Goal: Task Accomplishment & Management: Use online tool/utility

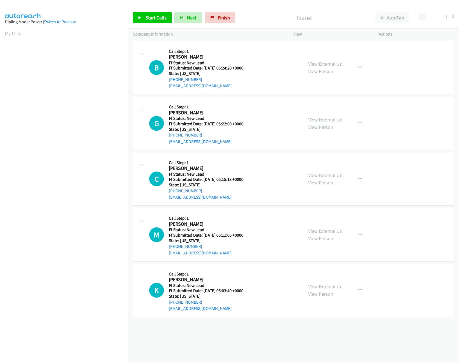
drag, startPoint x: 319, startPoint y: 116, endPoint x: 319, endPoint y: 121, distance: 4.6
click at [319, 116] on link "View External Url" at bounding box center [325, 119] width 35 height 6
click at [328, 62] on link "View External Url" at bounding box center [325, 64] width 35 height 6
click at [148, 17] on span "Start Calls" at bounding box center [155, 17] width 21 height 6
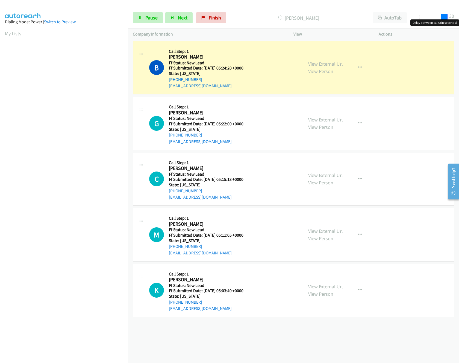
drag, startPoint x: 423, startPoint y: 15, endPoint x: 467, endPoint y: 15, distance: 43.5
click at [459, 15] on html "Start Calls Pause Next Finish Dialing Ben Lima AutoTab AutoTab 30 Company Infor…" at bounding box center [229, 13] width 459 height 26
click at [150, 19] on span "Pause" at bounding box center [151, 17] width 12 height 6
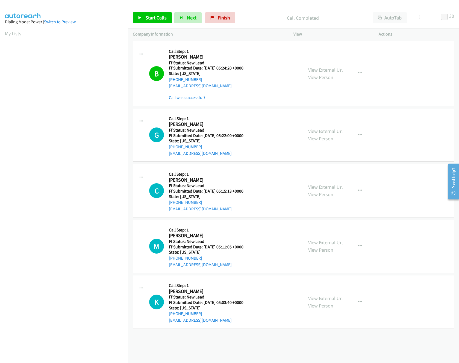
click at [135, 348] on div "+1 415-964-1034 Call failed - Please reload the list and try again The Callbar …" at bounding box center [293, 201] width 331 height 323
click at [196, 94] on div "Call was successful?" at bounding box center [209, 97] width 81 height 7
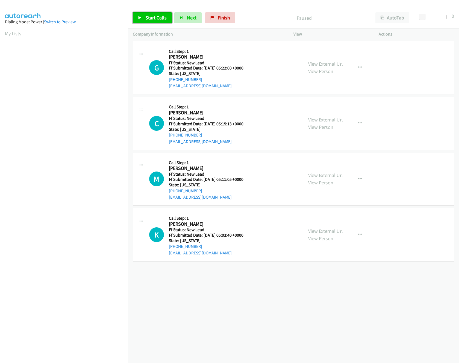
click at [144, 17] on link "Start Calls" at bounding box center [152, 17] width 39 height 11
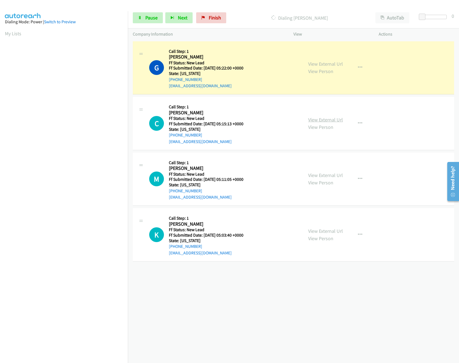
click at [329, 119] on link "View External Url" at bounding box center [325, 119] width 35 height 6
click at [150, 16] on span "Pause" at bounding box center [151, 17] width 12 height 6
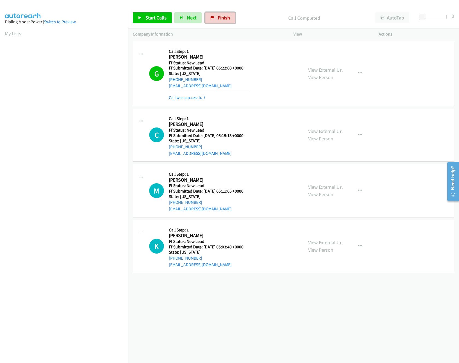
drag, startPoint x: 222, startPoint y: 22, endPoint x: 254, endPoint y: 26, distance: 32.3
click at [222, 22] on link "Finish" at bounding box center [220, 17] width 30 height 11
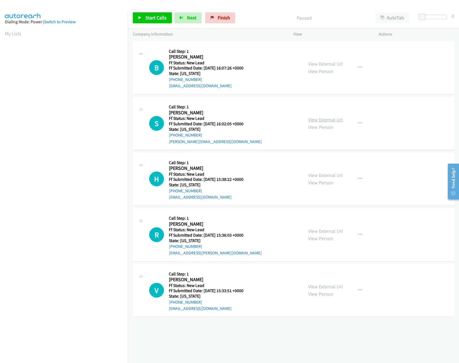
click at [319, 119] on link "View External Url" at bounding box center [325, 119] width 35 height 6
click at [314, 61] on link "View External Url" at bounding box center [325, 64] width 35 height 6
click at [150, 22] on link "Start Calls" at bounding box center [152, 17] width 39 height 11
drag, startPoint x: 425, startPoint y: 16, endPoint x: 450, endPoint y: 17, distance: 24.4
click at [450, 17] on div "Start Calls Pause Next Finish Started AutoTab AutoTab 29" at bounding box center [293, 17] width 331 height 21
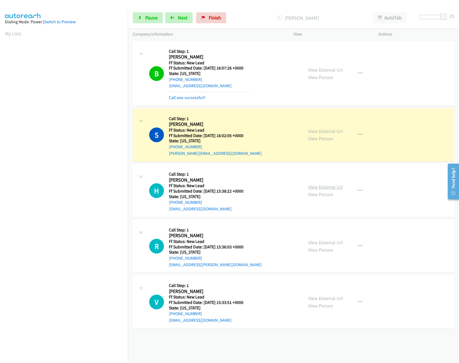
click at [324, 187] on link "View External Url" at bounding box center [325, 187] width 35 height 6
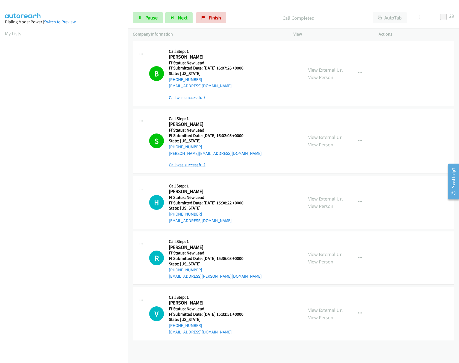
click at [183, 166] on link "Call was successful?" at bounding box center [187, 164] width 37 height 5
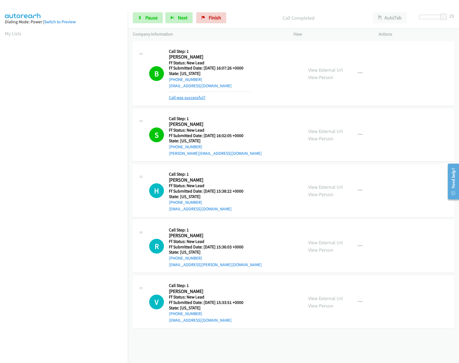
click at [190, 99] on link "Call was successful?" at bounding box center [187, 97] width 37 height 5
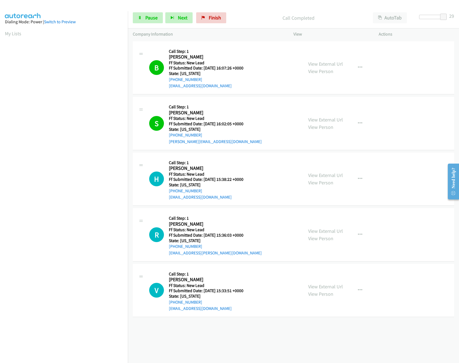
click at [320, 224] on div "View External Url View Person View External Url Email Schedule/Manage Callback …" at bounding box center [349, 234] width 90 height 43
click at [320, 228] on link "View External Url" at bounding box center [325, 231] width 35 height 6
click at [328, 286] on link "View External Url" at bounding box center [325, 286] width 35 height 6
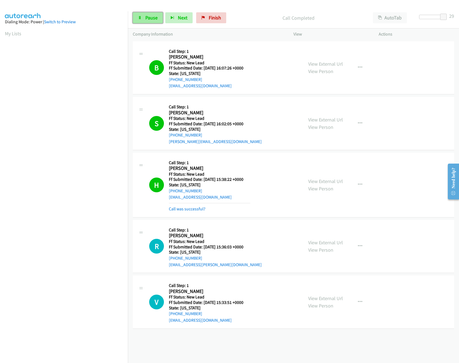
click at [143, 19] on link "Pause" at bounding box center [148, 17] width 30 height 11
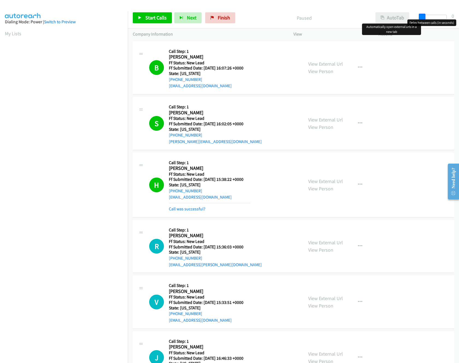
drag, startPoint x: 446, startPoint y: 16, endPoint x: 383, endPoint y: 16, distance: 62.6
click at [383, 16] on div "Start Calls Pause Next Finish Paused AutoTab AutoTab 0" at bounding box center [293, 17] width 331 height 21
click at [150, 16] on span "Start Calls" at bounding box center [155, 17] width 21 height 6
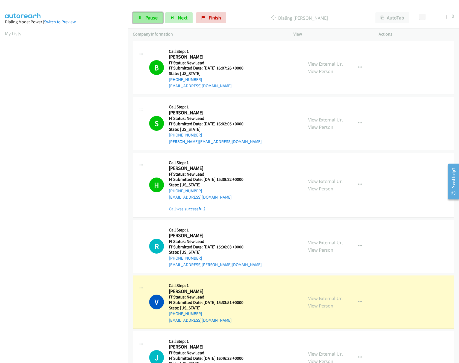
click at [150, 20] on span "Pause" at bounding box center [151, 17] width 12 height 6
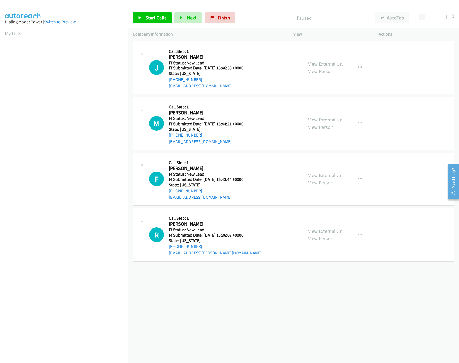
click at [331, 296] on div "[PHONE_NUMBER] Call failed - Please reload the list and try again The Callbar F…" at bounding box center [293, 201] width 331 height 323
click at [349, 332] on div "[PHONE_NUMBER] Call failed - Please reload the list and try again The Callbar F…" at bounding box center [293, 201] width 331 height 323
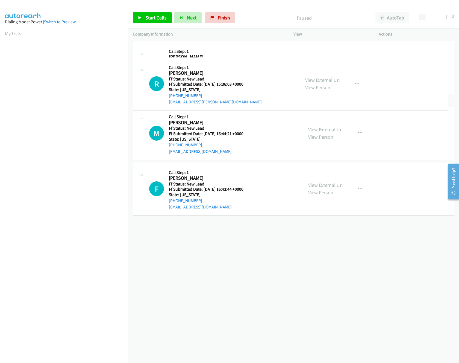
drag, startPoint x: 222, startPoint y: 224, endPoint x: 234, endPoint y: 39, distance: 186.0
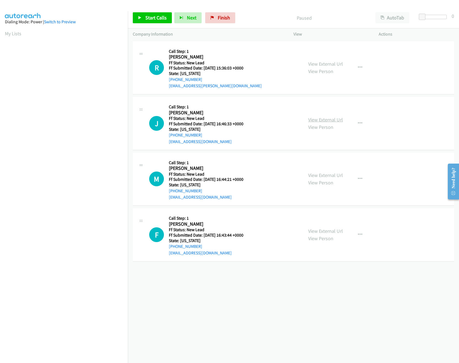
click at [328, 121] on link "View External Url" at bounding box center [325, 119] width 35 height 6
click at [161, 22] on link "Start Calls" at bounding box center [152, 17] width 39 height 11
drag, startPoint x: 422, startPoint y: 15, endPoint x: 436, endPoint y: 16, distance: 13.4
click at [438, 16] on span at bounding box center [435, 17] width 7 height 7
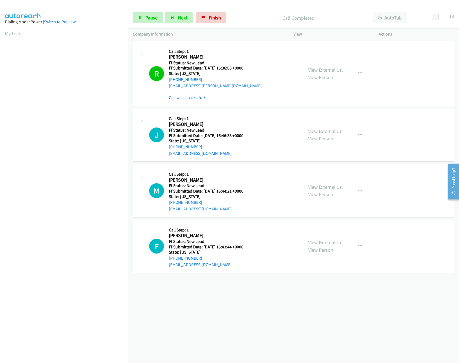
click at [325, 189] on link "View External Url" at bounding box center [325, 187] width 35 height 6
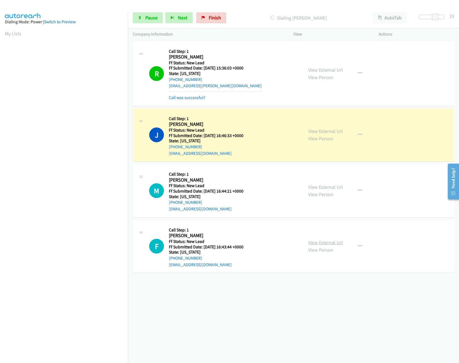
click at [325, 246] on link "View External Url" at bounding box center [325, 242] width 35 height 6
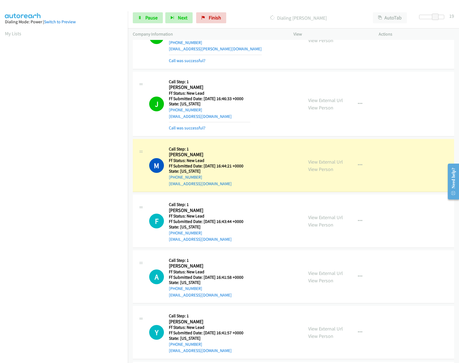
scroll to position [100, 0]
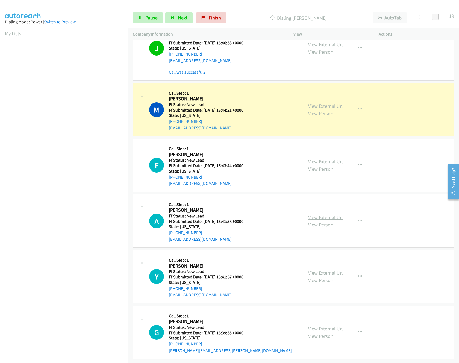
click at [327, 214] on link "View External Url" at bounding box center [325, 217] width 35 height 6
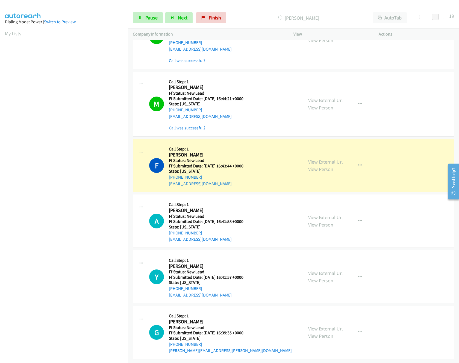
scroll to position [112, 0]
click at [331, 270] on link "View External Url" at bounding box center [325, 273] width 35 height 6
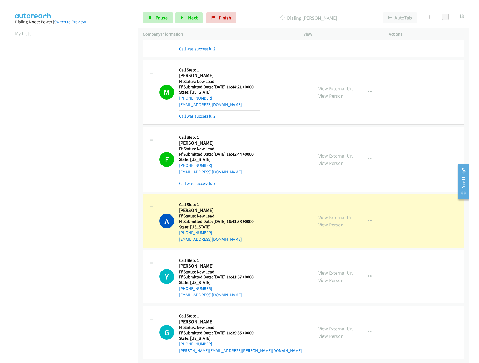
scroll to position [123, 0]
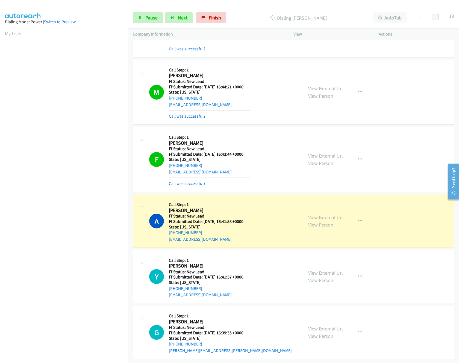
click at [319, 333] on link "View Person" at bounding box center [320, 336] width 25 height 6
click at [320, 325] on link "View External Url" at bounding box center [325, 328] width 35 height 6
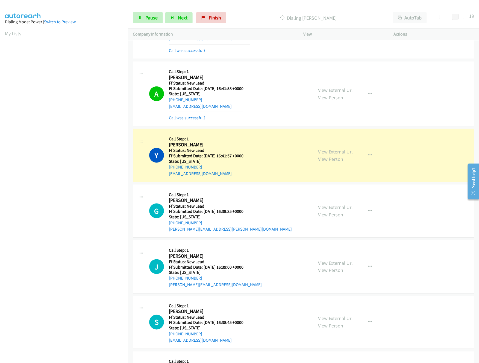
scroll to position [303, 0]
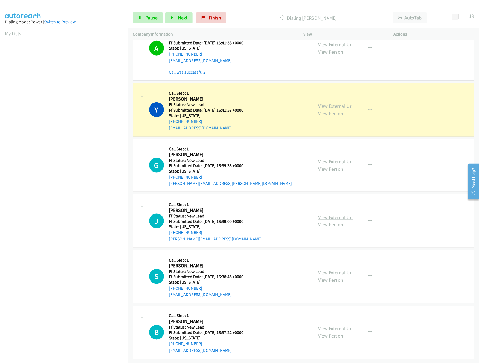
click at [340, 214] on link "View External Url" at bounding box center [336, 217] width 35 height 6
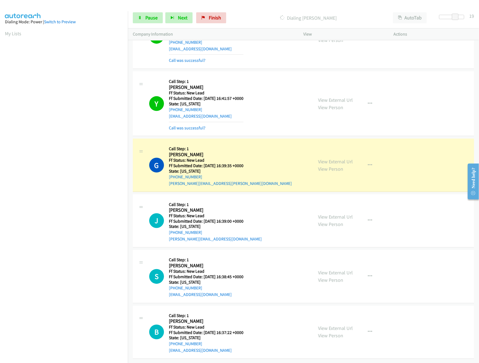
scroll to position [315, 0]
click at [329, 270] on link "View External Url" at bounding box center [336, 273] width 35 height 6
click at [328, 325] on link "View External Url" at bounding box center [336, 328] width 35 height 6
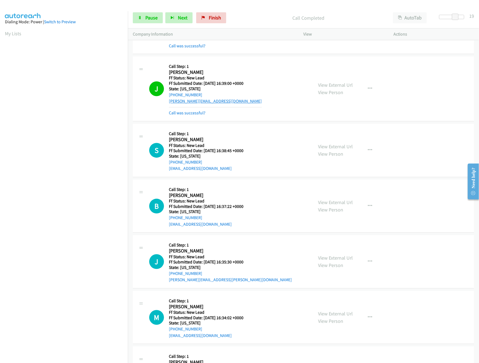
scroll to position [506, 0]
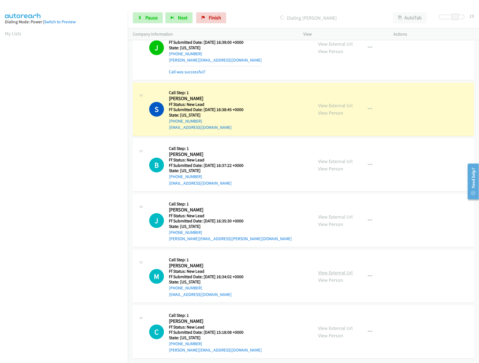
click at [327, 270] on link "View External Url" at bounding box center [336, 273] width 35 height 6
click at [337, 214] on link "View External Url" at bounding box center [336, 217] width 35 height 6
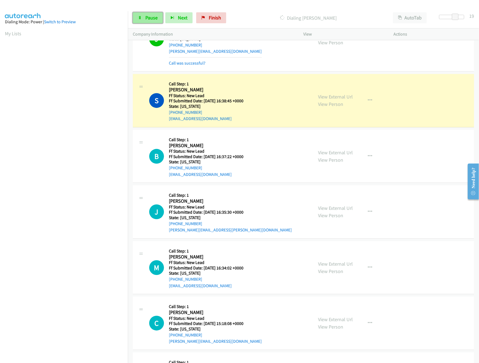
click at [148, 18] on span "Pause" at bounding box center [151, 17] width 12 height 6
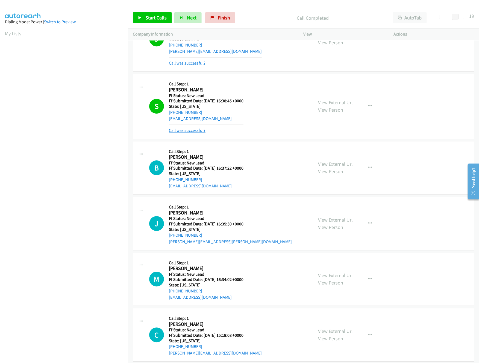
click at [190, 133] on link "Call was successful?" at bounding box center [187, 130] width 37 height 5
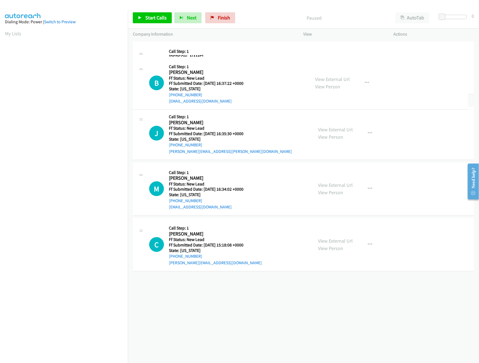
drag, startPoint x: 217, startPoint y: 133, endPoint x: 220, endPoint y: 52, distance: 81.3
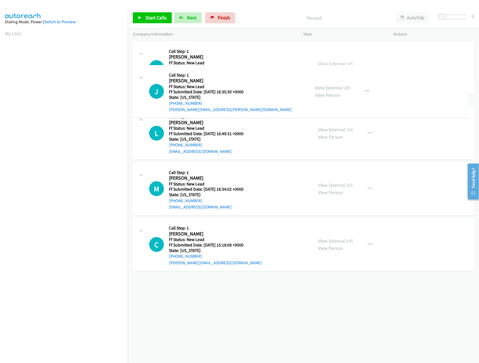
drag, startPoint x: 208, startPoint y: 182, endPoint x: 222, endPoint y: 91, distance: 91.9
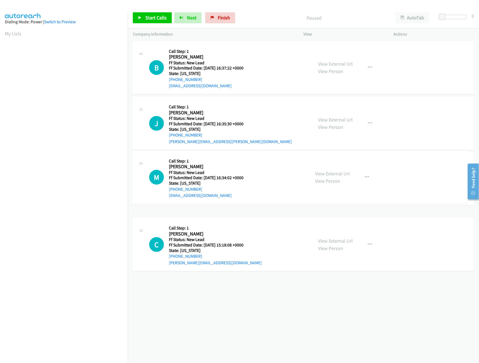
drag, startPoint x: 230, startPoint y: 242, endPoint x: 226, endPoint y: 156, distance: 86.2
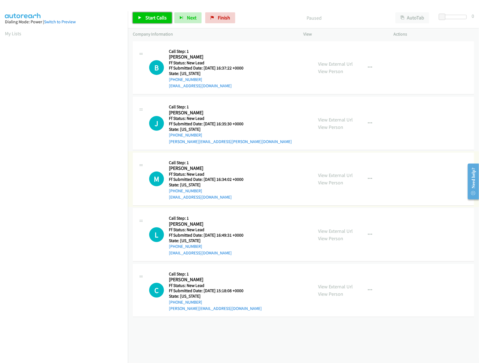
click at [155, 21] on link "Start Calls" at bounding box center [152, 17] width 39 height 11
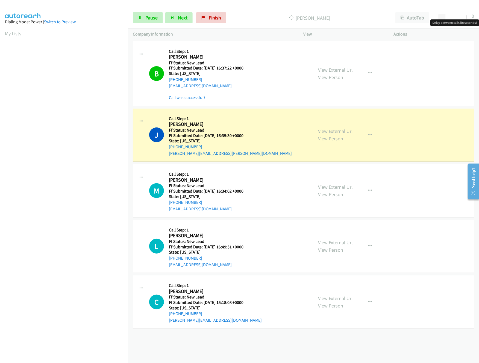
click at [458, 16] on div at bounding box center [454, 17] width 25 height 4
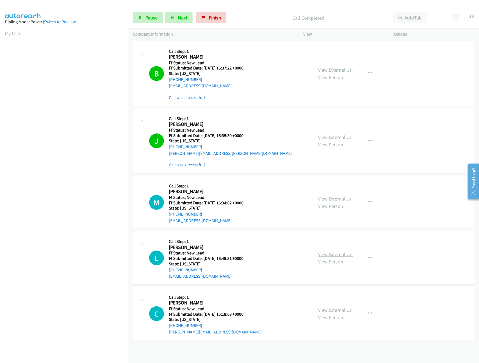
click at [331, 253] on link "View External Url" at bounding box center [336, 254] width 35 height 6
click at [333, 312] on link "View External Url" at bounding box center [336, 310] width 35 height 6
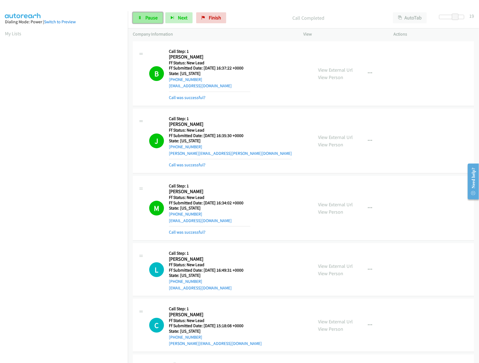
click at [139, 17] on icon at bounding box center [140, 18] width 4 height 4
click at [328, 135] on link "View External Url" at bounding box center [336, 137] width 35 height 6
click at [147, 21] on link "Start Calls" at bounding box center [152, 17] width 39 height 11
drag, startPoint x: 138, startPoint y: 14, endPoint x: 135, endPoint y: 14, distance: 3.3
click at [139, 14] on link "Pause" at bounding box center [148, 17] width 30 height 11
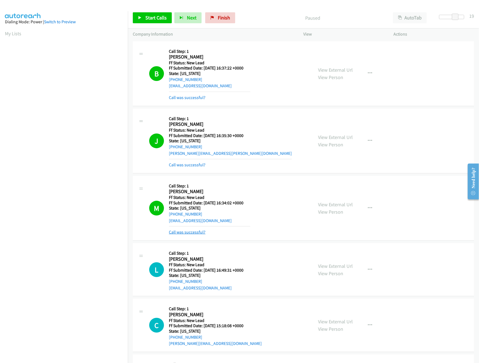
click at [183, 234] on link "Call was successful?" at bounding box center [187, 231] width 37 height 5
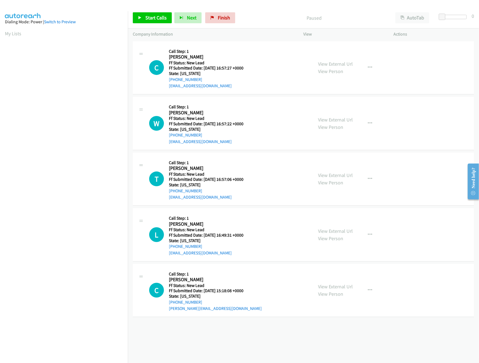
click at [266, 340] on div "[PHONE_NUMBER] Call failed - Please reload the list and try again The Callbar F…" at bounding box center [303, 201] width 351 height 323
click at [273, 315] on div "C Callback Scheduled Call Step: 1 [PERSON_NAME] America/New_York Ff Status: New…" at bounding box center [304, 290] width 342 height 53
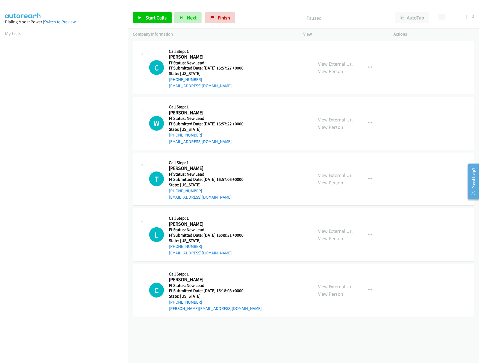
click at [273, 315] on div "C Callback Scheduled Call Step: 1 [PERSON_NAME] America/New_York Ff Status: New…" at bounding box center [304, 290] width 342 height 53
drag, startPoint x: 273, startPoint y: 315, endPoint x: 267, endPoint y: 339, distance: 24.7
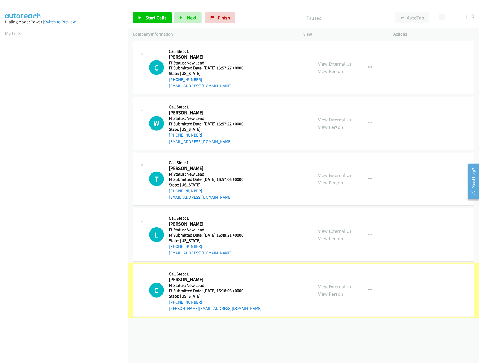
click at [267, 339] on div "[PHONE_NUMBER] Call failed - Please reload the list and try again The Callbar F…" at bounding box center [303, 201] width 351 height 323
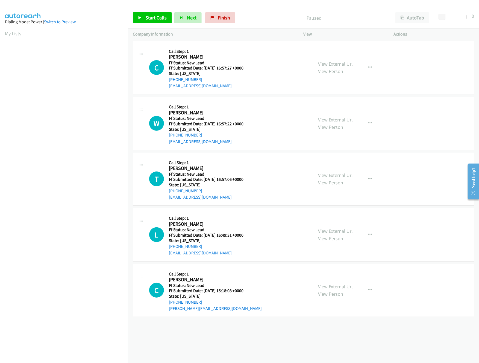
click at [278, 349] on div "[PHONE_NUMBER] Call failed - Please reload the list and try again The Callbar F…" at bounding box center [303, 201] width 351 height 323
click at [281, 342] on div "[PHONE_NUMBER] Call failed - Please reload the list and try again The Callbar F…" at bounding box center [303, 201] width 351 height 323
click at [350, 338] on div "[PHONE_NUMBER] Call failed - Please reload the list and try again The Callbar F…" at bounding box center [303, 201] width 351 height 323
click at [271, 329] on div "[PHONE_NUMBER] Call failed - Please reload the list and try again The Callbar F…" at bounding box center [303, 201] width 351 height 323
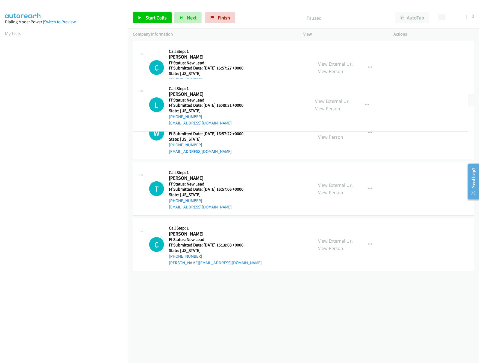
drag, startPoint x: 275, startPoint y: 234, endPoint x: 277, endPoint y: 49, distance: 184.3
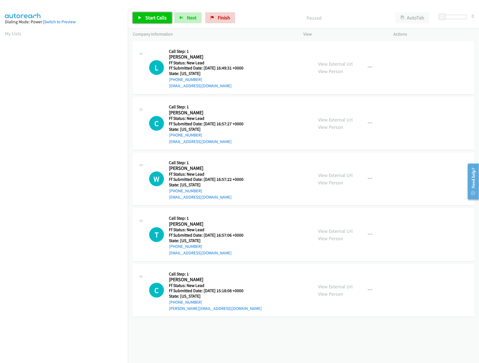
click at [153, 13] on link "Start Calls" at bounding box center [152, 17] width 39 height 11
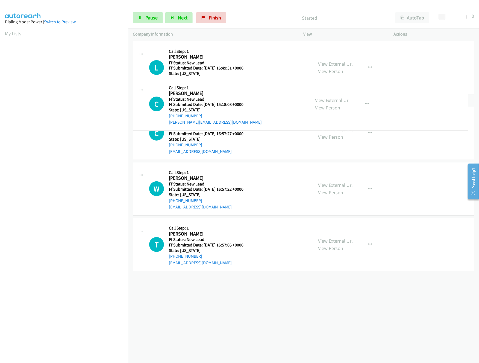
drag, startPoint x: 221, startPoint y: 291, endPoint x: 292, endPoint y: 93, distance: 211.1
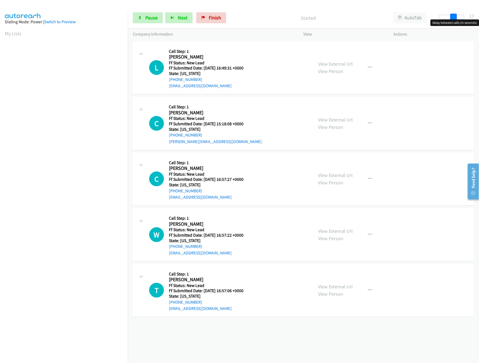
drag, startPoint x: 443, startPoint y: 16, endPoint x: 477, endPoint y: 13, distance: 33.4
click at [477, 13] on div "Start Calls Pause Next Finish Started AutoTab AutoTab 17" at bounding box center [303, 17] width 351 height 21
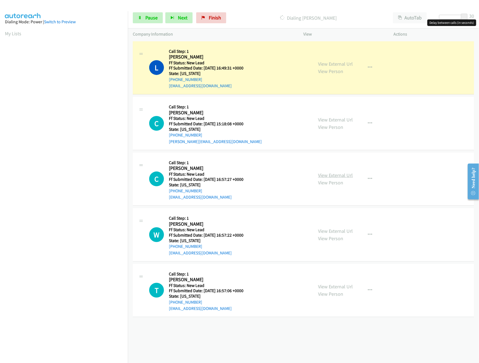
click at [335, 177] on link "View External Url" at bounding box center [336, 175] width 35 height 6
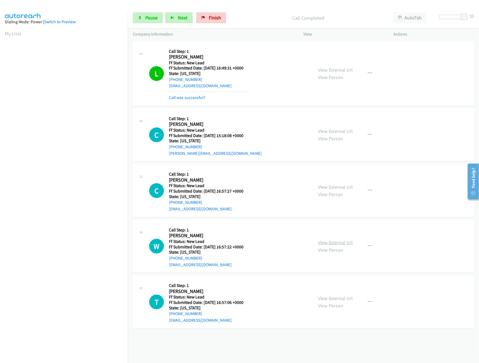
click at [336, 241] on link "View External Url" at bounding box center [336, 242] width 35 height 6
click at [323, 297] on link "View External Url" at bounding box center [336, 298] width 35 height 6
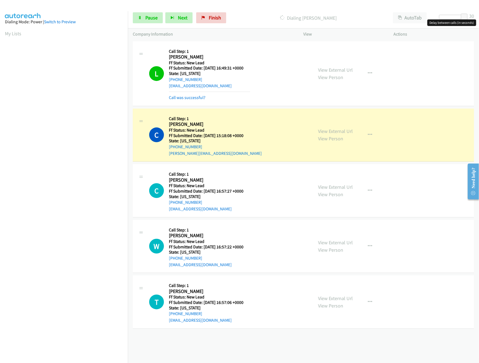
click at [453, 17] on div at bounding box center [451, 17] width 25 height 4
drag, startPoint x: 454, startPoint y: 17, endPoint x: 456, endPoint y: 16, distance: 2.7
click at [456, 16] on span at bounding box center [455, 17] width 7 height 7
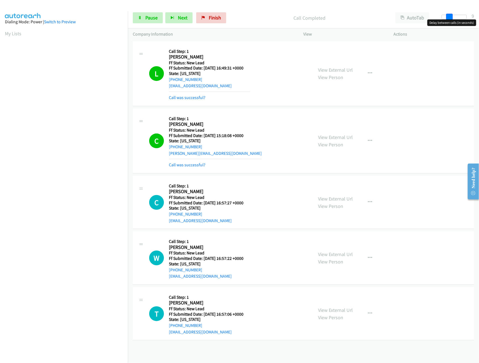
drag, startPoint x: 459, startPoint y: 18, endPoint x: 450, endPoint y: 20, distance: 8.8
click at [450, 20] on body "Start Calls Pause Next Finish Call Completed AutoTab AutoTab 9 Company Informat…" at bounding box center [239, 13] width 479 height 26
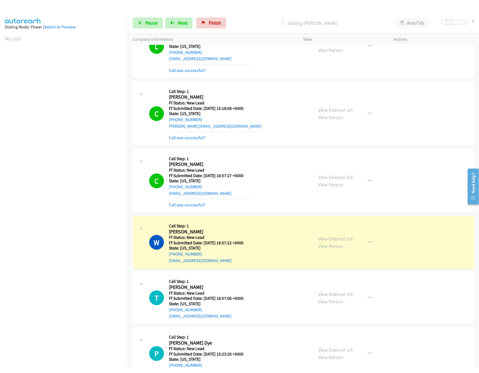
scroll to position [56, 0]
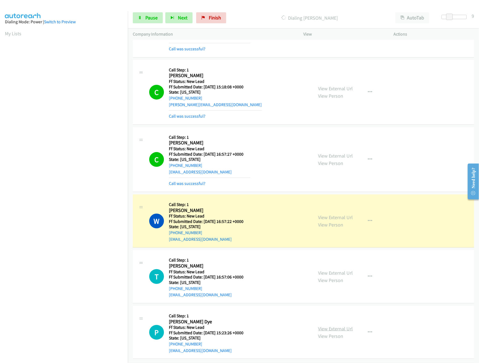
click at [320, 325] on link "View External Url" at bounding box center [336, 328] width 35 height 6
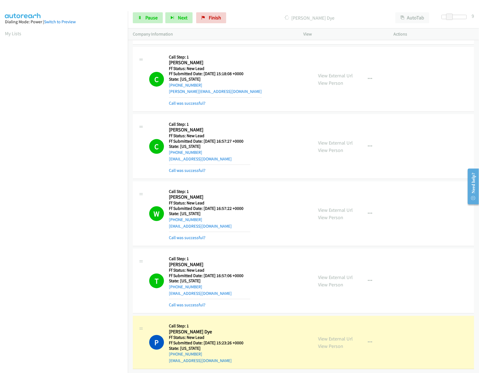
scroll to position [70, 0]
click at [153, 14] on link "Pause" at bounding box center [148, 17] width 30 height 11
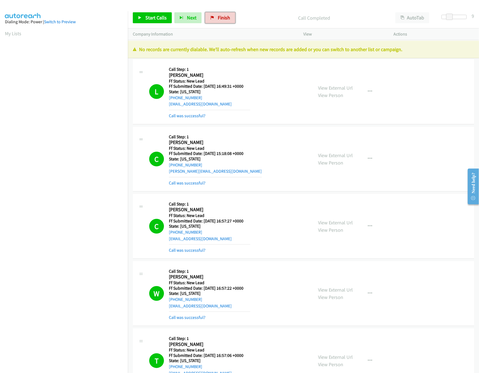
drag, startPoint x: 224, startPoint y: 18, endPoint x: 264, endPoint y: 24, distance: 40.6
click at [224, 18] on span "Finish" at bounding box center [224, 17] width 12 height 6
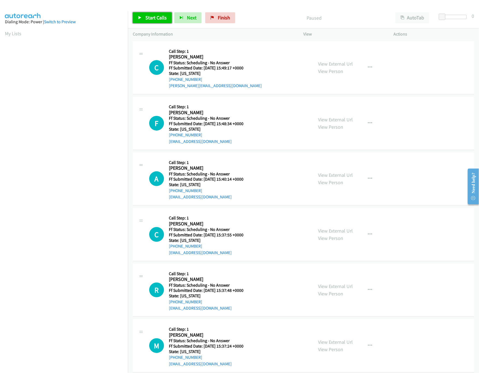
click at [157, 17] on span "Start Calls" at bounding box center [155, 17] width 21 height 6
click at [336, 63] on link "View External Url" at bounding box center [336, 64] width 35 height 6
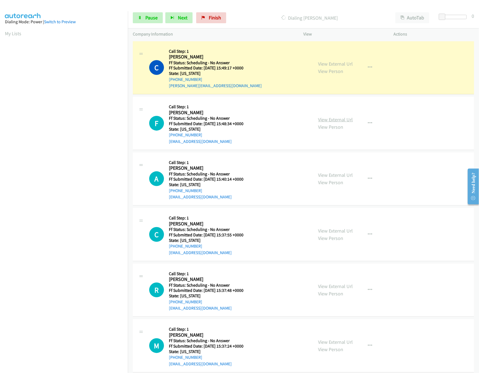
click at [346, 118] on link "View External Url" at bounding box center [336, 119] width 35 height 6
drag, startPoint x: 442, startPoint y: 17, endPoint x: 448, endPoint y: 17, distance: 5.7
click at [448, 17] on span at bounding box center [446, 17] width 7 height 7
click at [446, 16] on span at bounding box center [447, 17] width 7 height 7
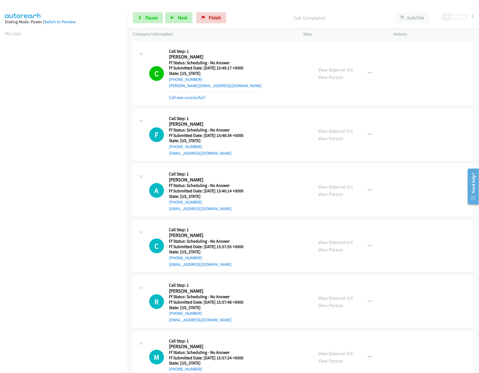
scroll to position [0, 2]
click at [445, 18] on span at bounding box center [445, 17] width 7 height 7
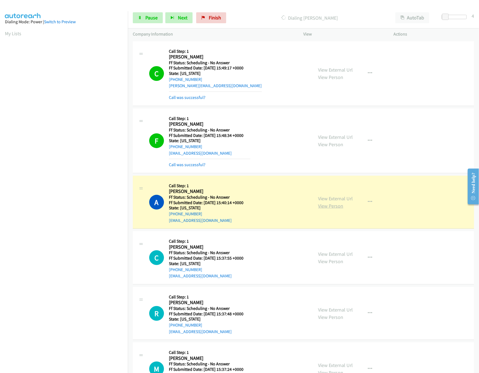
click at [333, 203] on link "View Person" at bounding box center [331, 206] width 25 height 6
click at [335, 199] on link "View External Url" at bounding box center [336, 199] width 35 height 6
click at [144, 21] on link "Pause" at bounding box center [148, 17] width 30 height 11
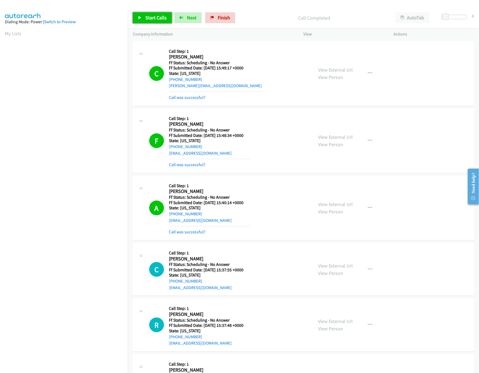
click at [155, 22] on link "Start Calls" at bounding box center [152, 17] width 39 height 11
click at [190, 232] on link "Call was successful?" at bounding box center [187, 231] width 37 height 5
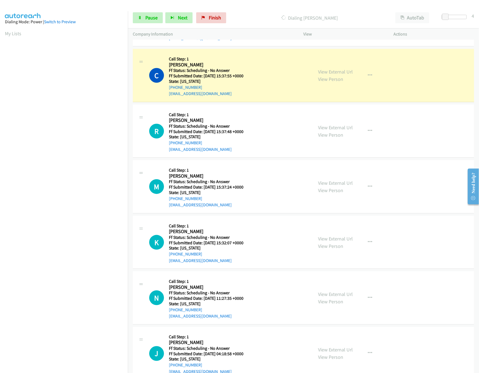
scroll to position [164, 0]
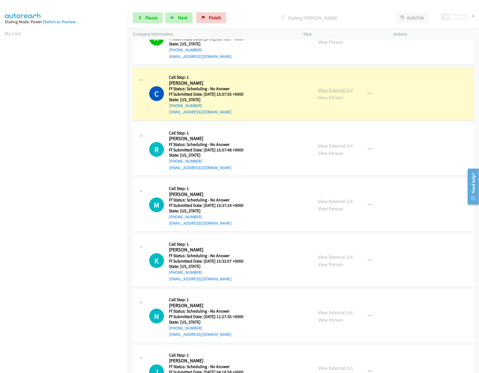
click at [341, 90] on link "View External Url" at bounding box center [336, 90] width 35 height 6
click at [320, 141] on div "View External Url View Person View External Url Email Schedule/Manage Callback …" at bounding box center [361, 149] width 95 height 43
click at [322, 143] on div "View External Url View Person" at bounding box center [336, 149] width 35 height 15
click at [322, 143] on link "View External Url" at bounding box center [336, 146] width 35 height 6
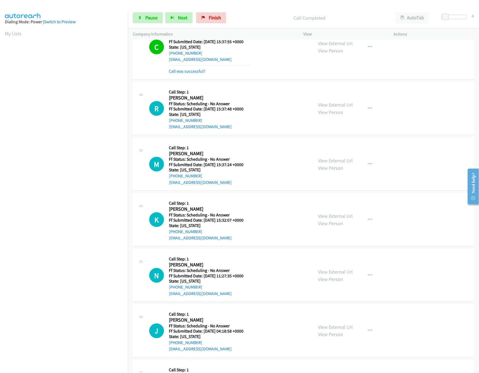
scroll to position [273, 0]
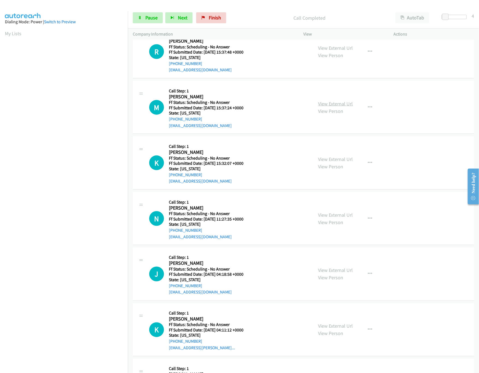
click at [319, 104] on link "View External Url" at bounding box center [336, 104] width 35 height 6
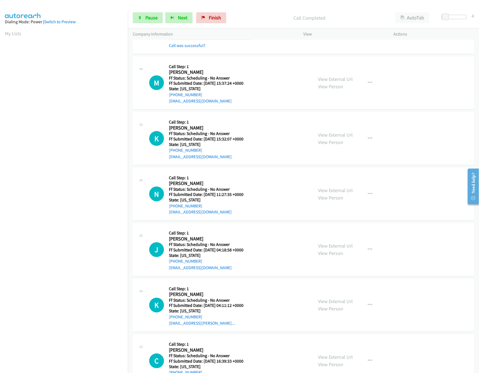
scroll to position [328, 0]
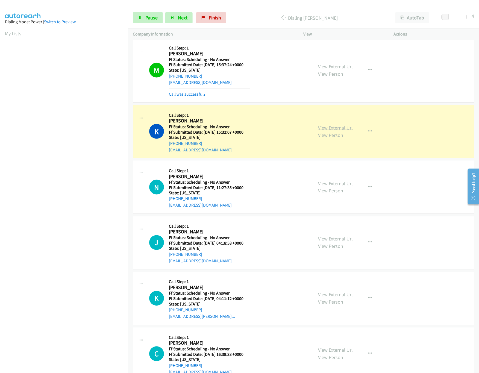
click at [332, 127] on link "View External Url" at bounding box center [336, 128] width 35 height 6
click at [148, 19] on span "Pause" at bounding box center [151, 17] width 12 height 6
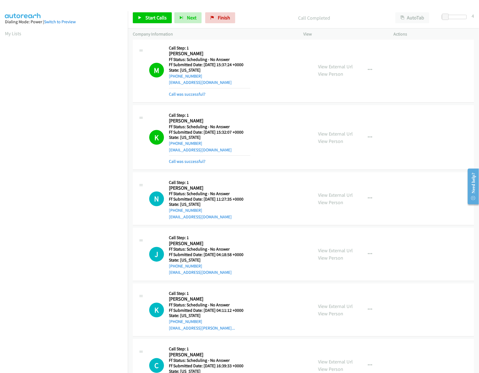
click at [207, 162] on div "Call was successful?" at bounding box center [209, 161] width 81 height 7
click at [198, 156] on hr at bounding box center [209, 156] width 81 height 0
click at [198, 162] on link "Call was successful?" at bounding box center [187, 161] width 37 height 5
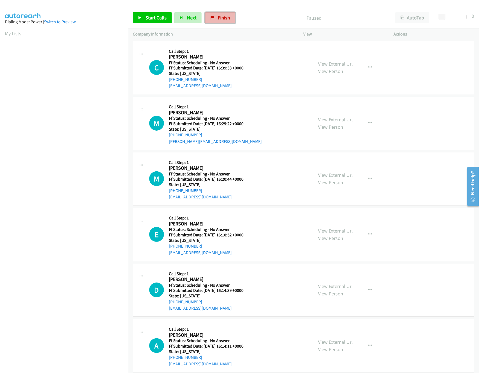
click at [221, 17] on span "Finish" at bounding box center [224, 17] width 12 height 6
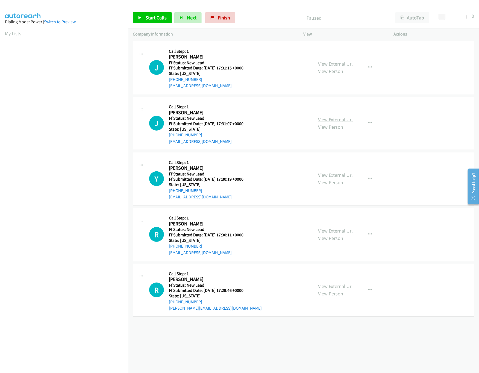
click at [335, 119] on link "View External Url" at bounding box center [336, 119] width 35 height 6
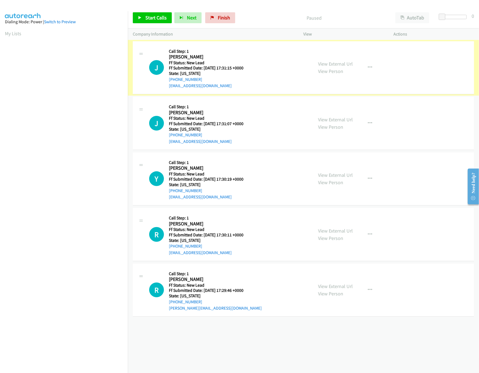
click at [341, 61] on link "View External Url" at bounding box center [336, 64] width 35 height 6
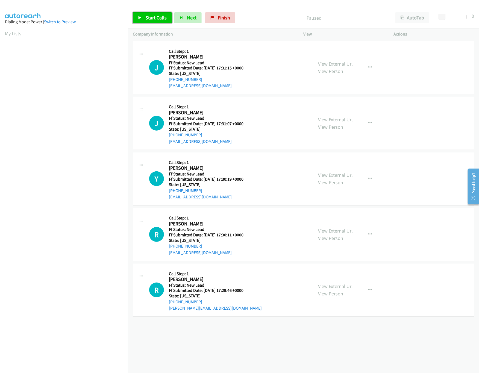
click at [154, 17] on span "Start Calls" at bounding box center [155, 17] width 21 height 6
drag, startPoint x: 447, startPoint y: 17, endPoint x: 458, endPoint y: 17, distance: 11.2
click at [458, 17] on span at bounding box center [455, 17] width 7 height 7
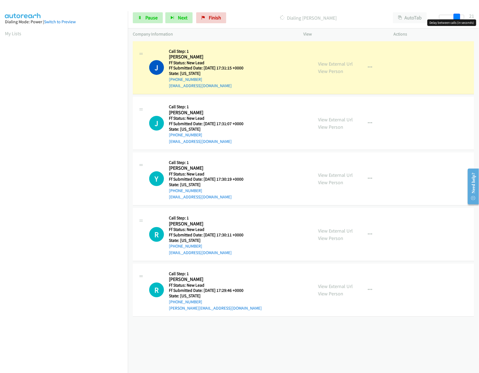
drag, startPoint x: 454, startPoint y: 16, endPoint x: 459, endPoint y: 16, distance: 4.1
click at [459, 16] on span at bounding box center [457, 17] width 7 height 7
click at [330, 173] on link "View External Url" at bounding box center [336, 175] width 35 height 6
click at [335, 228] on link "View External Url" at bounding box center [336, 231] width 35 height 6
click at [149, 19] on span "Pause" at bounding box center [151, 17] width 12 height 6
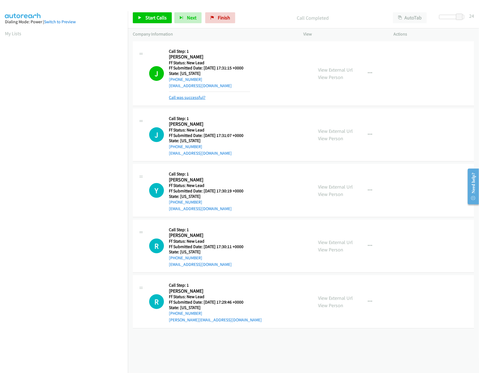
click at [184, 100] on link "Call was successful?" at bounding box center [187, 97] width 37 height 5
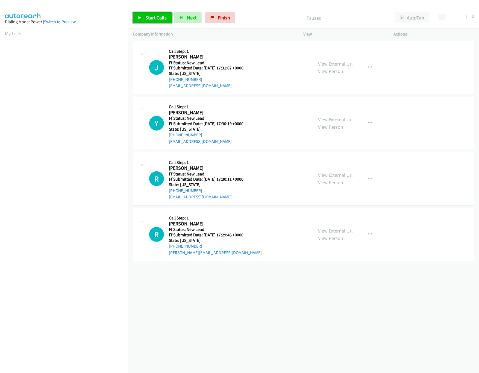
drag, startPoint x: 0, startPoint y: 0, endPoint x: 152, endPoint y: 21, distance: 153.4
click at [152, 21] on span "Start Calls" at bounding box center [155, 17] width 21 height 6
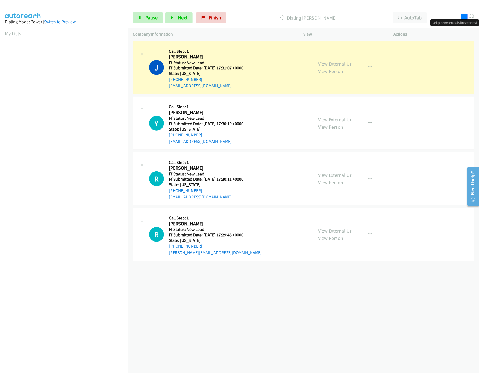
drag, startPoint x: 442, startPoint y: 17, endPoint x: 479, endPoint y: 16, distance: 36.1
click at [479, 16] on div "Start Calls Pause Next Finish Dialing Jennifer Giron Rodriguez AutoTab AutoTab …" at bounding box center [303, 17] width 351 height 21
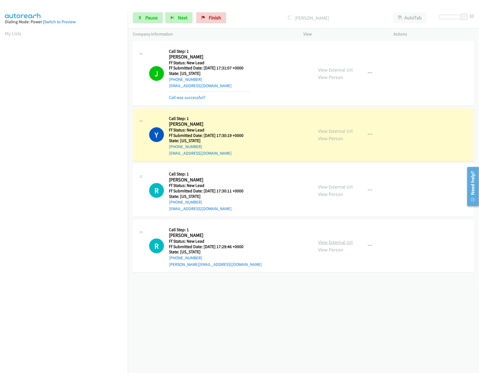
click at [347, 244] on link "View External Url" at bounding box center [336, 242] width 35 height 6
click at [451, 18] on div at bounding box center [451, 17] width 25 height 4
click at [159, 17] on link "Pause" at bounding box center [148, 17] width 30 height 11
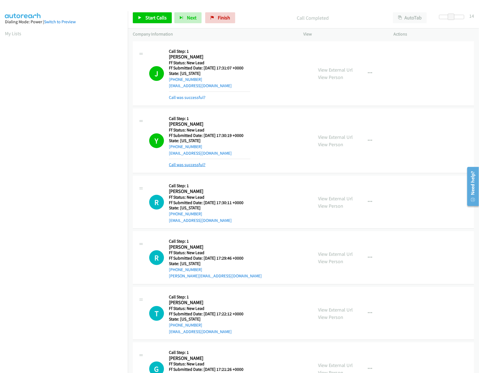
click at [191, 166] on link "Call was successful?" at bounding box center [187, 164] width 37 height 5
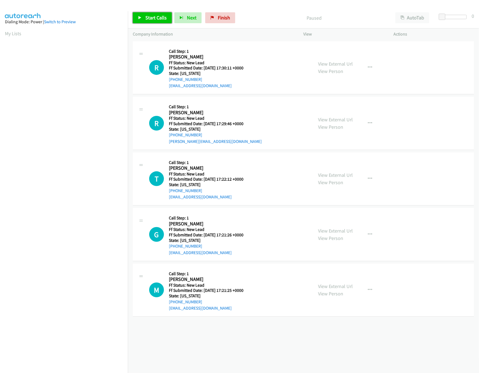
click at [166, 14] on link "Start Calls" at bounding box center [152, 17] width 39 height 11
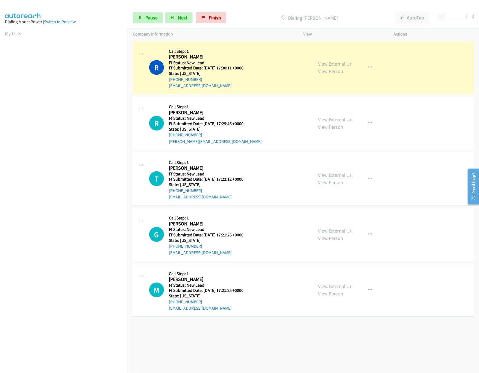
click at [346, 177] on link "View External Url" at bounding box center [336, 175] width 35 height 6
drag, startPoint x: 443, startPoint y: 16, endPoint x: 463, endPoint y: 17, distance: 20.0
click at [460, 17] on span at bounding box center [456, 17] width 7 height 7
click at [369, 178] on button "button" at bounding box center [370, 178] width 15 height 11
click at [333, 215] on link "Skip Call" at bounding box center [341, 214] width 73 height 11
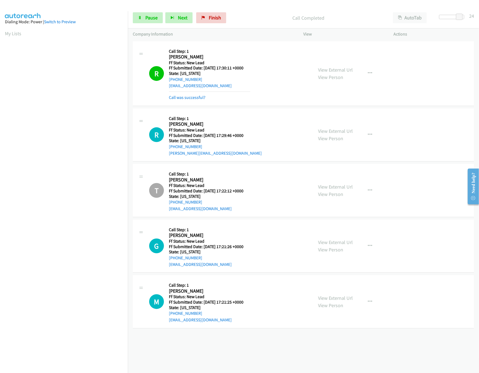
click at [340, 237] on div "View External Url View Person View External Url Email Schedule/Manage Callback …" at bounding box center [361, 246] width 95 height 43
click at [341, 243] on link "View External Url" at bounding box center [336, 242] width 35 height 6
click at [328, 303] on link "View Person" at bounding box center [331, 305] width 25 height 6
click at [331, 300] on link "View External Url" at bounding box center [336, 298] width 35 height 6
click at [151, 19] on span "Pause" at bounding box center [151, 17] width 12 height 6
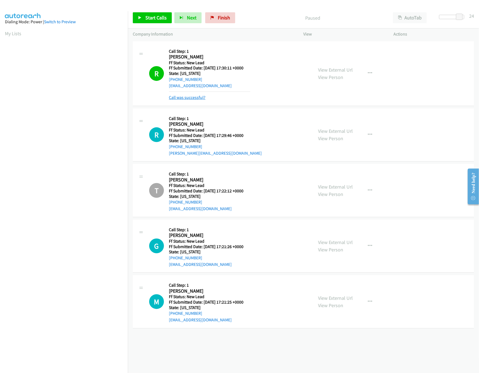
click at [182, 95] on link "Call was successful?" at bounding box center [187, 97] width 37 height 5
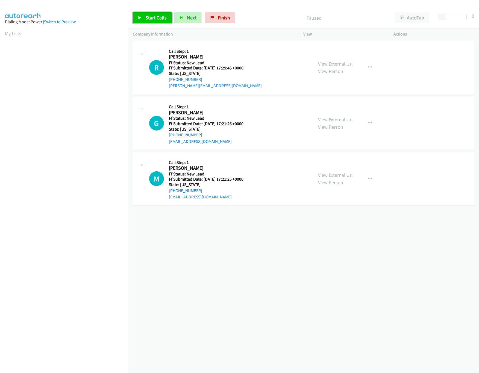
click at [158, 16] on span "Start Calls" at bounding box center [155, 17] width 21 height 6
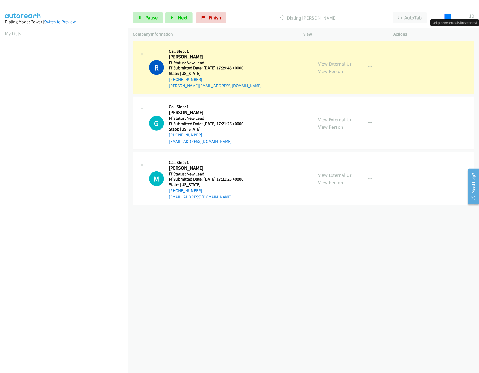
drag, startPoint x: 443, startPoint y: 16, endPoint x: 451, endPoint y: 16, distance: 7.4
click at [451, 16] on span at bounding box center [448, 17] width 7 height 7
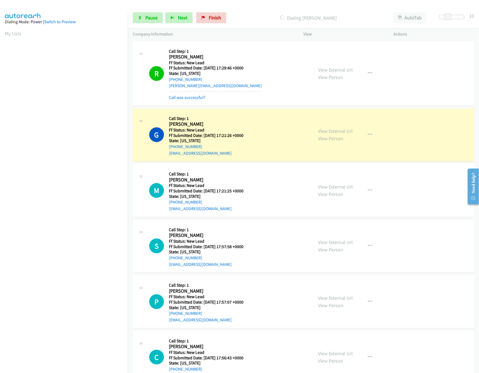
scroll to position [22, 0]
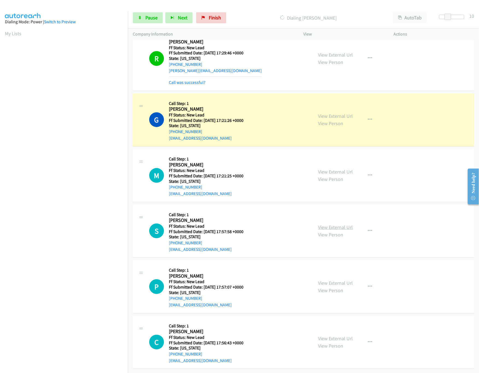
click at [345, 224] on link "View External Url" at bounding box center [336, 227] width 35 height 6
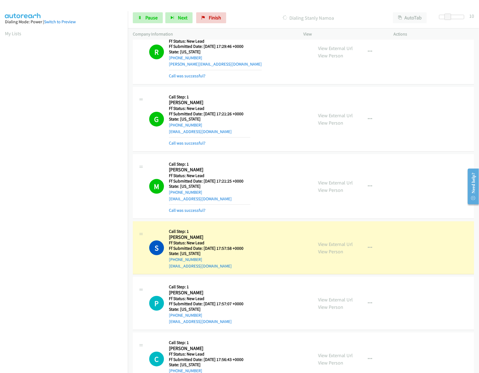
click at [129, 14] on div "Start Calls Pause Next Finish Dialing Stanly Namoa AutoTab AutoTab 10" at bounding box center [303, 17] width 351 height 21
click at [145, 19] on link "Pause" at bounding box center [148, 17] width 30 height 11
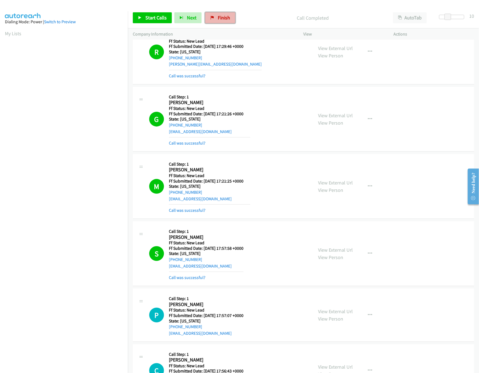
click at [209, 19] on link "Finish" at bounding box center [220, 17] width 30 height 11
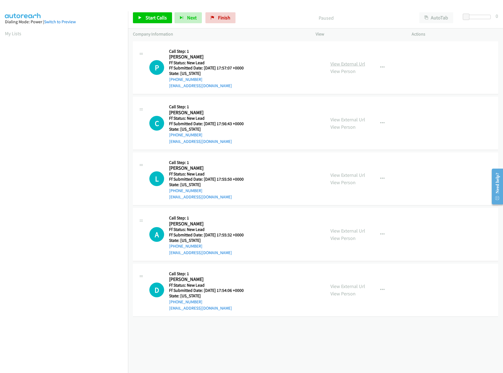
click at [342, 66] on link "View External Url" at bounding box center [347, 64] width 35 height 6
click at [337, 116] on link "View External Url" at bounding box center [347, 119] width 35 height 6
click at [145, 15] on span "Start Calls" at bounding box center [155, 17] width 21 height 6
drag, startPoint x: 467, startPoint y: 16, endPoint x: 491, endPoint y: 18, distance: 23.9
click at [489, 18] on span at bounding box center [485, 17] width 7 height 7
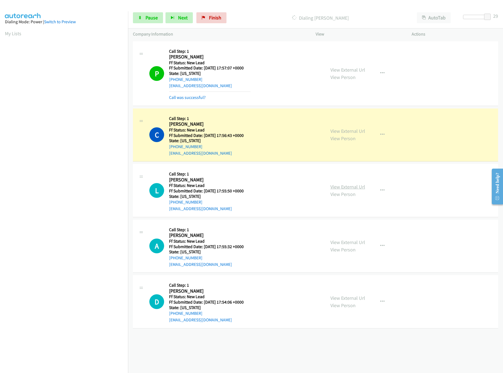
click at [345, 186] on link "View External Url" at bounding box center [347, 187] width 35 height 6
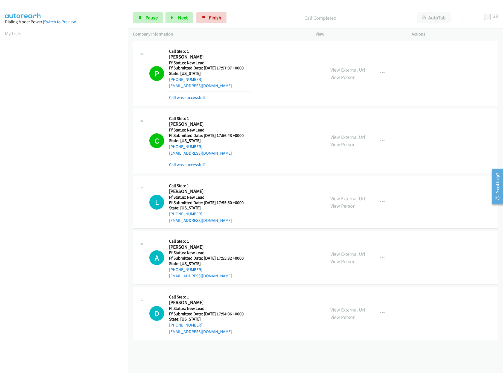
click at [356, 256] on link "View External Url" at bounding box center [347, 254] width 35 height 6
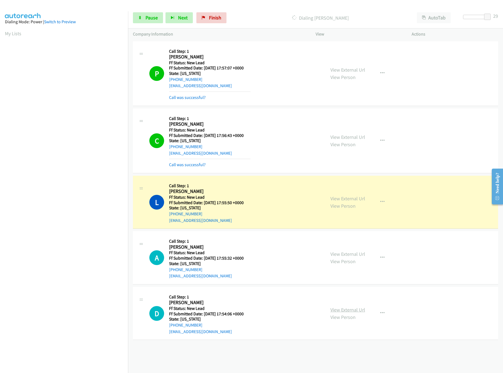
click at [347, 313] on link "View External Url" at bounding box center [347, 310] width 35 height 6
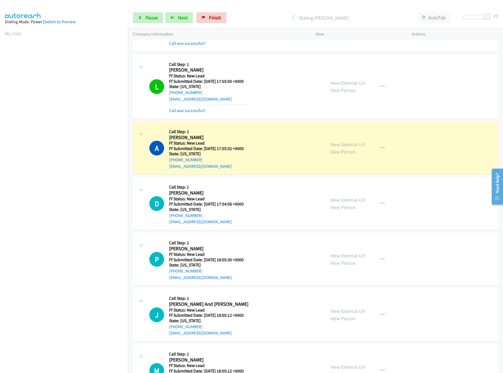
scroll to position [157, 0]
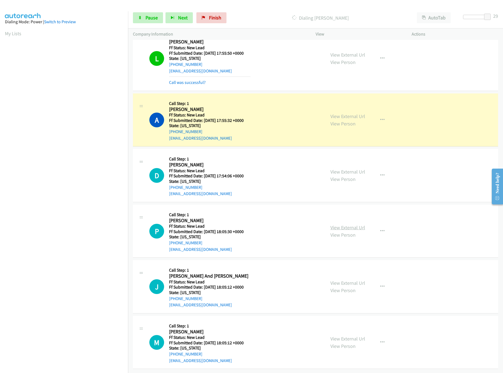
click at [344, 225] on link "View External Url" at bounding box center [347, 228] width 35 height 6
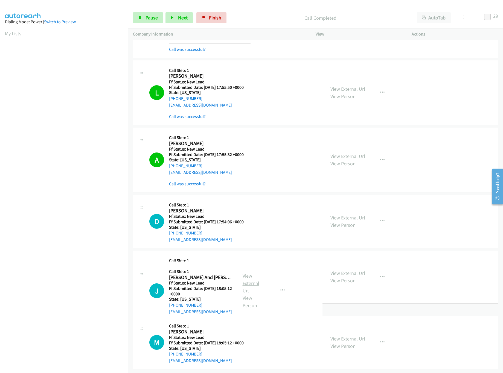
scroll to position [169, 0]
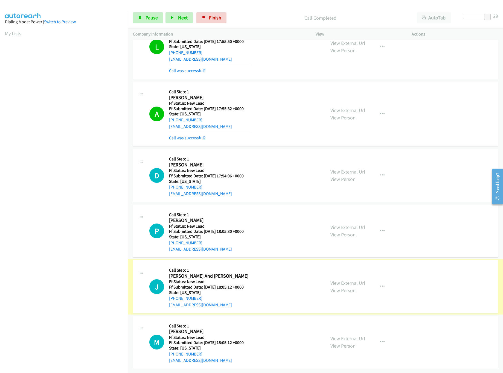
click at [331, 269] on div "View External Url View Person View External Url Email Schedule/Manage Callback …" at bounding box center [375, 286] width 101 height 43
click at [335, 280] on link "View External Url" at bounding box center [347, 283] width 35 height 6
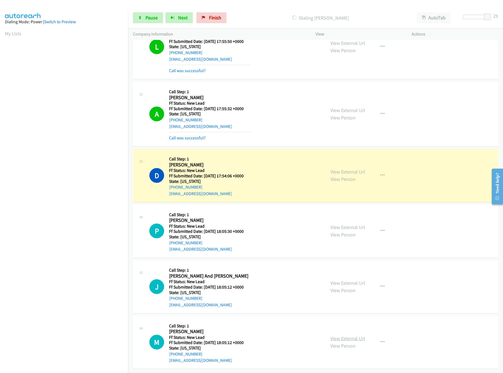
click at [337, 336] on link "View External Url" at bounding box center [347, 339] width 35 height 6
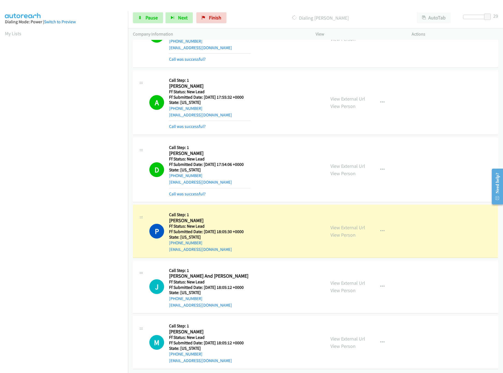
scroll to position [180, 0]
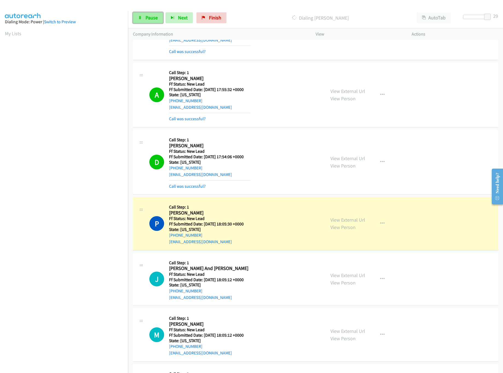
click at [148, 21] on link "Pause" at bounding box center [148, 17] width 30 height 11
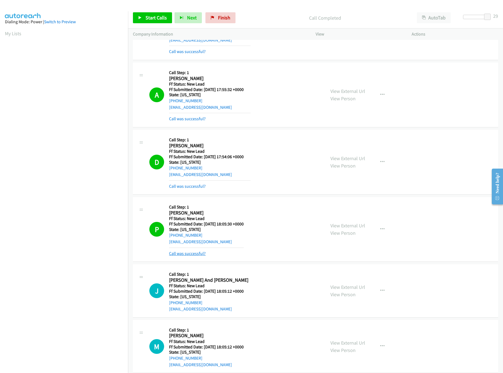
click at [187, 255] on link "Call was successful?" at bounding box center [187, 253] width 37 height 5
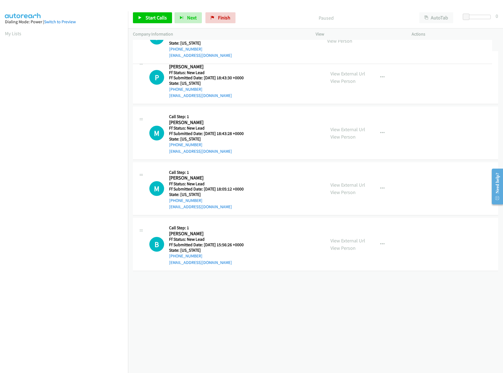
drag, startPoint x: 229, startPoint y: 234, endPoint x: 250, endPoint y: 36, distance: 198.9
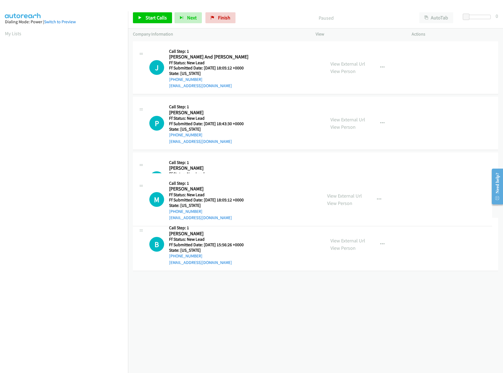
drag, startPoint x: 245, startPoint y: 237, endPoint x: 241, endPoint y: 112, distance: 125.3
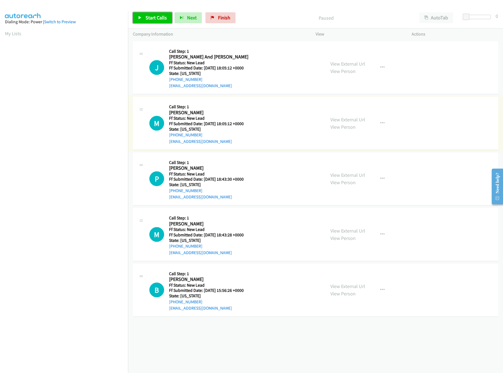
click at [144, 16] on link "Start Calls" at bounding box center [152, 17] width 39 height 11
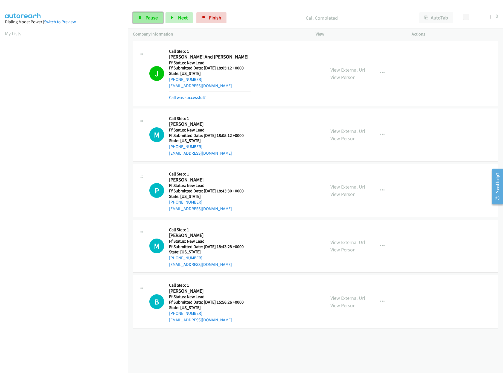
click at [136, 18] on link "Pause" at bounding box center [148, 17] width 30 height 11
click at [196, 99] on link "Call was successful?" at bounding box center [187, 97] width 37 height 5
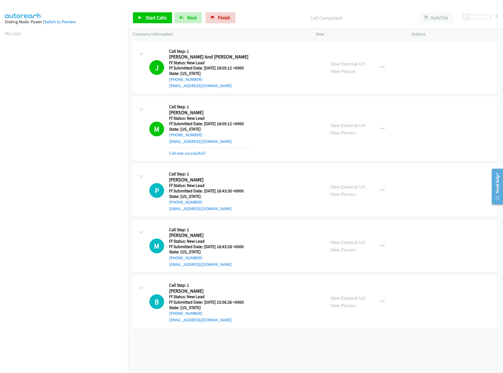
click at [222, 30] on div "Company Information" at bounding box center [219, 33] width 183 height 11
click at [226, 13] on link "Finish" at bounding box center [220, 17] width 30 height 11
drag, startPoint x: 223, startPoint y: 22, endPoint x: 273, endPoint y: 27, distance: 51.1
click at [223, 22] on link "Finish" at bounding box center [220, 17] width 30 height 11
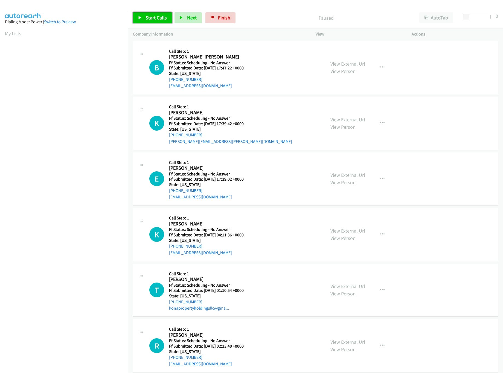
click at [159, 17] on span "Start Calls" at bounding box center [155, 17] width 21 height 6
click at [345, 62] on link "View External Url" at bounding box center [347, 64] width 35 height 6
click at [339, 118] on link "View External Url" at bounding box center [347, 119] width 35 height 6
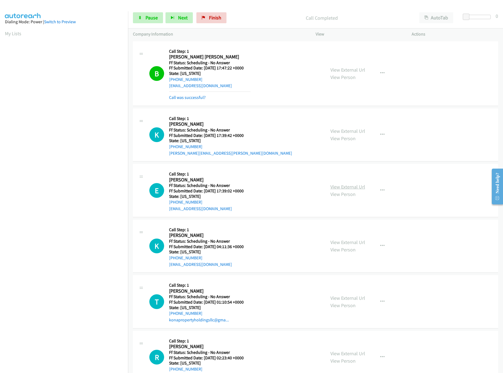
click at [338, 184] on link "View External Url" at bounding box center [347, 187] width 35 height 6
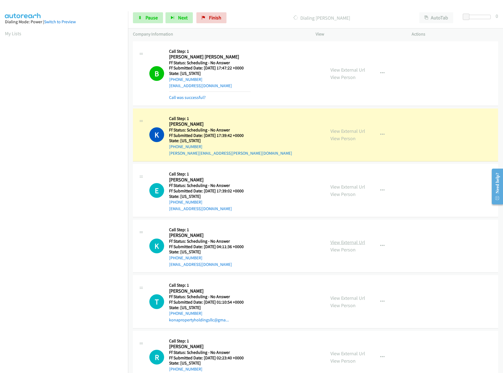
click at [335, 242] on link "View External Url" at bounding box center [347, 242] width 35 height 6
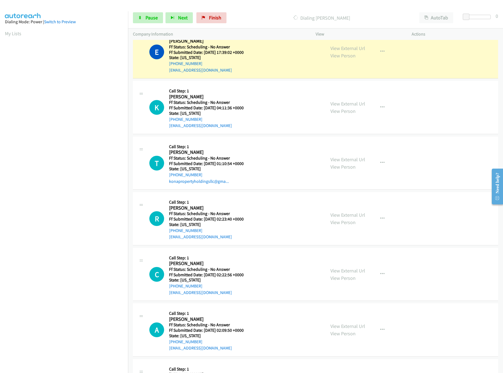
scroll to position [164, 0]
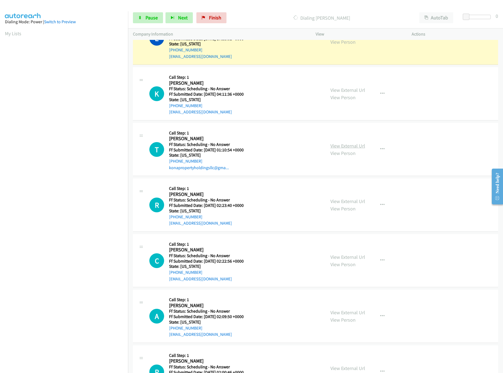
click at [342, 145] on link "View External Url" at bounding box center [347, 146] width 35 height 6
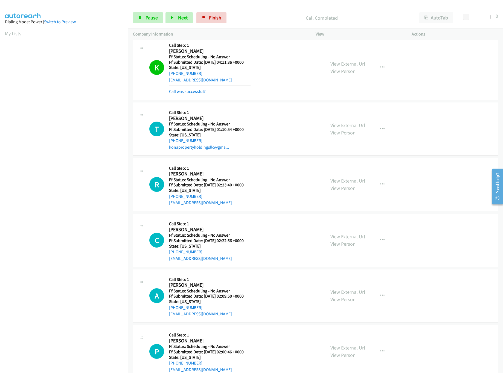
scroll to position [224, 0]
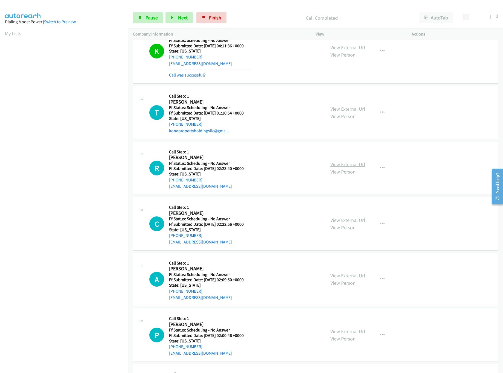
click at [344, 168] on link "View External Url" at bounding box center [347, 164] width 35 height 6
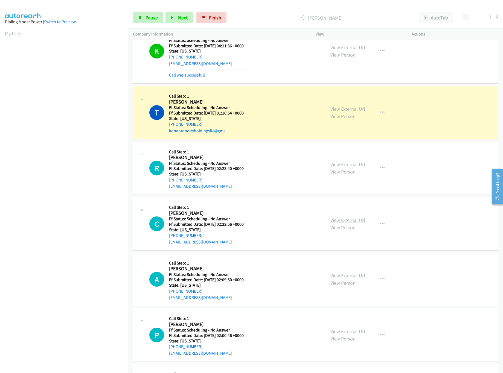
click at [336, 218] on link "View External Url" at bounding box center [347, 220] width 35 height 6
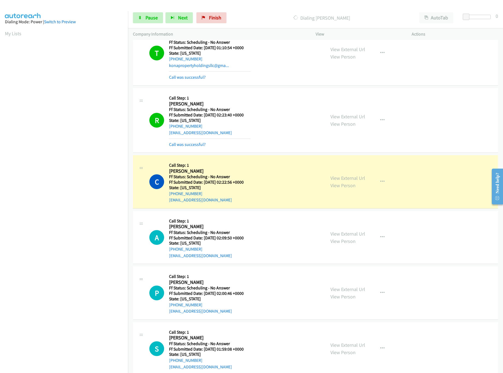
scroll to position [279, 0]
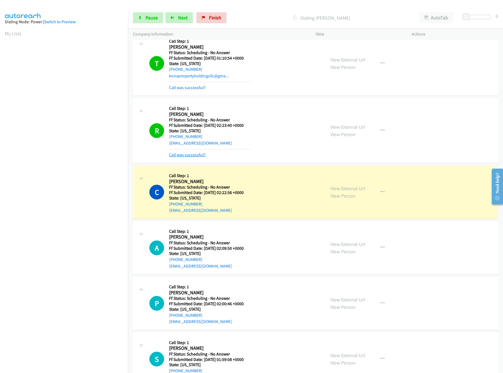
click at [193, 156] on link "Call was successful?" at bounding box center [187, 154] width 37 height 5
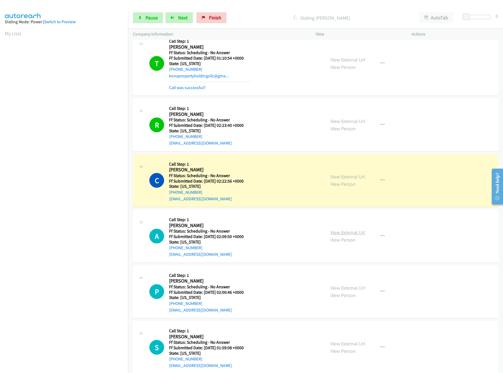
click at [341, 234] on link "View External Url" at bounding box center [347, 232] width 35 height 6
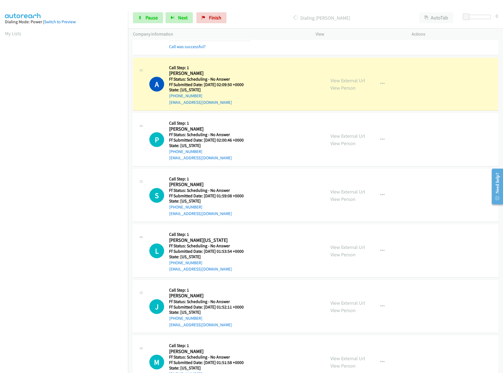
scroll to position [443, 0]
click at [343, 133] on div "View External Url View Person View External Url Email Schedule/Manage Callback …" at bounding box center [375, 139] width 101 height 43
click at [345, 141] on link "View Person" at bounding box center [342, 143] width 25 height 6
click at [346, 137] on link "View External Url" at bounding box center [347, 136] width 35 height 6
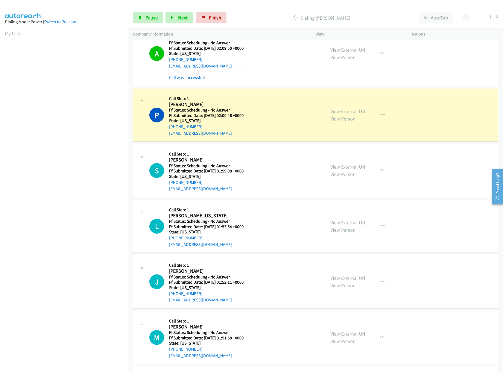
scroll to position [498, 0]
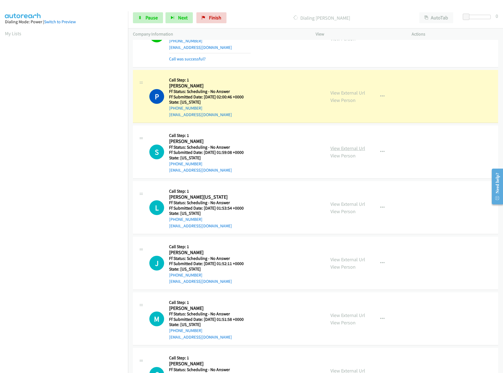
click at [347, 150] on link "View External Url" at bounding box center [347, 148] width 35 height 6
click at [346, 207] on link "View External Url" at bounding box center [347, 204] width 35 height 6
drag, startPoint x: 150, startPoint y: 17, endPoint x: 182, endPoint y: 36, distance: 38.0
click at [150, 17] on span "Pause" at bounding box center [151, 17] width 12 height 6
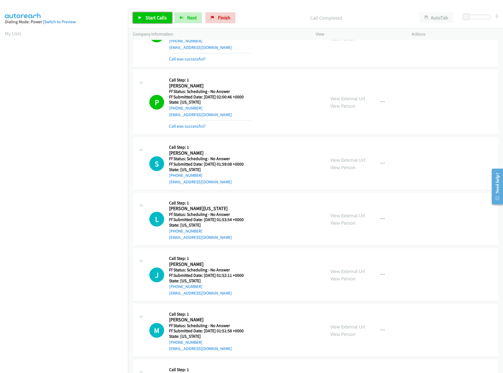
click at [141, 18] on icon at bounding box center [140, 18] width 4 height 4
click at [185, 130] on div "Call was successful?" at bounding box center [209, 126] width 81 height 7
click at [185, 128] on link "Call was successful?" at bounding box center [187, 126] width 37 height 5
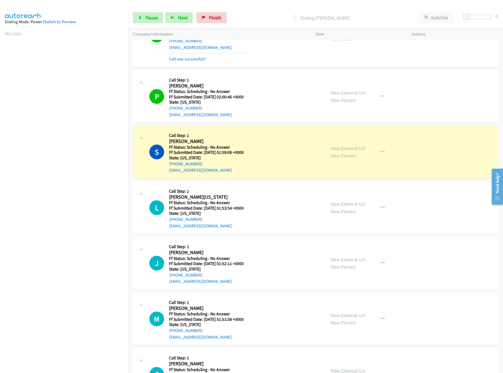
click at [27, 343] on nav "Dialing Mode: Power | Switch to Preview My Lists" at bounding box center [64, 197] width 128 height 373
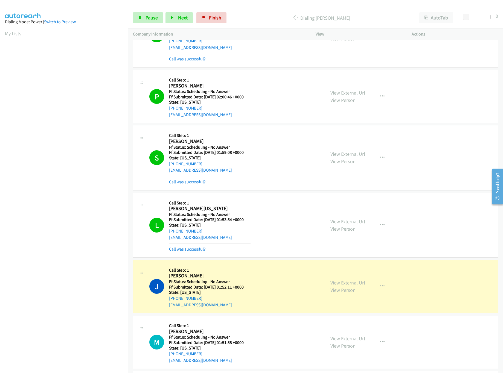
scroll to position [662, 0]
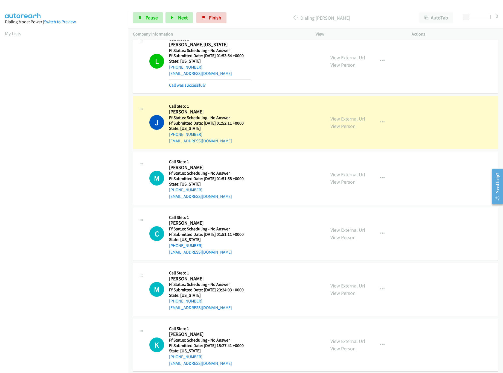
click at [339, 120] on link "View External Url" at bounding box center [347, 119] width 35 height 6
click at [338, 176] on link "View External Url" at bounding box center [347, 174] width 35 height 6
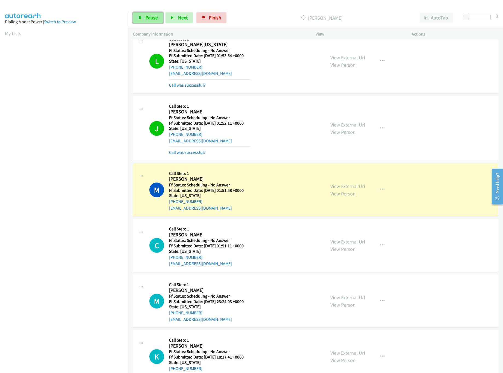
click at [141, 18] on icon at bounding box center [140, 18] width 4 height 4
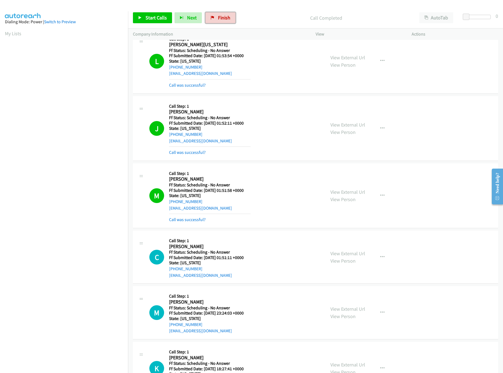
click at [218, 22] on link "Finish" at bounding box center [220, 17] width 30 height 11
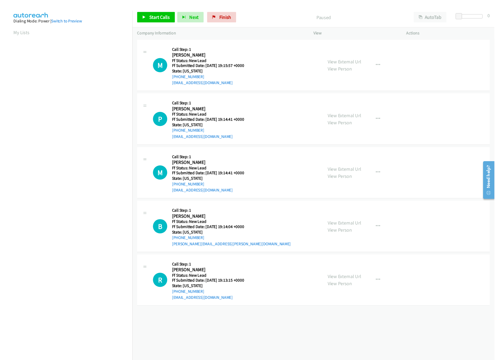
scroll to position [0, 2]
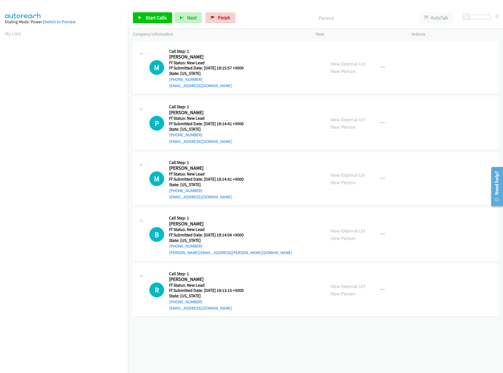
click at [302, 353] on div "[PHONE_NUMBER] Call failed - Please reload the list and try again The Callbar F…" at bounding box center [315, 206] width 375 height 333
click at [215, 351] on div "+1 415-964-1034 Call failed - Please reload the list and try again The Callbar …" at bounding box center [315, 206] width 375 height 333
drag, startPoint x: 215, startPoint y: 351, endPoint x: 205, endPoint y: 339, distance: 15.8
click at [215, 353] on div "+1 415-964-1034 Call failed - Please reload the list and try again The Callbar …" at bounding box center [315, 206] width 375 height 333
click at [205, 339] on div "+1 415-964-1034 Call failed - Please reload the list and try again The Callbar …" at bounding box center [315, 206] width 375 height 333
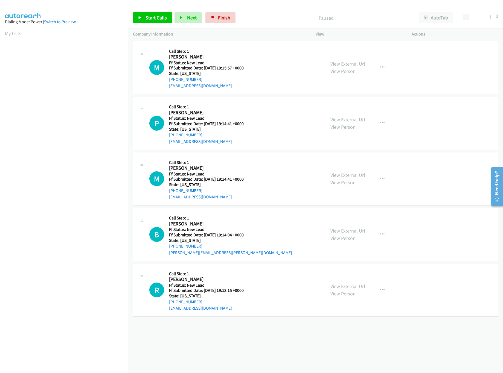
click at [205, 339] on div "+1 415-964-1034 Call failed - Please reload the list and try again The Callbar …" at bounding box center [315, 206] width 375 height 333
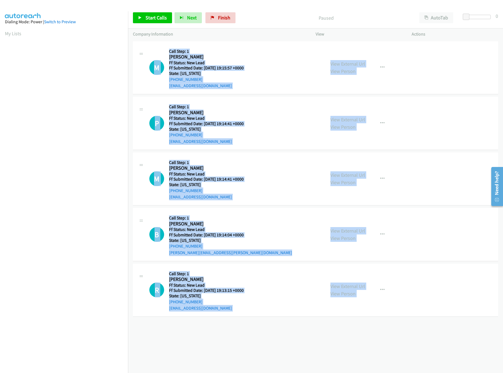
click at [205, 339] on div "+1 415-964-1034 Call failed - Please reload the list and try again The Callbar …" at bounding box center [315, 206] width 375 height 333
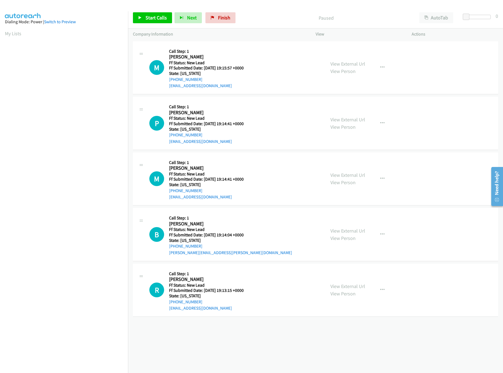
click at [205, 339] on div "+1 415-964-1034 Call failed - Please reload the list and try again The Callbar …" at bounding box center [315, 206] width 375 height 333
click at [345, 122] on link "View External Url" at bounding box center [347, 119] width 35 height 6
click at [359, 63] on link "View External Url" at bounding box center [347, 64] width 35 height 6
click at [158, 23] on link "Start Calls" at bounding box center [152, 17] width 39 height 11
drag, startPoint x: 465, startPoint y: 17, endPoint x: 487, endPoint y: 19, distance: 21.7
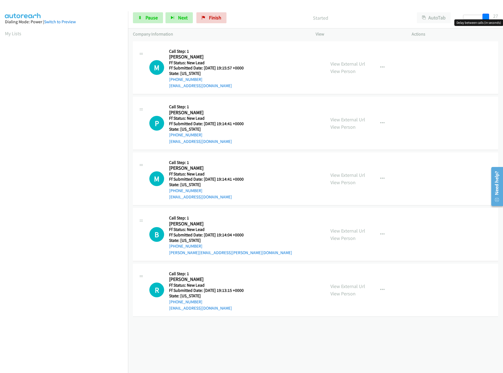
click at [487, 19] on span at bounding box center [485, 17] width 7 height 7
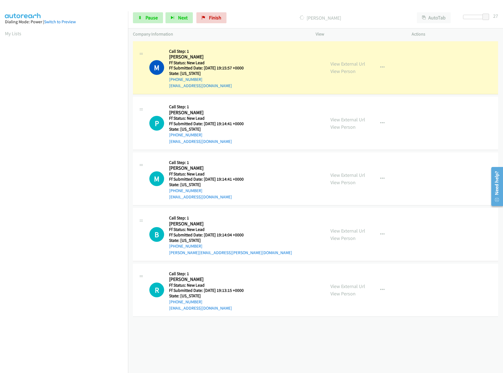
click at [89, 332] on nav "Dialing Mode: Power | Switch to Preview My Lists" at bounding box center [64, 197] width 128 height 373
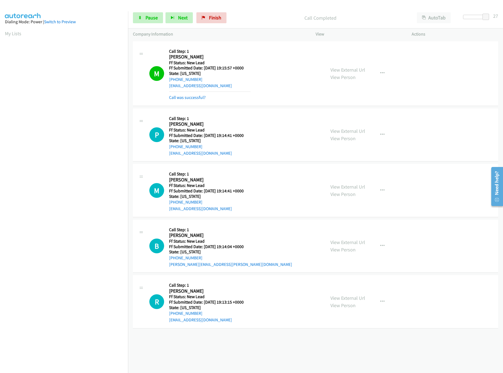
click at [349, 191] on div "View External Url View Person" at bounding box center [347, 190] width 35 height 15
click at [347, 184] on link "View External Url" at bounding box center [347, 187] width 35 height 6
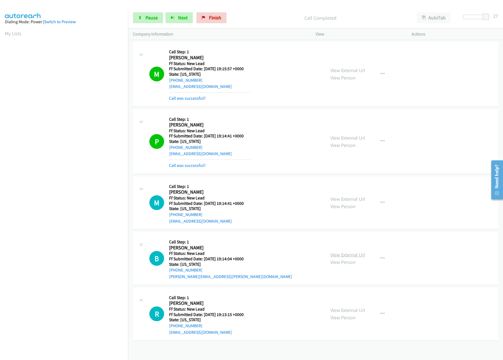
click at [352, 253] on link "View External Url" at bounding box center [347, 255] width 35 height 6
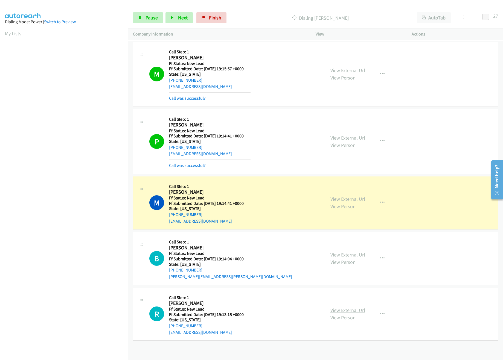
click at [341, 308] on link "View External Url" at bounding box center [347, 310] width 35 height 6
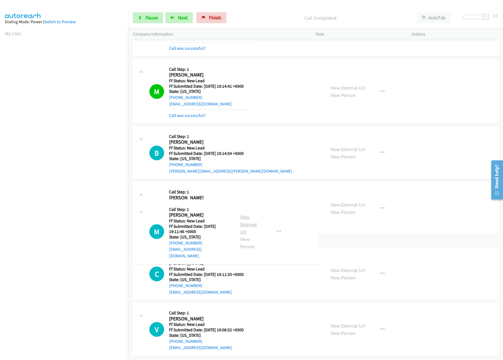
scroll to position [164, 0]
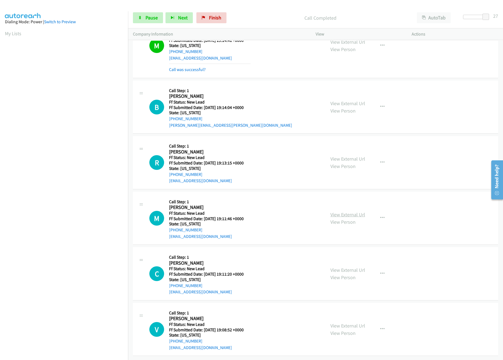
click at [354, 212] on link "View External Url" at bounding box center [347, 215] width 35 height 6
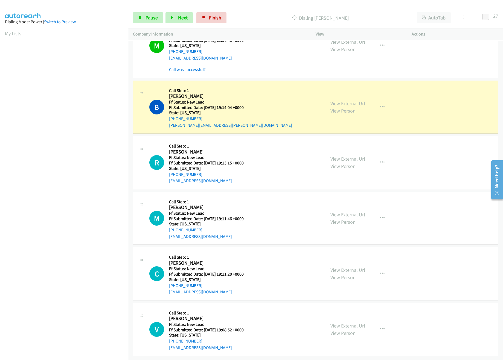
click at [476, 17] on div at bounding box center [475, 17] width 25 height 4
drag, startPoint x: 475, startPoint y: 16, endPoint x: 479, endPoint y: 16, distance: 3.8
click at [479, 16] on span at bounding box center [480, 17] width 7 height 7
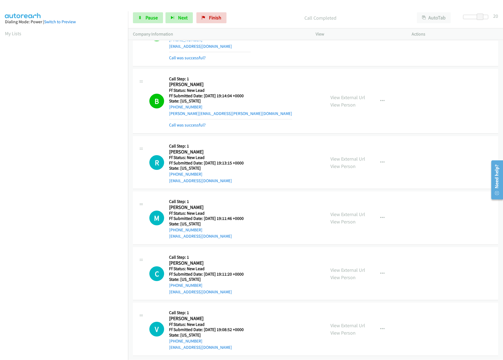
scroll to position [182, 0]
click at [345, 267] on link "View External Url" at bounding box center [347, 270] width 35 height 6
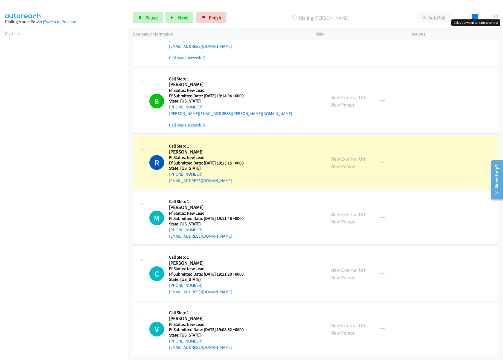
click at [474, 18] on div at bounding box center [475, 17] width 25 height 4
click at [473, 18] on span at bounding box center [475, 17] width 7 height 7
drag, startPoint x: 346, startPoint y: 316, endPoint x: 346, endPoint y: 319, distance: 3.3
click at [346, 322] on div "View External Url View Person" at bounding box center [347, 329] width 35 height 15
click at [346, 323] on link "View External Url" at bounding box center [347, 326] width 35 height 6
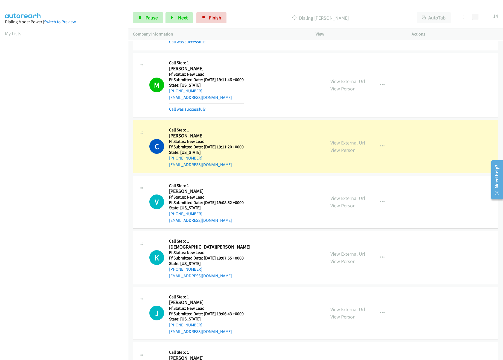
scroll to position [373, 0]
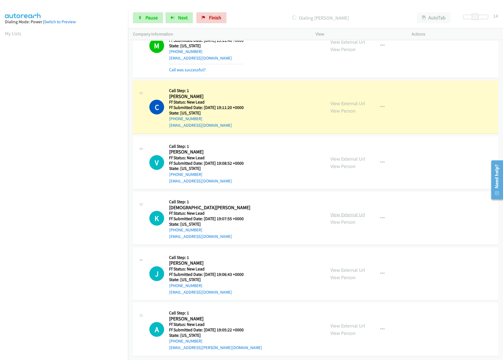
click at [350, 212] on link "View External Url" at bounding box center [347, 215] width 35 height 6
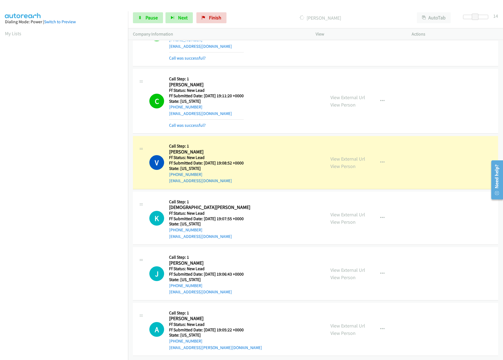
scroll to position [385, 0]
click at [357, 267] on link "View External Url" at bounding box center [347, 270] width 35 height 6
click at [345, 323] on link "View External Url" at bounding box center [347, 326] width 35 height 6
click at [474, 16] on span at bounding box center [475, 17] width 7 height 7
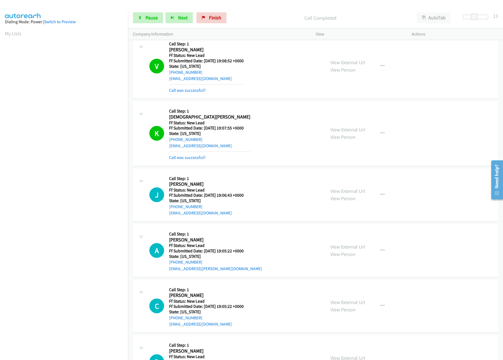
scroll to position [576, 0]
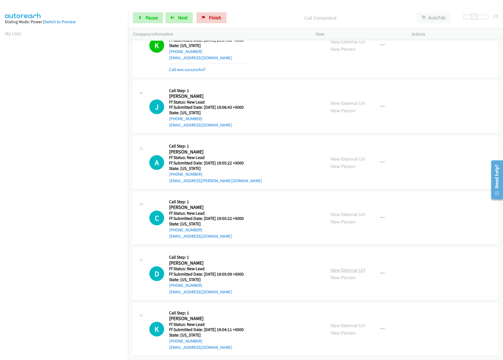
click at [340, 267] on link "View External Url" at bounding box center [347, 270] width 35 height 6
click at [354, 211] on link "View External Url" at bounding box center [347, 214] width 35 height 6
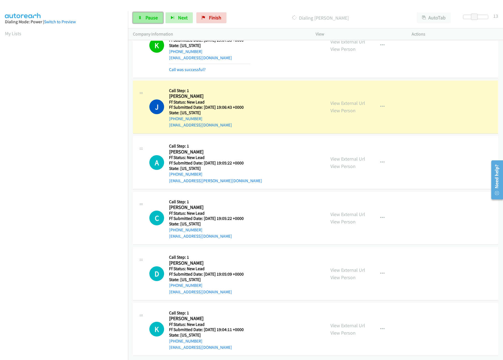
click at [144, 21] on link "Pause" at bounding box center [148, 17] width 30 height 11
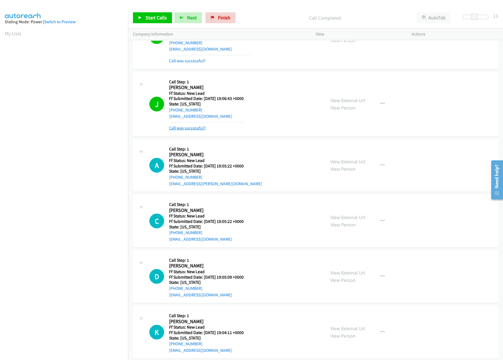
click at [199, 131] on link "Call was successful?" at bounding box center [187, 128] width 37 height 5
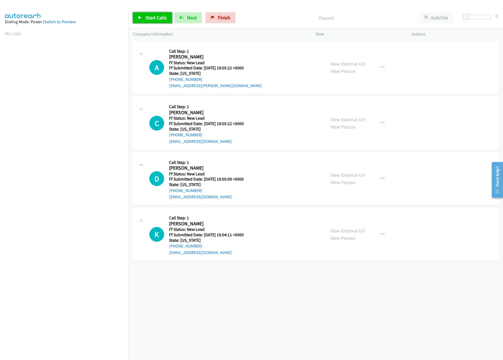
click at [147, 19] on span "Start Calls" at bounding box center [155, 17] width 21 height 6
click at [334, 228] on link "View External Url" at bounding box center [347, 231] width 35 height 6
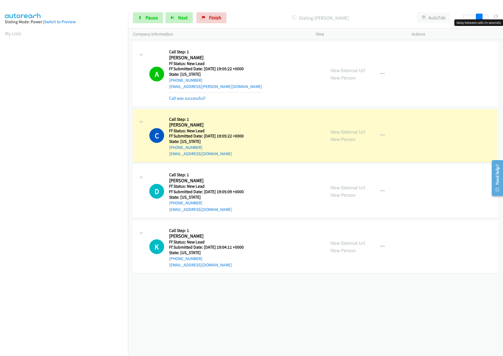
drag, startPoint x: 467, startPoint y: 17, endPoint x: 480, endPoint y: 21, distance: 13.3
click at [483, 21] on body "Start Calls Pause Next Finish Dialing [PERSON_NAME] AutoTab AutoTab 19 Company …" at bounding box center [251, 13] width 503 height 26
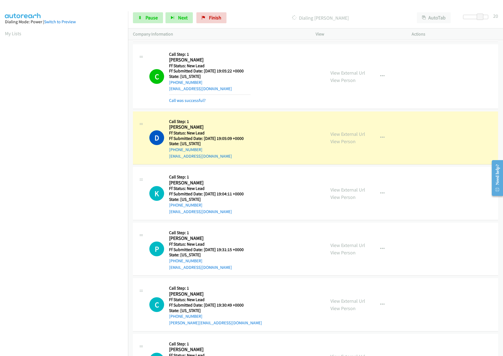
scroll to position [107, 0]
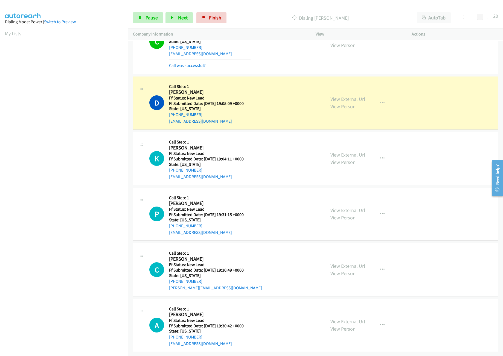
click at [158, 25] on div "Start Calls Pause Next Finish Dialing [PERSON_NAME] AutoTab AutoTab 20" at bounding box center [315, 17] width 375 height 21
click at [156, 21] on link "Pause" at bounding box center [148, 17] width 30 height 11
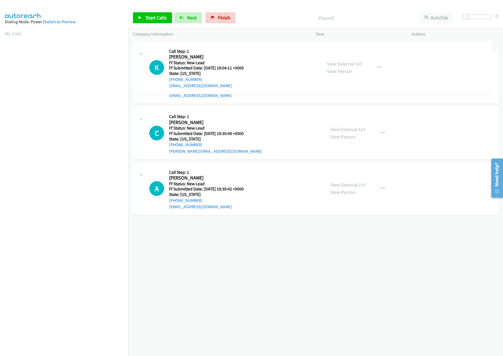
drag, startPoint x: 212, startPoint y: 232, endPoint x: 223, endPoint y: 48, distance: 184.1
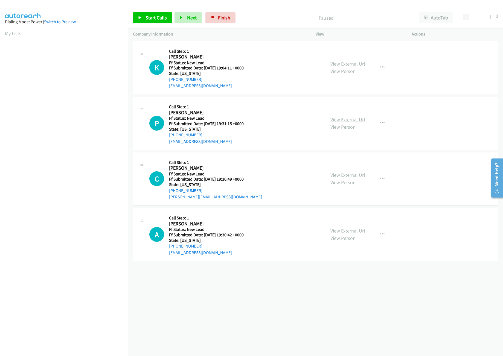
click at [341, 116] on link "View External Url" at bounding box center [347, 119] width 35 height 6
click at [346, 176] on link "View External Url" at bounding box center [347, 175] width 35 height 6
click at [165, 18] on span "Start Calls" at bounding box center [155, 17] width 21 height 6
drag, startPoint x: 466, startPoint y: 17, endPoint x: 476, endPoint y: 17, distance: 9.9
click at [476, 17] on span at bounding box center [473, 17] width 7 height 7
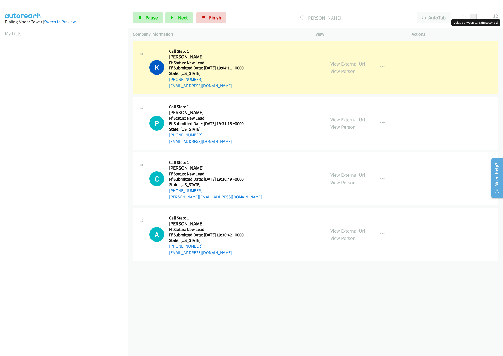
click at [336, 230] on link "View External Url" at bounding box center [347, 231] width 35 height 6
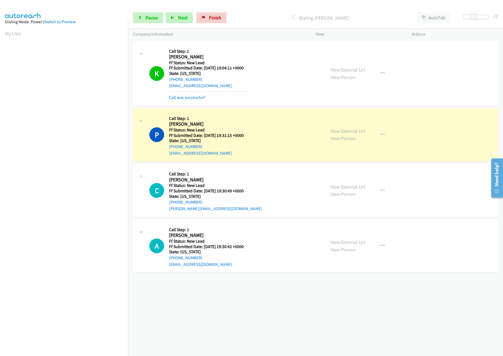
click at [258, 278] on div "+1 415-964-1034 Call failed - Please reload the list and try again The Callbar …" at bounding box center [315, 198] width 375 height 316
click at [269, 312] on div "+1 415-964-1034 Call failed - Please reload the list and try again The Callbar …" at bounding box center [315, 198] width 375 height 316
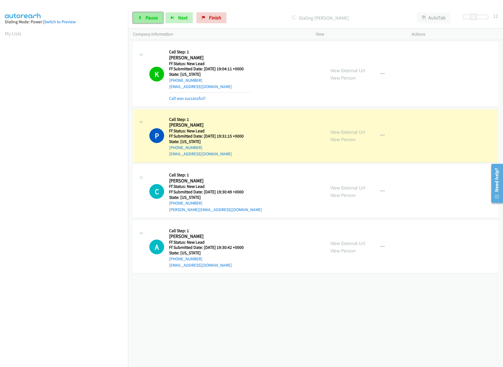
click at [139, 20] on link "Pause" at bounding box center [148, 17] width 30 height 11
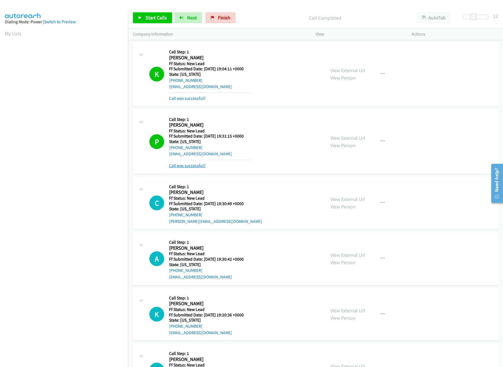
click at [192, 168] on link "Call was successful?" at bounding box center [187, 165] width 37 height 5
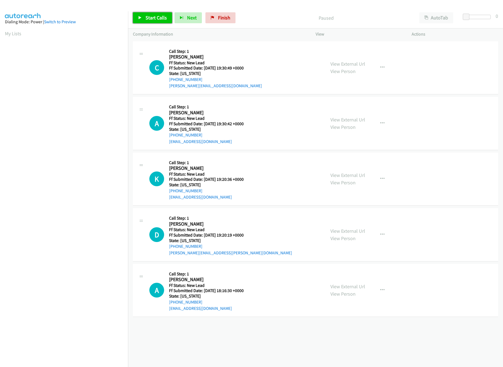
click at [153, 18] on span "Start Calls" at bounding box center [155, 17] width 21 height 6
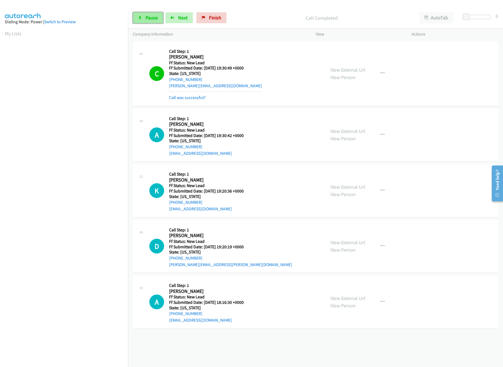
click at [150, 13] on link "Pause" at bounding box center [148, 17] width 30 height 11
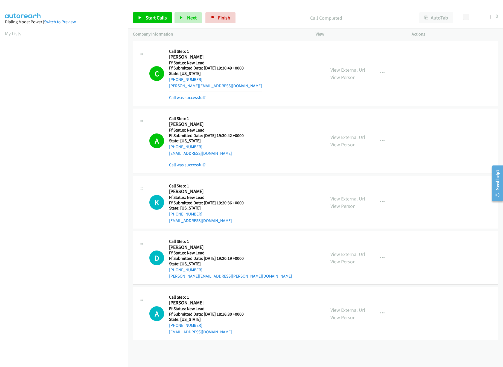
click at [200, 161] on mb0 "Call was successful?" at bounding box center [209, 163] width 81 height 9
click at [199, 165] on link "Call was successful?" at bounding box center [187, 164] width 37 height 5
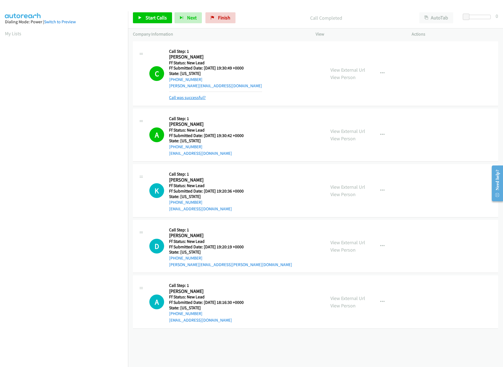
click at [191, 99] on link "Call was successful?" at bounding box center [187, 97] width 37 height 5
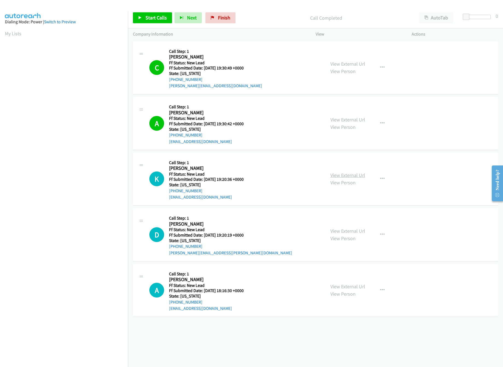
click at [345, 176] on link "View External Url" at bounding box center [347, 175] width 35 height 6
click at [164, 21] on span "Start Calls" at bounding box center [155, 17] width 21 height 6
click at [132, 16] on div "Start Calls Pause Next Finish Started AutoTab AutoTab 0" at bounding box center [315, 17] width 375 height 21
click at [142, 18] on link "Pause" at bounding box center [148, 17] width 30 height 11
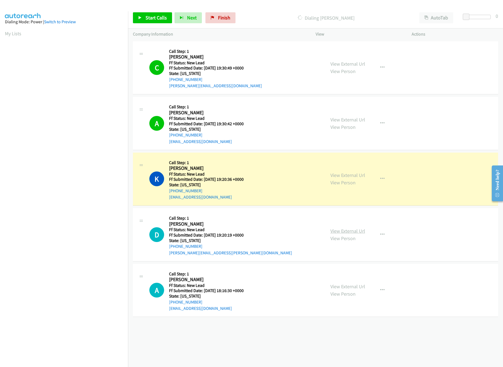
click at [346, 232] on link "View External Url" at bounding box center [347, 231] width 35 height 6
click at [480, 18] on div at bounding box center [475, 17] width 25 height 4
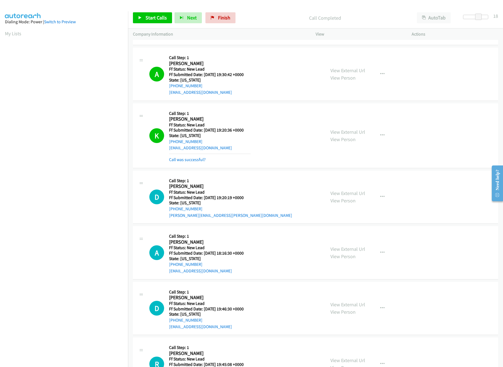
scroll to position [139, 0]
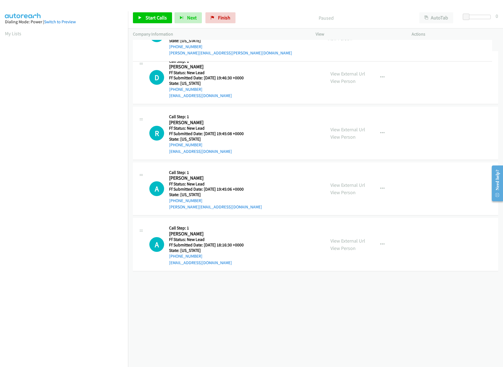
drag, startPoint x: 203, startPoint y: 228, endPoint x: 226, endPoint y: 25, distance: 204.2
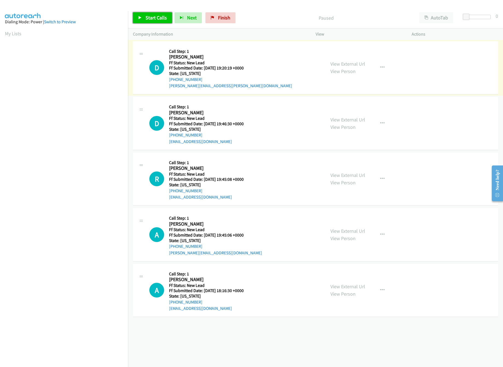
click at [160, 13] on link "Start Calls" at bounding box center [152, 17] width 39 height 11
click at [342, 117] on link "View External Url" at bounding box center [347, 119] width 35 height 6
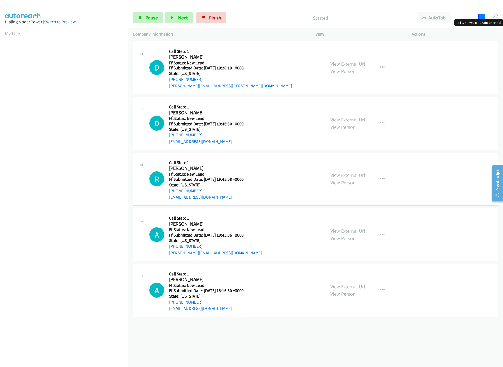
drag, startPoint x: 465, startPoint y: 17, endPoint x: 486, endPoint y: 18, distance: 21.3
click at [485, 18] on span at bounding box center [481, 17] width 7 height 7
drag, startPoint x: 483, startPoint y: 15, endPoint x: 477, endPoint y: 18, distance: 7.3
click at [483, 16] on span at bounding box center [485, 17] width 7 height 7
click at [477, 18] on div at bounding box center [475, 17] width 25 height 4
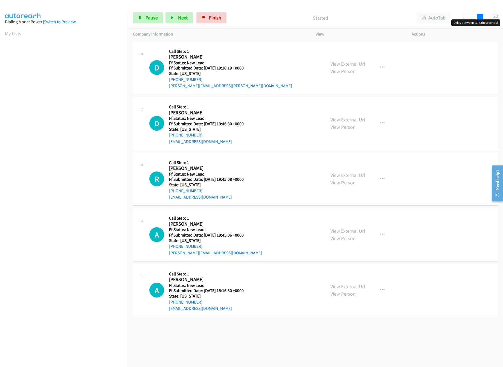
click at [479, 18] on span at bounding box center [480, 17] width 7 height 7
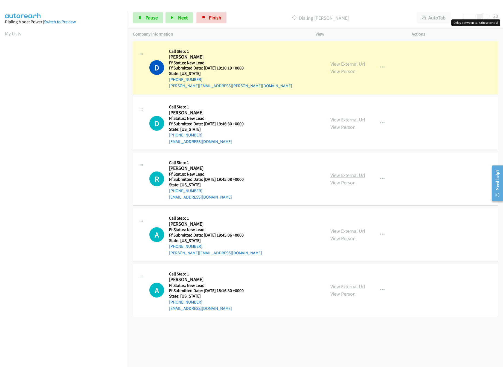
click at [339, 177] on link "View External Url" at bounding box center [347, 175] width 35 height 6
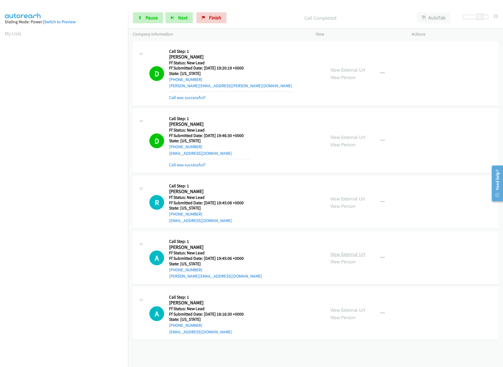
click at [346, 255] on link "View External Url" at bounding box center [347, 254] width 35 height 6
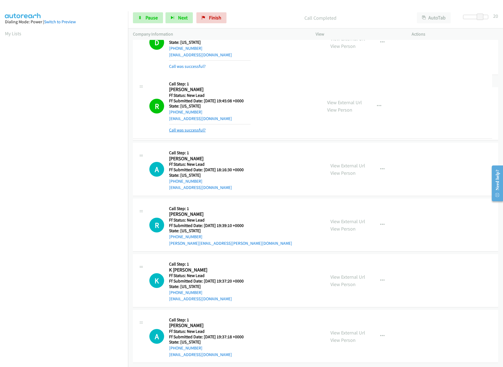
scroll to position [109, 0]
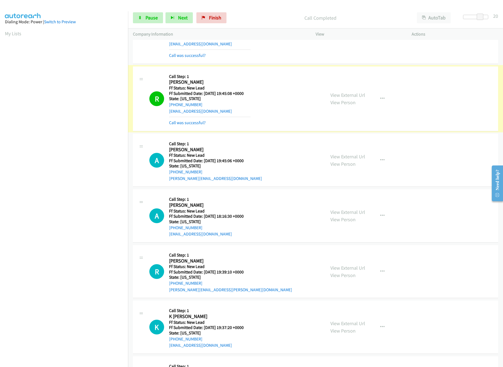
click at [190, 122] on link "Call was successful?" at bounding box center [187, 122] width 37 height 5
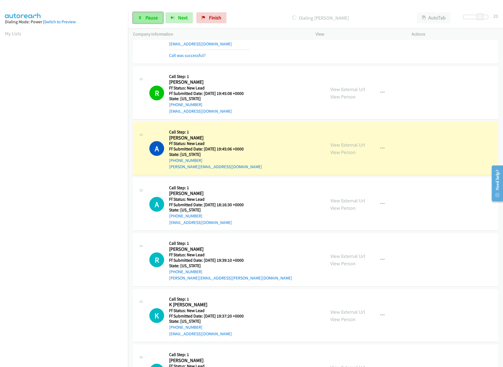
click at [141, 21] on link "Pause" at bounding box center [148, 17] width 30 height 11
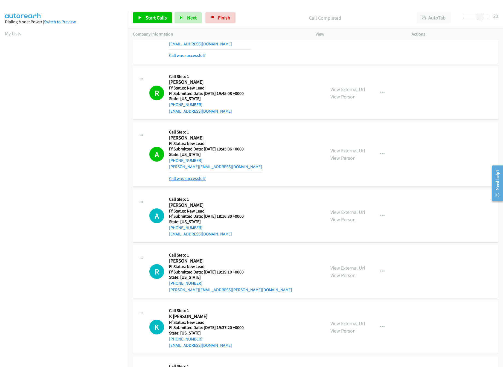
click at [194, 178] on link "Call was successful?" at bounding box center [187, 178] width 37 height 5
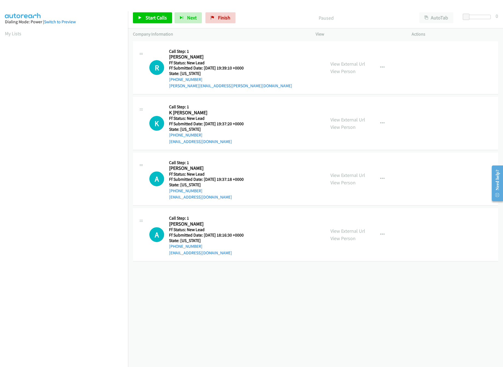
click at [214, 295] on div "[PHONE_NUMBER] Call failed - Please reload the list and try again The Callbar F…" at bounding box center [315, 203] width 375 height 327
click at [342, 64] on link "View External Url" at bounding box center [347, 64] width 35 height 6
drag, startPoint x: 466, startPoint y: 16, endPoint x: 484, endPoint y: 21, distance: 18.4
click at [484, 21] on body "Start Calls Pause Next Finish Paused AutoTab AutoTab 21 Company Information Inf…" at bounding box center [251, 13] width 503 height 26
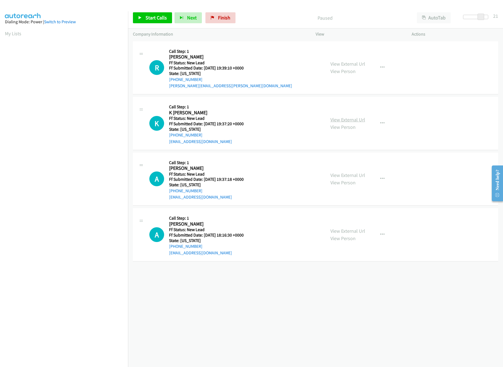
click at [354, 118] on link "View External Url" at bounding box center [347, 119] width 35 height 6
drag, startPoint x: 479, startPoint y: 15, endPoint x: 355, endPoint y: 24, distance: 124.2
click at [368, 18] on div "Start Calls Pause Next Finish Paused AutoTab AutoTab 22" at bounding box center [315, 17] width 375 height 21
click at [147, 18] on span "Start Calls" at bounding box center [155, 17] width 21 height 6
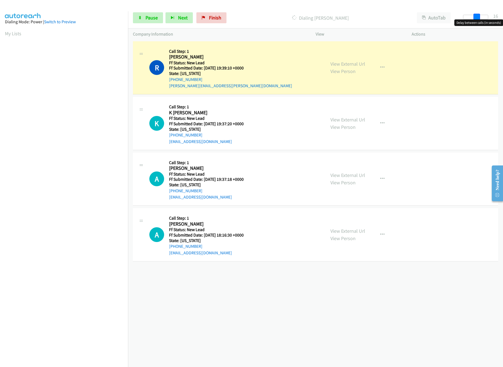
drag, startPoint x: 467, startPoint y: 18, endPoint x: 480, endPoint y: 19, distance: 13.1
click at [480, 19] on span at bounding box center [476, 17] width 7 height 7
click at [351, 176] on link "View External Url" at bounding box center [347, 175] width 35 height 6
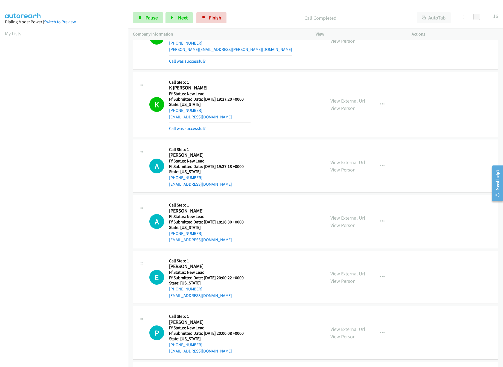
scroll to position [54, 0]
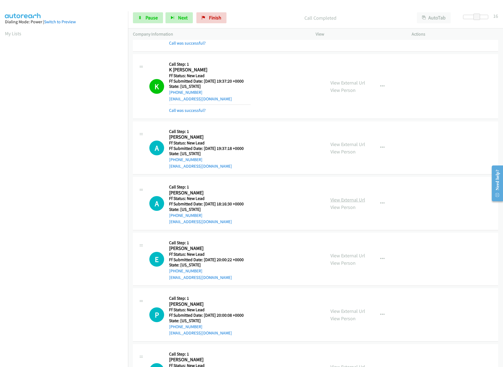
click at [349, 201] on link "View External Url" at bounding box center [347, 200] width 35 height 6
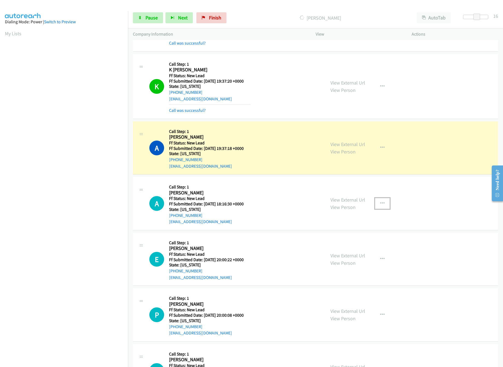
click at [380, 204] on icon "button" at bounding box center [382, 203] width 4 height 4
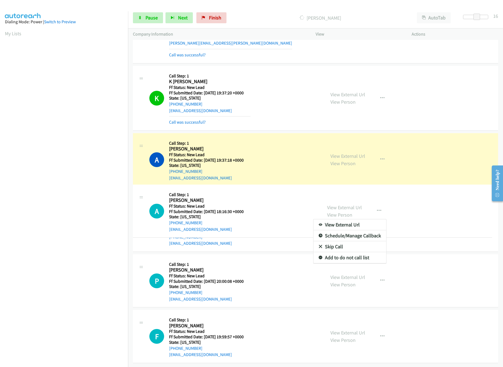
scroll to position [49, 0]
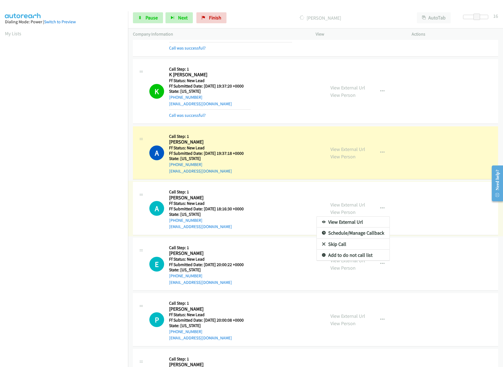
click at [340, 244] on link "Skip Call" at bounding box center [353, 244] width 73 height 11
click at [358, 206] on link "View External Url" at bounding box center [347, 205] width 35 height 6
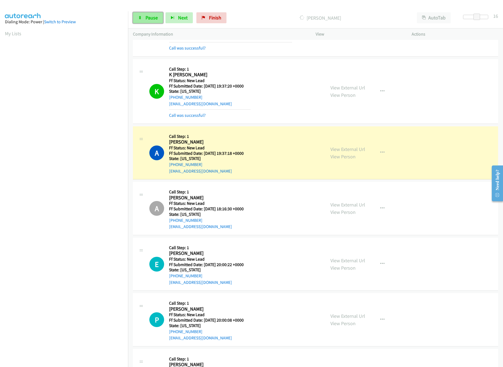
click at [144, 19] on link "Pause" at bounding box center [148, 17] width 30 height 11
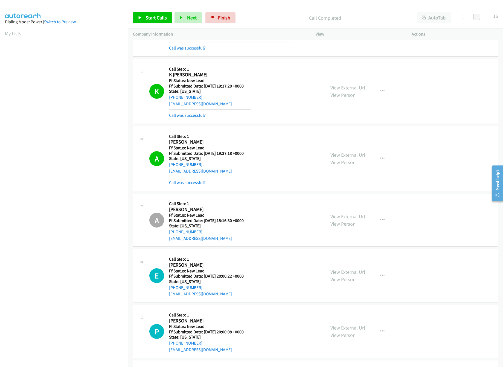
scroll to position [104, 0]
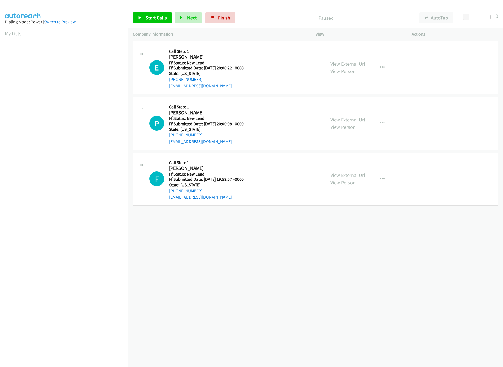
click at [345, 63] on link "View External Url" at bounding box center [347, 64] width 35 height 6
click at [160, 13] on link "Start Calls" at bounding box center [152, 17] width 39 height 11
drag, startPoint x: 324, startPoint y: 282, endPoint x: 315, endPoint y: 289, distance: 10.8
click at [315, 289] on div "[PHONE_NUMBER] Call failed - Please reload the list and try again The Callbar F…" at bounding box center [315, 203] width 375 height 327
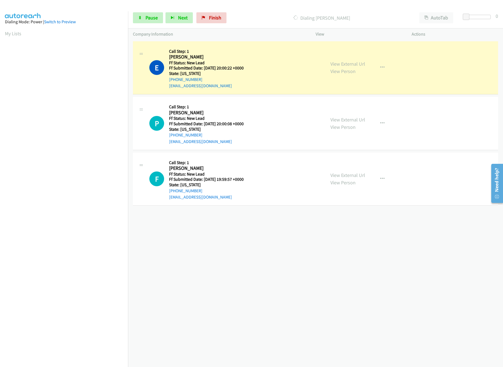
click at [244, 274] on div "[PHONE_NUMBER] Call failed - Please reload the list and try again The Callbar F…" at bounding box center [315, 203] width 375 height 327
click at [350, 121] on link "View External Url" at bounding box center [347, 119] width 35 height 6
drag, startPoint x: 466, startPoint y: 19, endPoint x: 479, endPoint y: 19, distance: 12.3
click at [479, 19] on span at bounding box center [476, 17] width 7 height 7
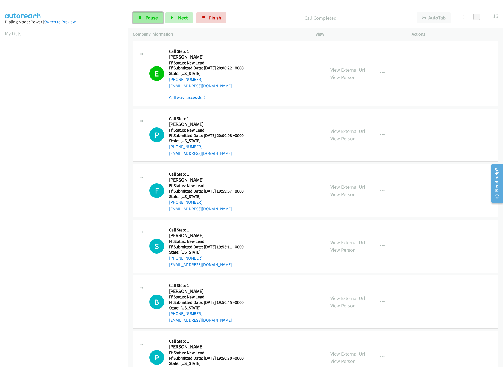
click at [150, 17] on span "Pause" at bounding box center [151, 17] width 12 height 6
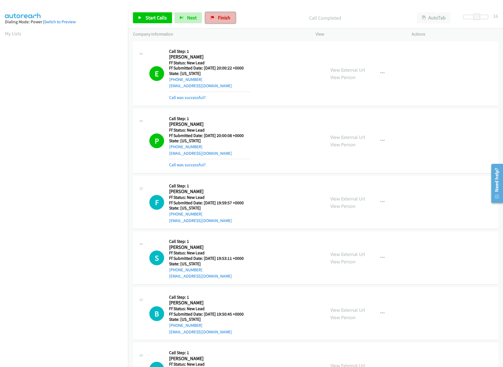
click at [230, 18] on link "Finish" at bounding box center [220, 17] width 30 height 11
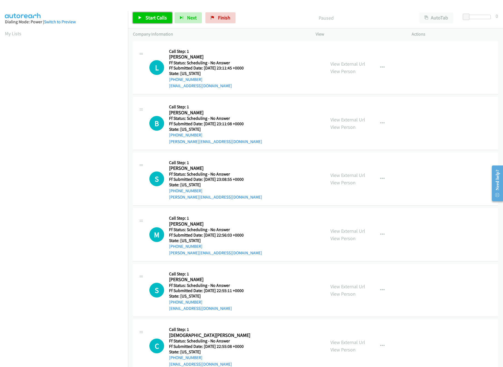
click at [148, 13] on link "Start Calls" at bounding box center [152, 17] width 39 height 11
click at [339, 63] on link "View External Url" at bounding box center [347, 64] width 35 height 6
click at [337, 118] on link "View External Url" at bounding box center [347, 119] width 35 height 6
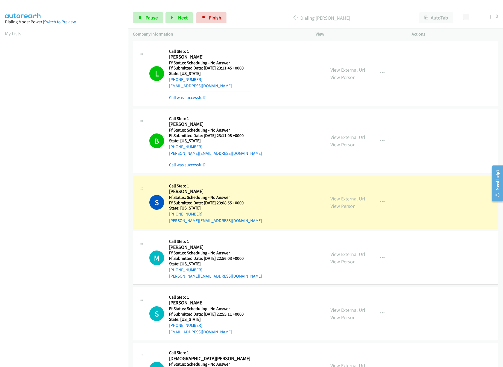
click at [337, 200] on link "View External Url" at bounding box center [347, 199] width 35 height 6
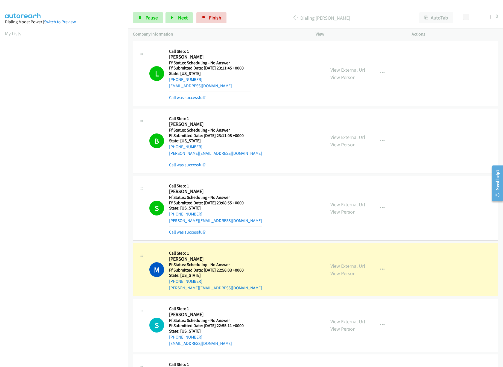
click at [298, 243] on td "M Callback Scheduled Call Step: 1 Mary Kay Jackson America/New_York Ff Status: …" at bounding box center [315, 270] width 375 height 56
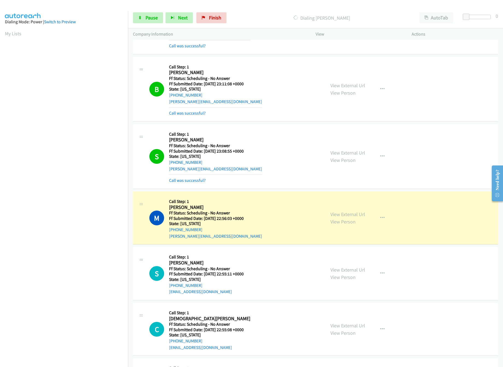
scroll to position [109, 0]
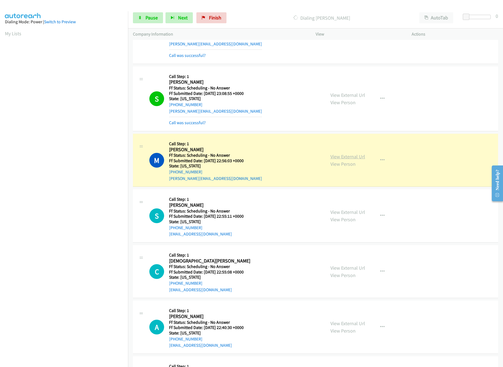
click at [357, 155] on link "View External Url" at bounding box center [347, 156] width 35 height 6
click at [164, 18] on div "Start Calls Pause Next Finish" at bounding box center [181, 17] width 96 height 11
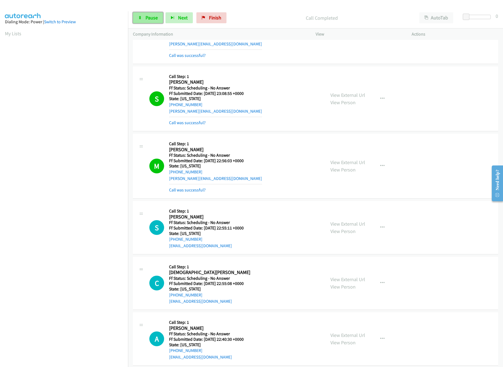
click at [157, 18] on span "Pause" at bounding box center [151, 17] width 12 height 6
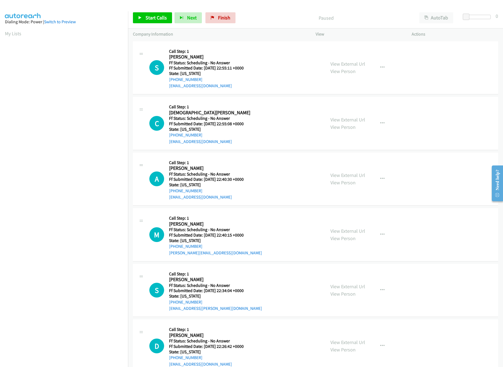
click at [274, 23] on div "Paused" at bounding box center [326, 17] width 176 height 11
click at [151, 18] on span "Start Calls" at bounding box center [155, 17] width 21 height 6
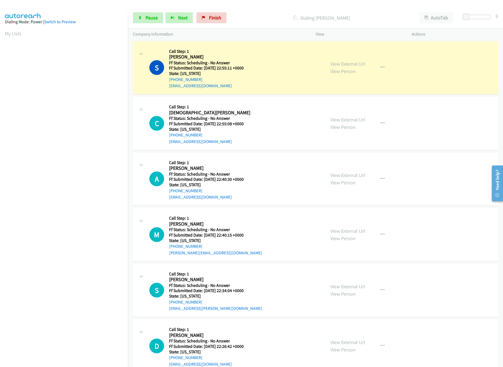
click at [295, 59] on div "S Callback Scheduled Call Step: 1 [PERSON_NAME] America/New_York Ff Status: Sch…" at bounding box center [234, 67] width 171 height 43
click at [338, 60] on div "View External Url View Person" at bounding box center [347, 67] width 35 height 15
click at [342, 63] on link "View External Url" at bounding box center [347, 64] width 35 height 6
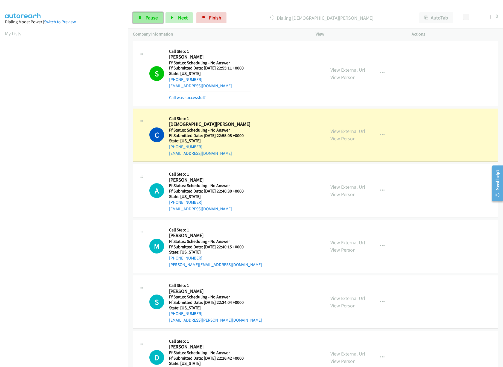
click at [145, 23] on link "Pause" at bounding box center [148, 17] width 30 height 11
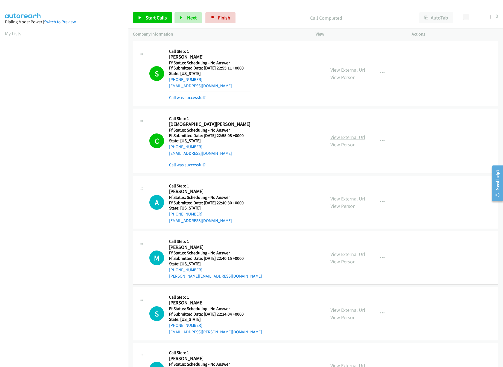
click at [340, 135] on link "View External Url" at bounding box center [347, 137] width 35 height 6
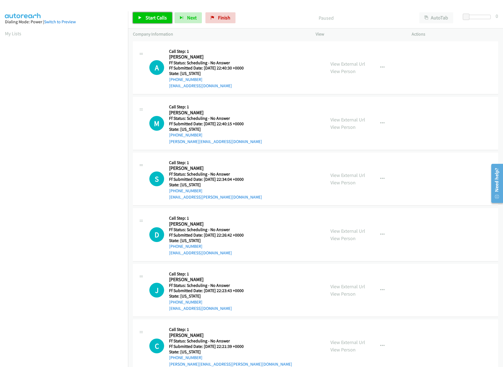
drag, startPoint x: 0, startPoint y: 0, endPoint x: 150, endPoint y: 19, distance: 151.3
click at [150, 19] on span "Start Calls" at bounding box center [155, 17] width 21 height 6
click at [348, 62] on link "View External Url" at bounding box center [347, 64] width 35 height 6
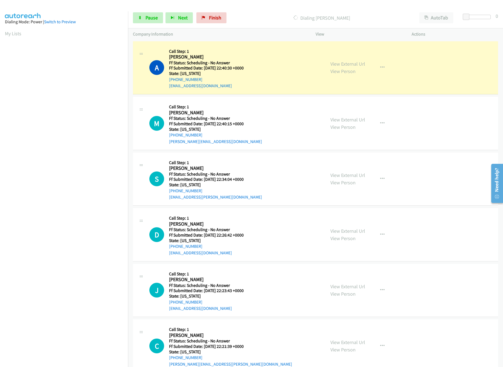
click at [261, 111] on div "M Callback Scheduled Call Step: 1 Madhan Maram America/Chicago Ff Status: Sched…" at bounding box center [234, 123] width 171 height 43
click at [338, 119] on link "View External Url" at bounding box center [347, 119] width 35 height 6
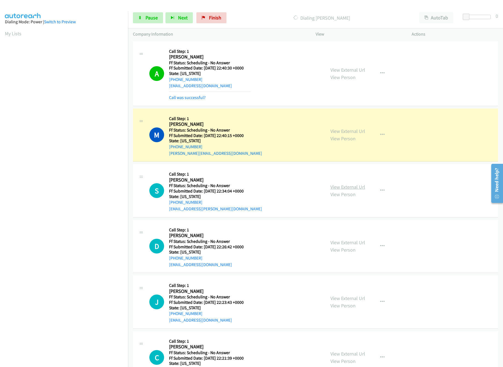
click at [348, 188] on link "View External Url" at bounding box center [347, 187] width 35 height 6
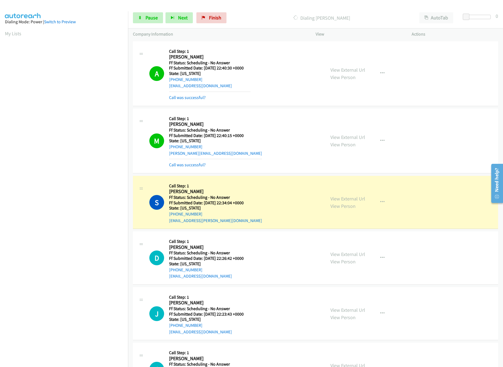
scroll to position [109, 0]
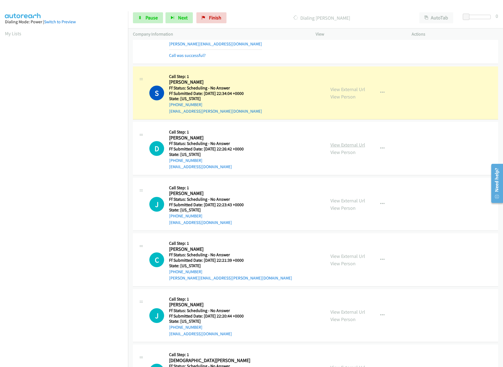
click at [348, 146] on link "View External Url" at bounding box center [347, 145] width 35 height 6
drag, startPoint x: 468, startPoint y: 17, endPoint x: 483, endPoint y: 16, distance: 14.8
click at [483, 16] on div at bounding box center [475, 17] width 25 height 4
drag, startPoint x: 481, startPoint y: 16, endPoint x: 447, endPoint y: 41, distance: 42.8
click at [492, 18] on div at bounding box center [475, 19] width 35 height 8
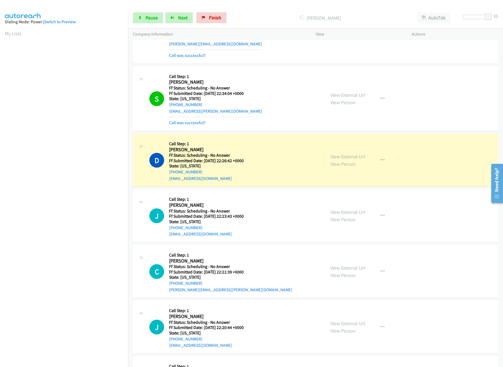
scroll to position [218, 0]
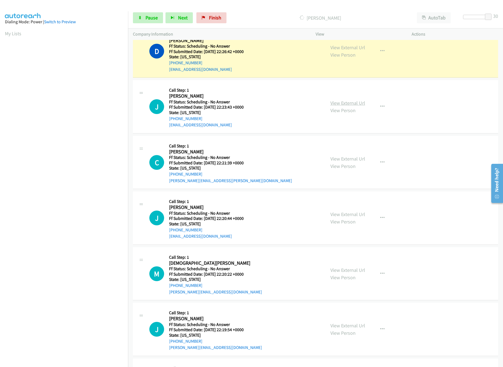
click at [342, 103] on link "View External Url" at bounding box center [347, 103] width 35 height 6
drag, startPoint x: 491, startPoint y: 17, endPoint x: 448, endPoint y: 26, distance: 43.7
click at [448, 26] on div "Start Calls Pause Next Finish Dialing Damian Craig AutoTab AutoTab 0" at bounding box center [315, 17] width 375 height 21
click at [352, 160] on link "View External Url" at bounding box center [347, 159] width 35 height 6
click at [335, 214] on link "View External Url" at bounding box center [347, 214] width 35 height 6
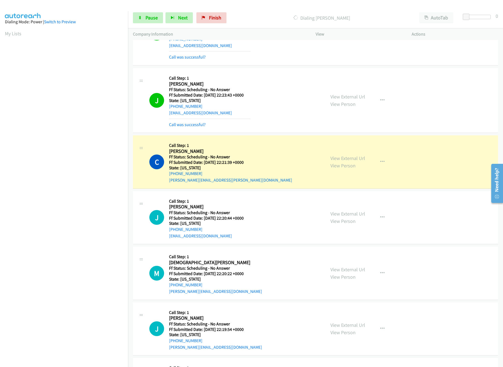
scroll to position [328, 0]
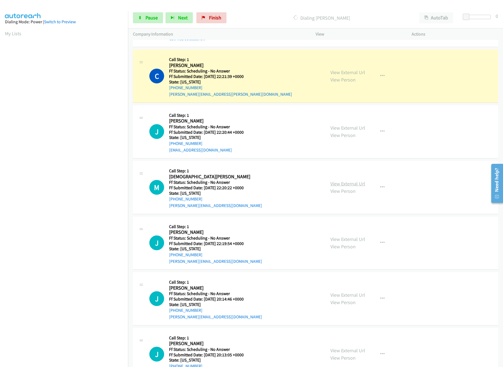
click at [339, 183] on link "View External Url" at bounding box center [347, 183] width 35 height 6
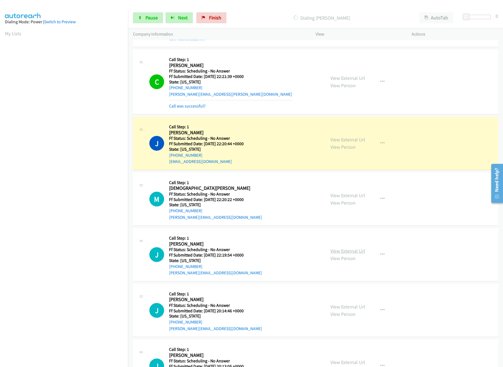
click at [350, 252] on link "View External Url" at bounding box center [347, 251] width 35 height 6
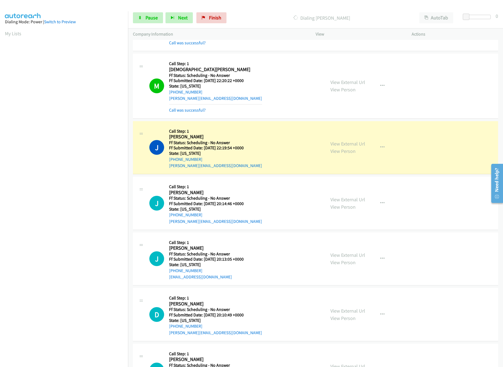
scroll to position [492, 0]
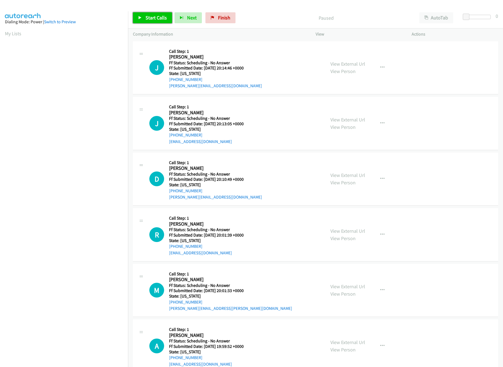
click at [155, 21] on span "Start Calls" at bounding box center [155, 17] width 21 height 6
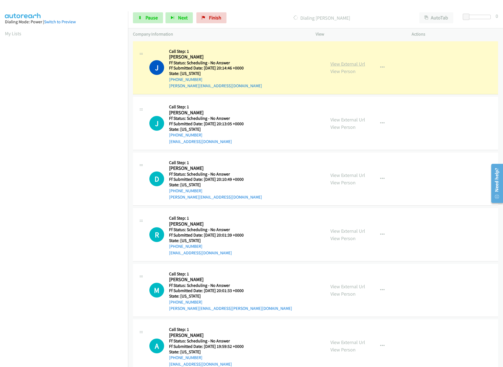
click at [359, 61] on link "View External Url" at bounding box center [347, 64] width 35 height 6
drag, startPoint x: 486, startPoint y: 16, endPoint x: 500, endPoint y: 20, distance: 14.9
click at [499, 20] on body "Start Calls Pause Next Finish Dialing [PERSON_NAME] AutoTab AutoTab 25 Company …" at bounding box center [251, 13] width 503 height 26
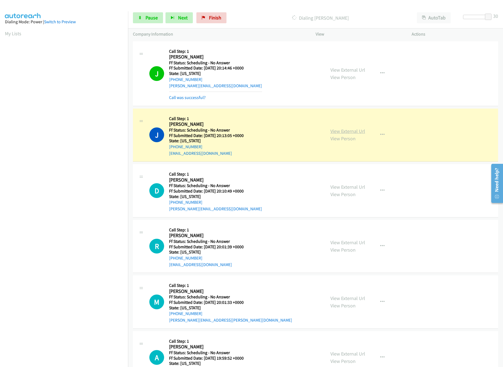
click at [336, 134] on link "View External Url" at bounding box center [347, 131] width 35 height 6
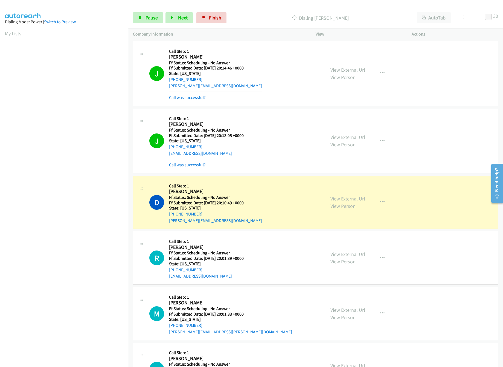
click at [275, 199] on div "D Callback Scheduled Call Step: 1 [PERSON_NAME] America/[GEOGRAPHIC_DATA] Ff St…" at bounding box center [234, 202] width 171 height 43
click at [334, 197] on link "View External Url" at bounding box center [347, 199] width 35 height 6
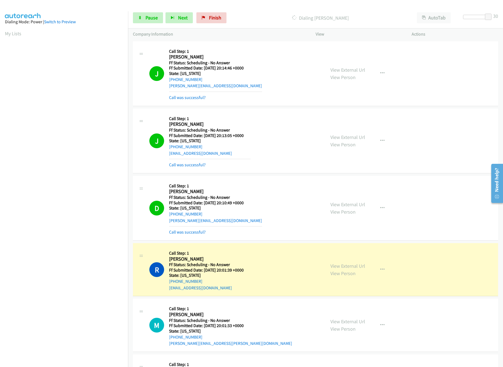
scroll to position [54, 0]
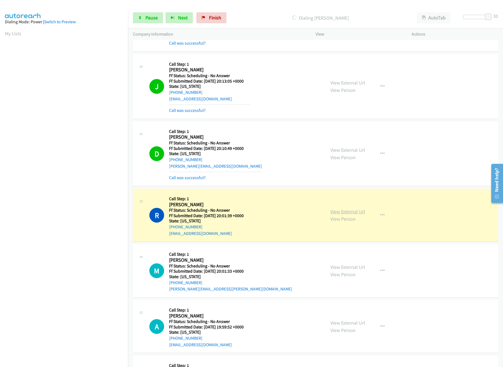
click at [341, 212] on link "View External Url" at bounding box center [347, 211] width 35 height 6
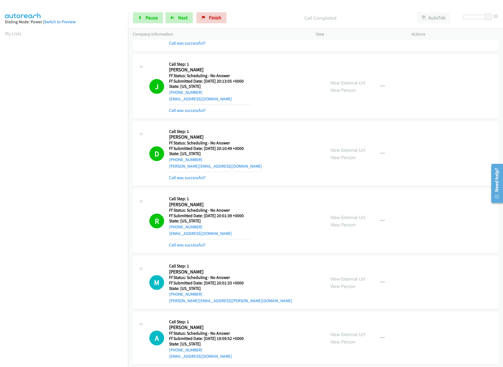
scroll to position [164, 0]
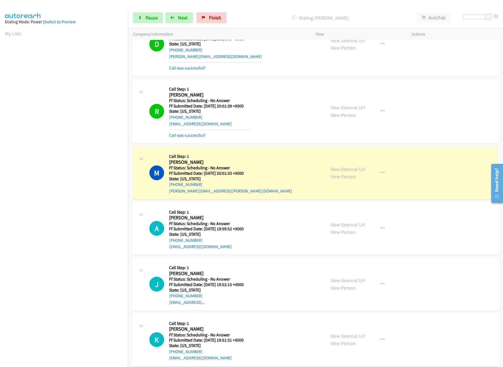
click at [365, 169] on div "View External Url View Person View External Url Email Schedule/Manage Callback …" at bounding box center [375, 172] width 101 height 43
click at [363, 169] on div "View External Url View Person View External Url Email Schedule/Manage Callback …" at bounding box center [375, 172] width 101 height 43
click at [360, 169] on link "View External Url" at bounding box center [347, 169] width 35 height 6
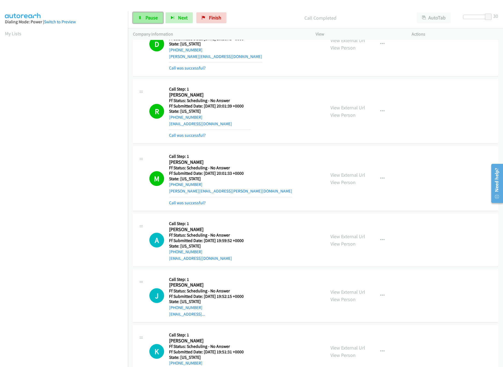
click at [149, 12] on link "Pause" at bounding box center [148, 17] width 30 height 11
click at [157, 17] on span "Start Calls" at bounding box center [155, 17] width 21 height 6
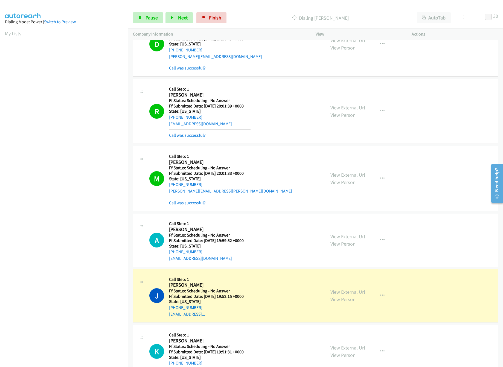
scroll to position [273, 0]
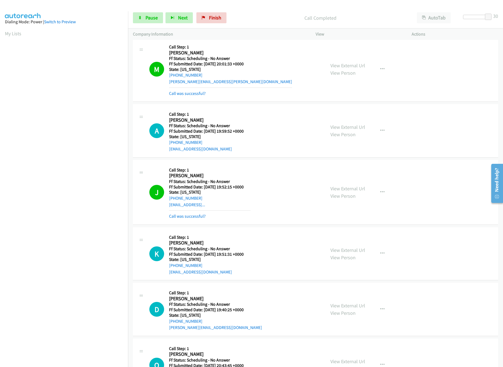
click at [299, 177] on div "J Callback Scheduled Call Step: 1 Julie Jackson America/Chicago Ff Status: Sche…" at bounding box center [234, 192] width 171 height 55
drag, startPoint x: 335, startPoint y: 185, endPoint x: 337, endPoint y: 188, distance: 3.6
click at [335, 185] on div "View External Url View Person View External Url Email Schedule/Manage Callback …" at bounding box center [375, 192] width 101 height 55
click at [337, 188] on link "View External Url" at bounding box center [347, 188] width 35 height 6
click at [148, 21] on link "Pause" at bounding box center [148, 17] width 30 height 11
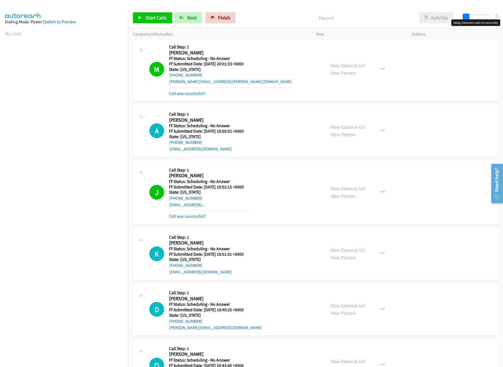
drag, startPoint x: 488, startPoint y: 17, endPoint x: 451, endPoint y: 22, distance: 38.2
click at [451, 22] on div "Start Calls Pause Next Finish Paused AutoTab AutoTab 0" at bounding box center [315, 17] width 375 height 21
click at [144, 16] on link "Start Calls" at bounding box center [152, 17] width 39 height 11
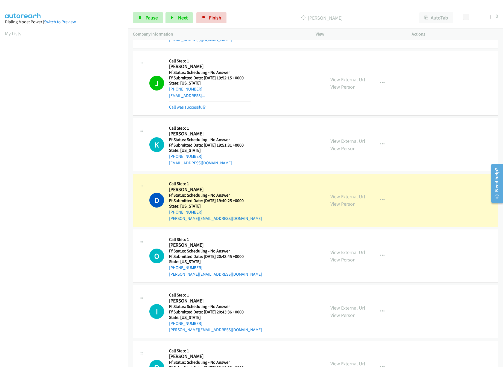
scroll to position [438, 0]
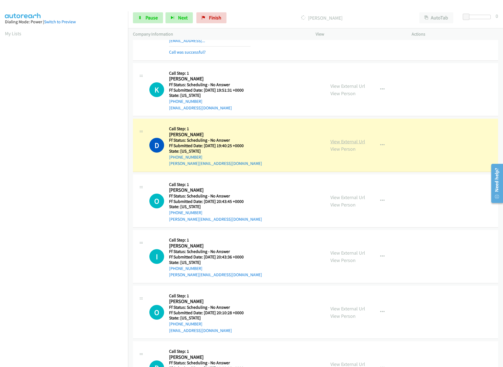
click at [337, 145] on link "View External Url" at bounding box center [347, 141] width 35 height 6
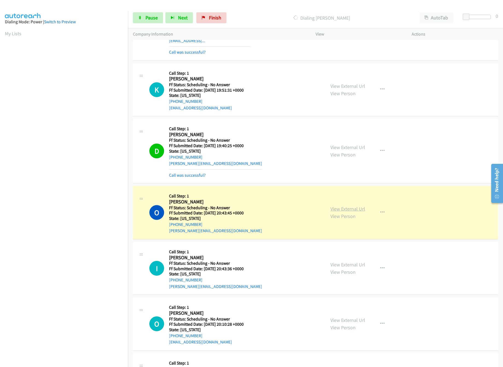
click at [345, 211] on link "View External Url" at bounding box center [347, 209] width 35 height 6
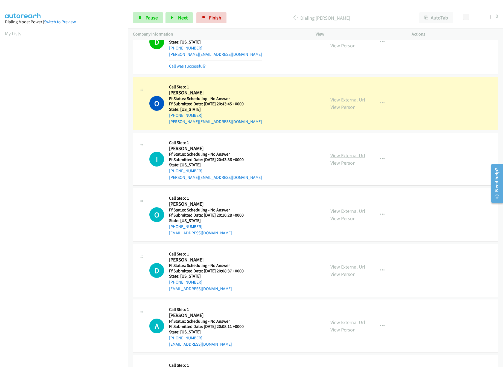
click at [355, 159] on link "View External Url" at bounding box center [347, 155] width 35 height 6
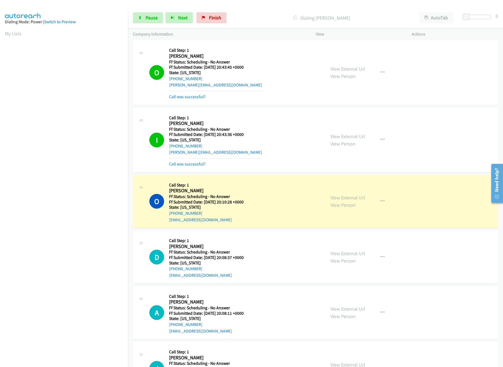
scroll to position [602, 0]
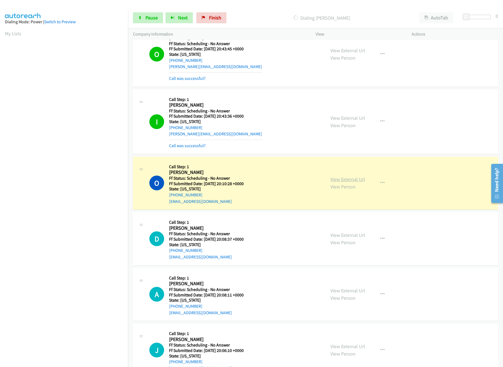
click at [339, 182] on link "View External Url" at bounding box center [347, 179] width 35 height 6
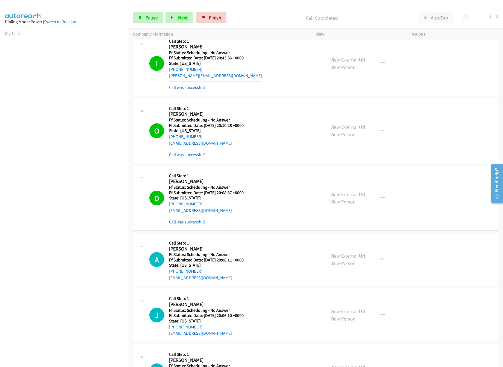
scroll to position [711, 0]
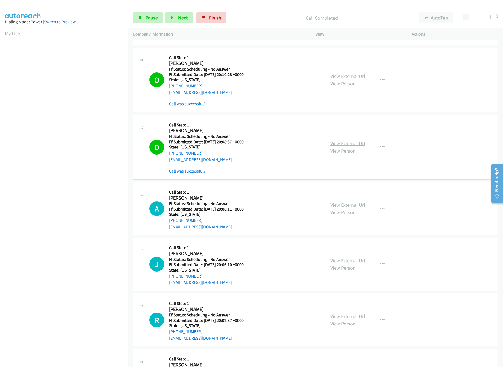
click at [356, 147] on link "View External Url" at bounding box center [347, 143] width 35 height 6
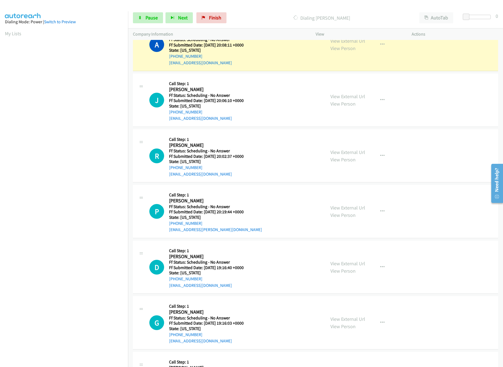
scroll to position [820, 0]
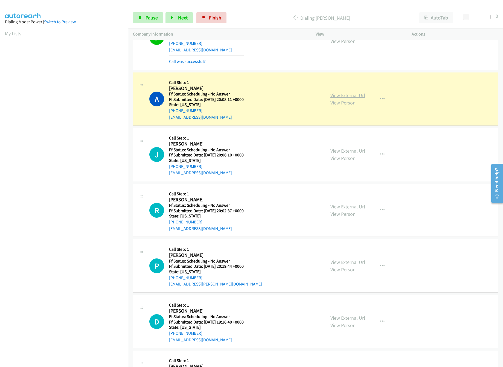
click at [337, 98] on link "View External Url" at bounding box center [347, 95] width 35 height 6
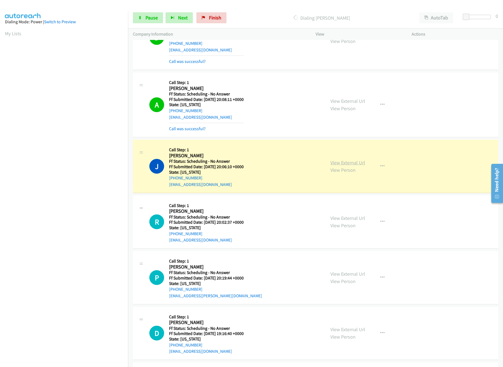
click at [344, 166] on link "View External Url" at bounding box center [347, 162] width 35 height 6
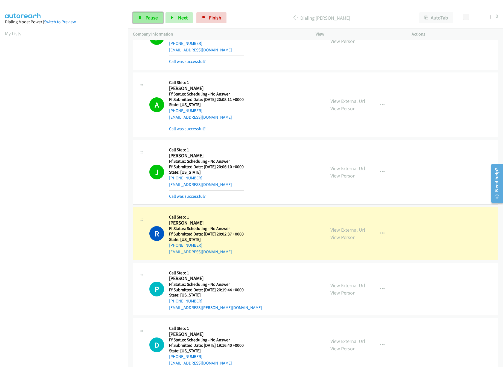
click at [150, 21] on link "Pause" at bounding box center [148, 17] width 30 height 11
click at [353, 233] on link "View External Url" at bounding box center [347, 230] width 35 height 6
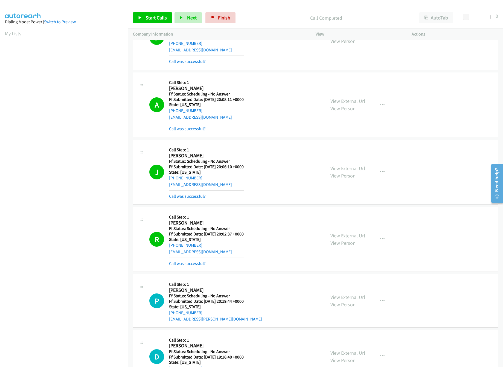
scroll to position [930, 0]
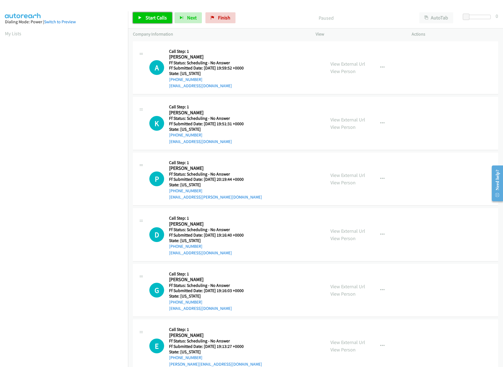
click at [146, 13] on link "Start Calls" at bounding box center [152, 17] width 39 height 11
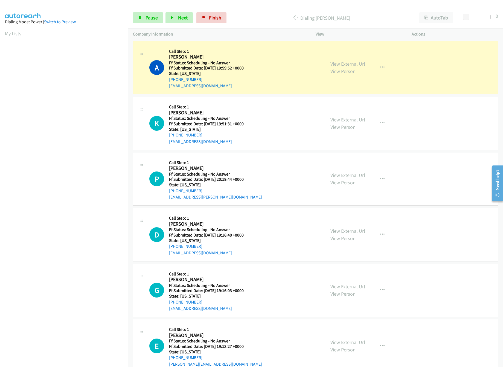
click at [356, 65] on link "View External Url" at bounding box center [347, 64] width 35 height 6
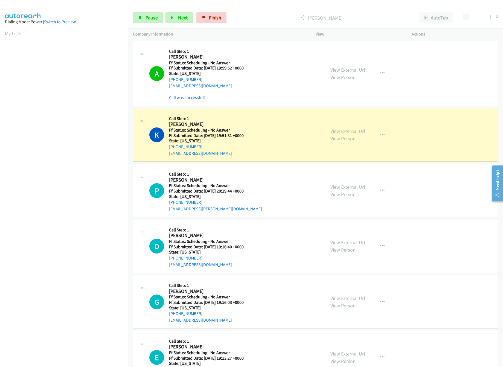
click at [348, 127] on div "View External Url View Person View External Url Email Schedule/Manage Callback …" at bounding box center [375, 134] width 101 height 43
click at [349, 127] on div "View External Url View Person View External Url Email Schedule/Manage Callback …" at bounding box center [375, 134] width 101 height 43
click at [349, 127] on div "View External Url View Person" at bounding box center [347, 134] width 35 height 15
click at [349, 129] on link "View External Url" at bounding box center [347, 131] width 35 height 6
click at [240, 123] on h2 "[PERSON_NAME]" at bounding box center [209, 124] width 81 height 6
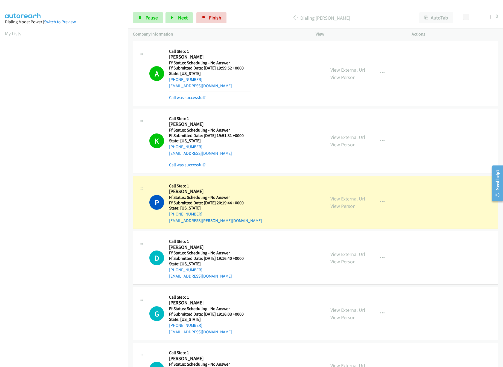
click at [252, 191] on div "P Callback Scheduled Call Step: 1 [PERSON_NAME] America/New_York Ff Status: Sch…" at bounding box center [234, 202] width 171 height 43
click at [345, 197] on link "View External Url" at bounding box center [347, 199] width 35 height 6
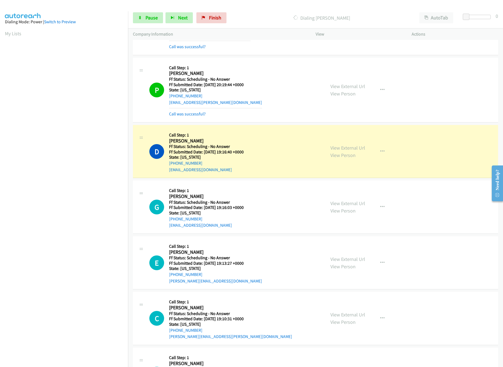
scroll to position [164, 0]
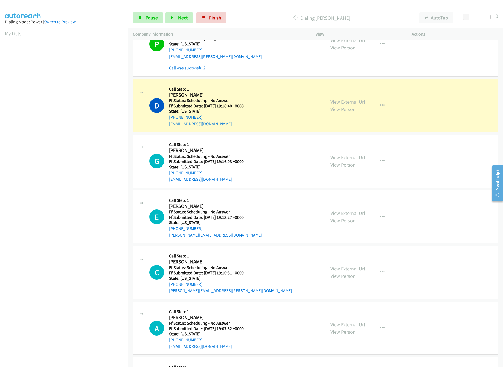
click at [343, 104] on link "View External Url" at bounding box center [347, 102] width 35 height 6
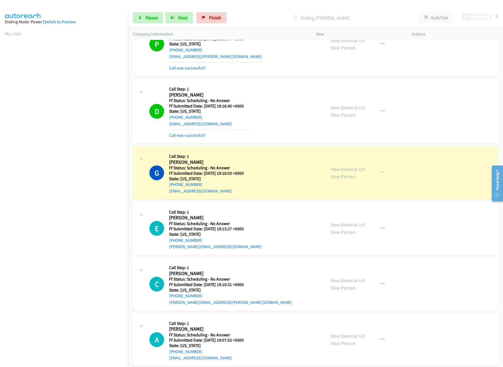
click at [365, 168] on div "View External Url View Person View External Url Email Schedule/Manage Callback …" at bounding box center [375, 172] width 101 height 43
click at [358, 168] on link "View External Url" at bounding box center [347, 169] width 35 height 6
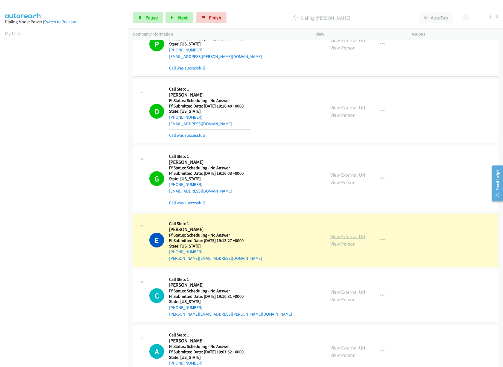
click at [344, 236] on link "View External Url" at bounding box center [347, 236] width 35 height 6
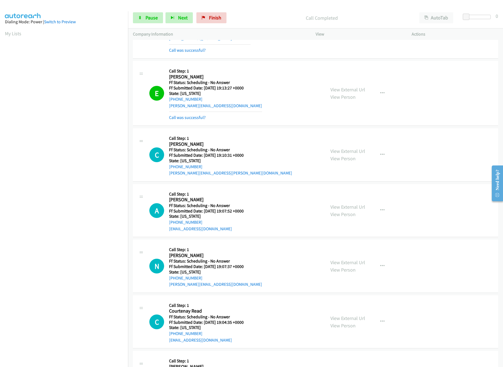
scroll to position [383, 0]
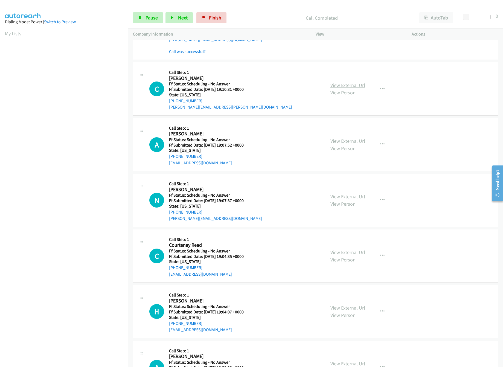
click at [349, 87] on link "View External Url" at bounding box center [347, 85] width 35 height 6
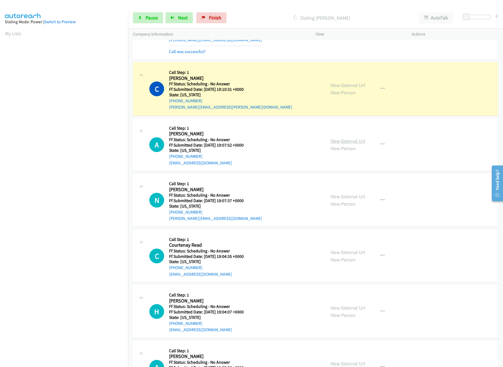
click at [346, 144] on link "View External Url" at bounding box center [347, 141] width 35 height 6
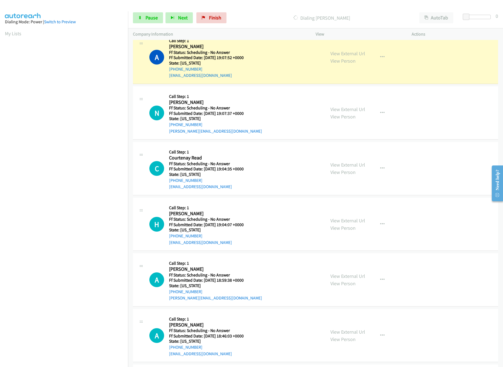
scroll to position [492, 0]
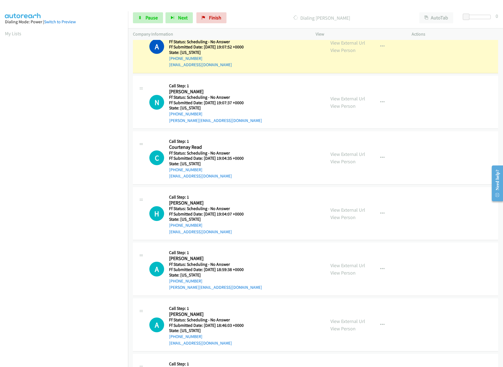
click at [345, 97] on div "View External Url View Person" at bounding box center [347, 102] width 35 height 15
click at [346, 100] on link "View External Url" at bounding box center [347, 98] width 35 height 6
click at [158, 21] on link "Pause" at bounding box center [148, 17] width 30 height 11
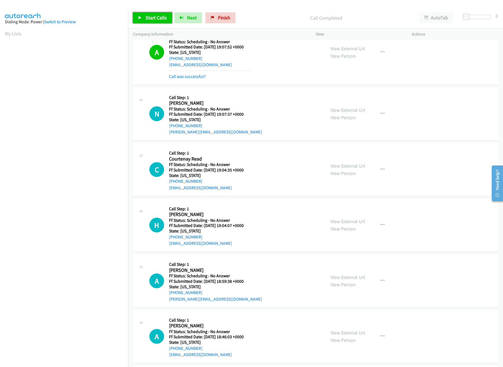
click at [157, 18] on span "Start Calls" at bounding box center [155, 17] width 21 height 6
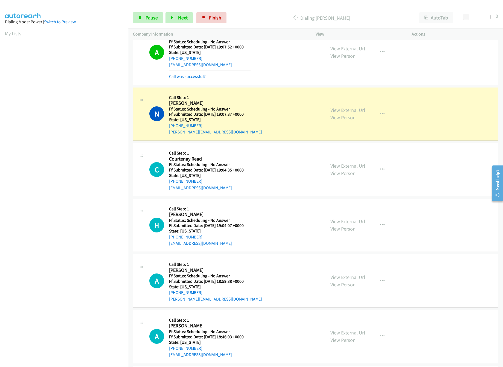
click at [280, 122] on div "N Callback Scheduled Call Step: 1 Naomi Dresser America/Los_Angeles Ff Status: …" at bounding box center [234, 113] width 171 height 43
click at [360, 166] on link "View External Url" at bounding box center [347, 166] width 35 height 6
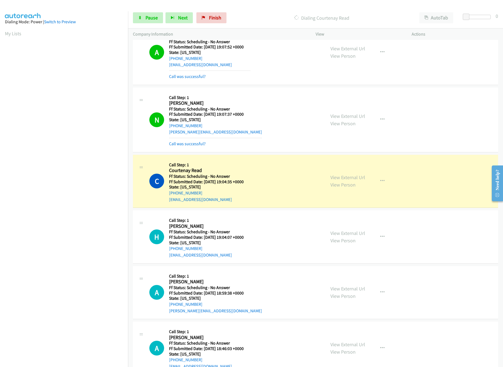
click at [348, 239] on div "View External Url View Person" at bounding box center [347, 236] width 35 height 15
click at [351, 236] on link "View External Url" at bounding box center [347, 233] width 35 height 6
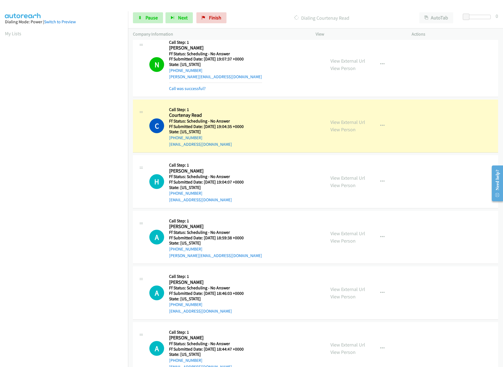
scroll to position [602, 0]
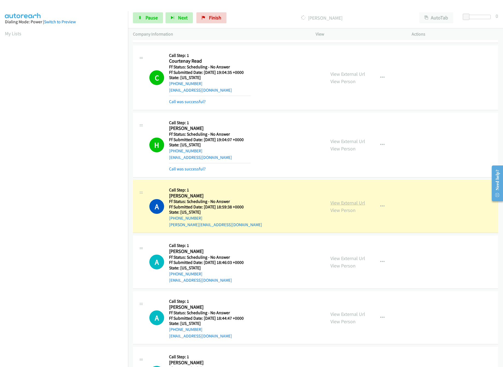
click at [343, 202] on link "View External Url" at bounding box center [347, 203] width 35 height 6
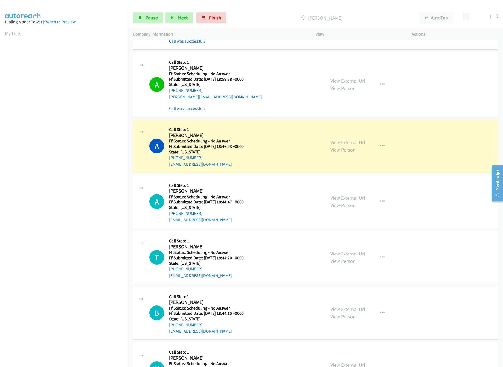
scroll to position [711, 0]
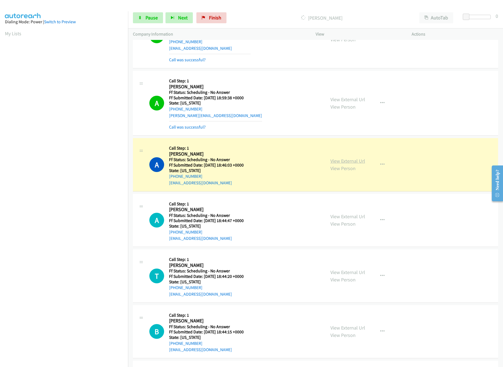
click at [342, 163] on link "View External Url" at bounding box center [347, 161] width 35 height 6
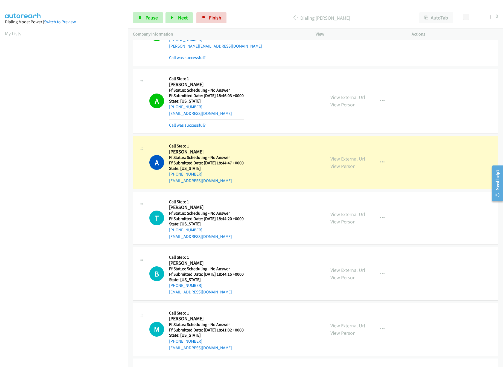
scroll to position [820, 0]
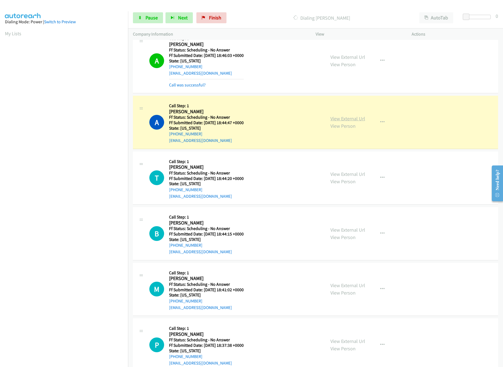
click at [354, 122] on link "View External Url" at bounding box center [347, 118] width 35 height 6
click at [345, 177] on link "View External Url" at bounding box center [347, 174] width 35 height 6
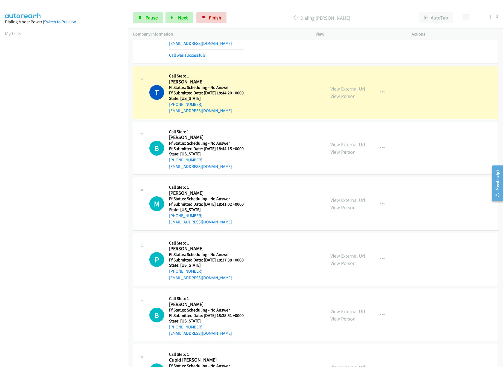
scroll to position [930, 0]
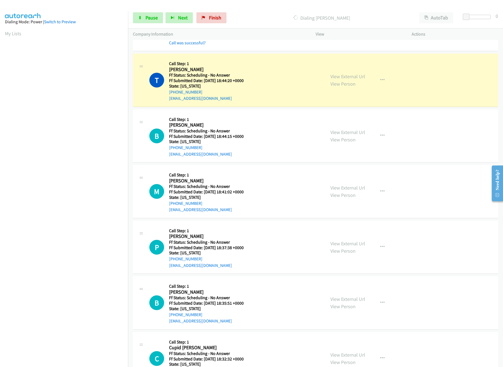
click at [336, 139] on div "View External Url View Person" at bounding box center [347, 136] width 35 height 15
click at [349, 134] on link "View External Url" at bounding box center [347, 132] width 35 height 6
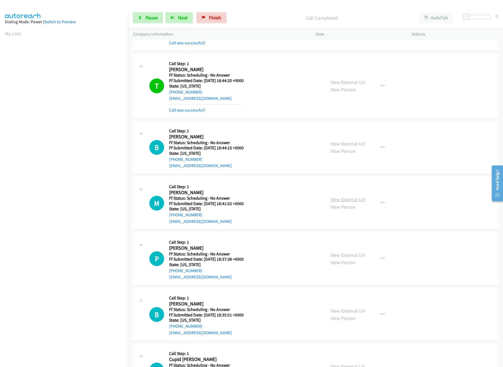
click at [347, 203] on link "View External Url" at bounding box center [347, 199] width 35 height 6
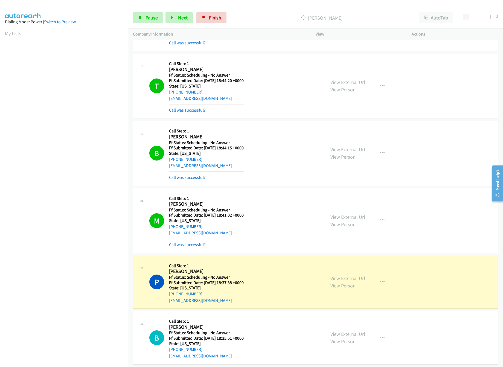
scroll to position [1094, 0]
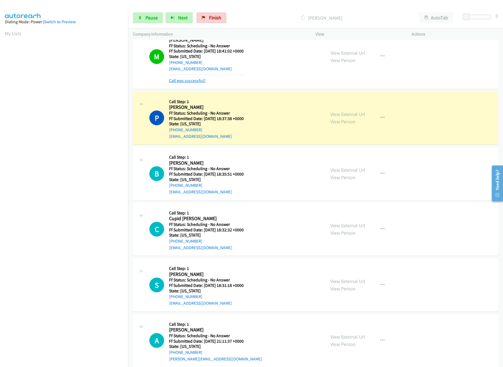
click at [183, 83] on link "Call was successful?" at bounding box center [187, 80] width 37 height 5
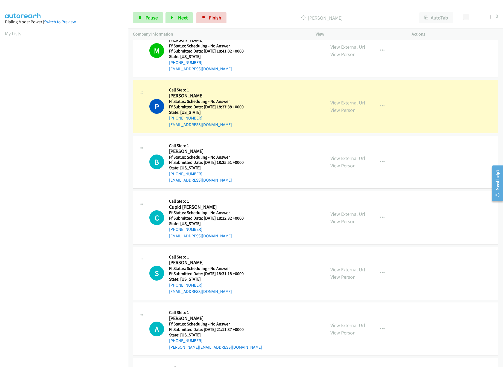
click at [345, 106] on link "View External Url" at bounding box center [347, 103] width 35 height 6
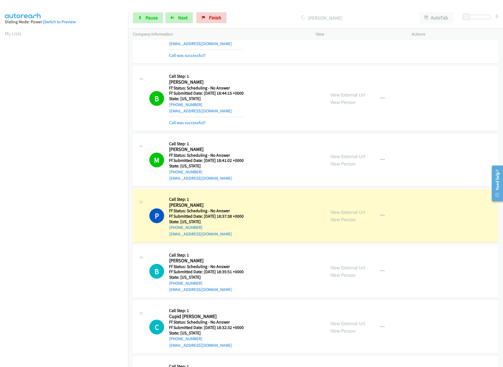
scroll to position [1149, 0]
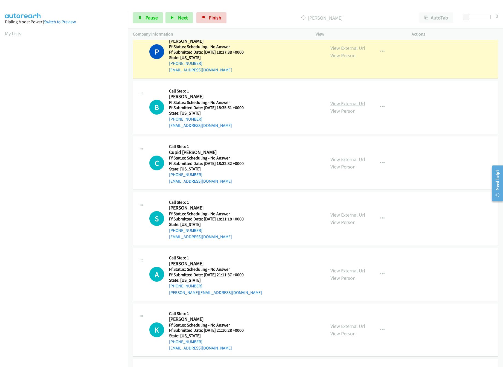
click at [346, 107] on link "View External Url" at bounding box center [347, 103] width 35 height 6
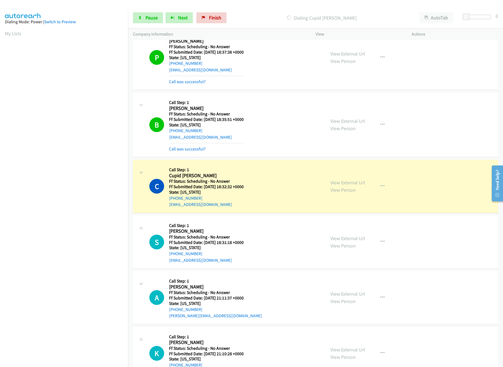
click at [287, 188] on div "C Callback Scheduled Call Step: 1 Cupid Trotter America/Los_Angeles Ff Status: …" at bounding box center [234, 186] width 171 height 43
click at [346, 183] on div "View External Url View Person View External Url Email Schedule/Manage Callback …" at bounding box center [375, 186] width 101 height 43
click at [347, 186] on link "View External Url" at bounding box center [347, 182] width 35 height 6
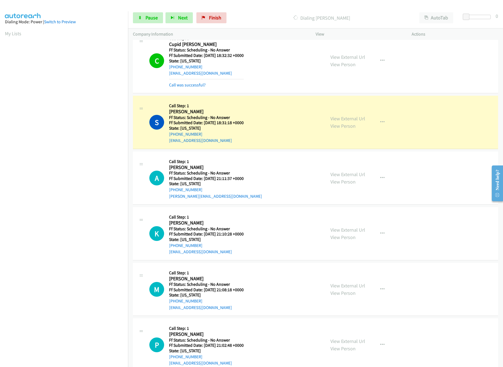
scroll to position [1313, 0]
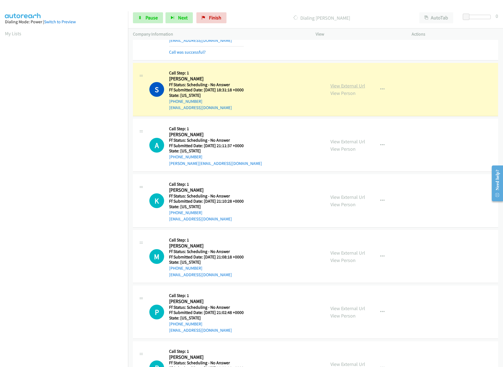
click at [358, 94] on div "View External Url View Person" at bounding box center [347, 89] width 35 height 15
click at [358, 89] on link "View External Url" at bounding box center [347, 86] width 35 height 6
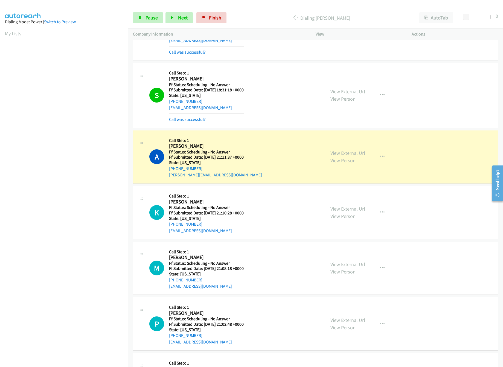
click at [341, 156] on link "View External Url" at bounding box center [347, 153] width 35 height 6
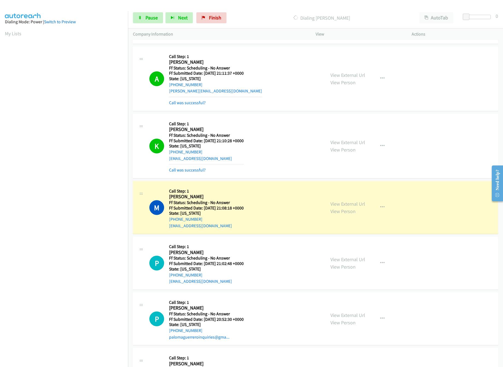
scroll to position [1422, 0]
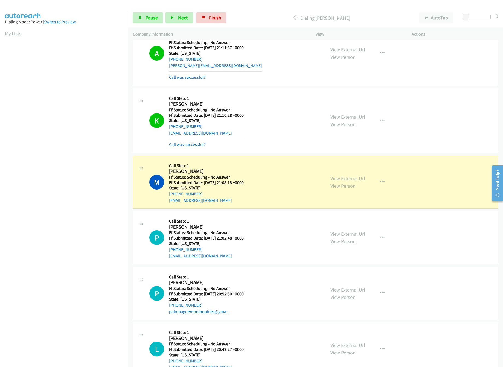
click at [341, 120] on link "View External Url" at bounding box center [347, 117] width 35 height 6
click at [351, 182] on link "View External Url" at bounding box center [347, 178] width 35 height 6
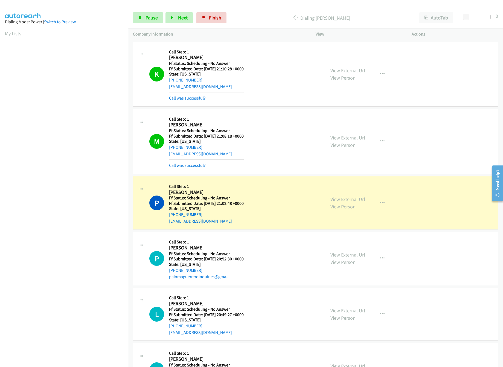
scroll to position [1531, 0]
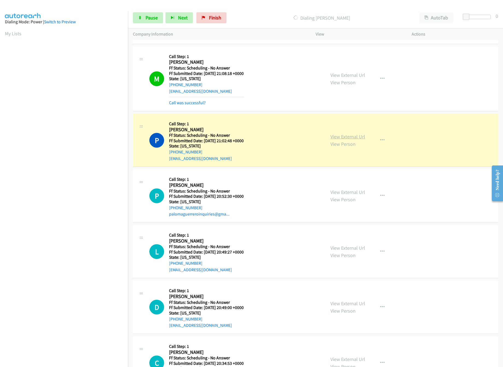
click at [352, 139] on link "View External Url" at bounding box center [347, 136] width 35 height 6
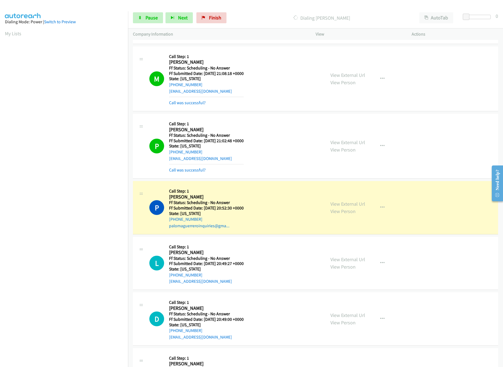
click at [303, 224] on div "P Callback Scheduled Call Step: 1 Paloma Guerrero America/New_York Ff Status: S…" at bounding box center [234, 207] width 171 height 43
click at [348, 203] on div "View External Url View Person View External Url Email Schedule/Manage Callback …" at bounding box center [375, 207] width 101 height 43
click at [349, 206] on div "View External Url View Person View External Url Email Schedule/Manage Callback …" at bounding box center [375, 207] width 101 height 43
click at [351, 207] on link "View External Url" at bounding box center [347, 204] width 35 height 6
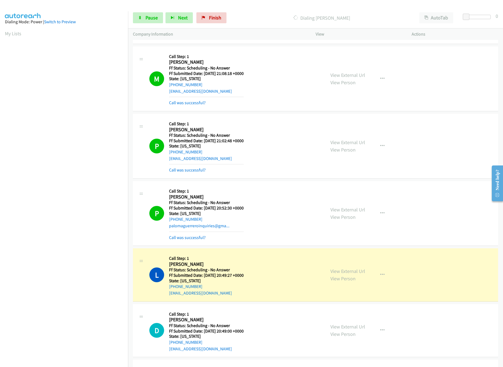
scroll to position [1641, 0]
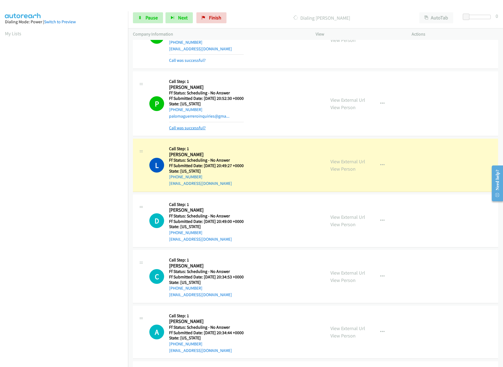
click at [181, 130] on link "Call was successful?" at bounding box center [187, 127] width 37 height 5
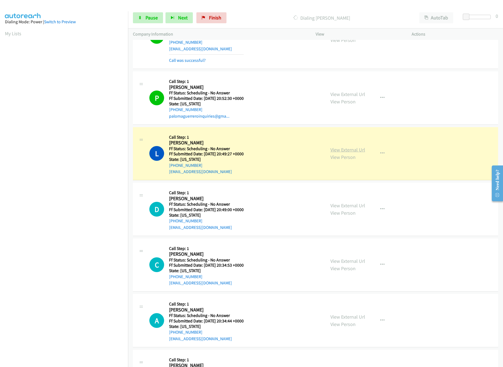
click at [345, 153] on link "View External Url" at bounding box center [347, 150] width 35 height 6
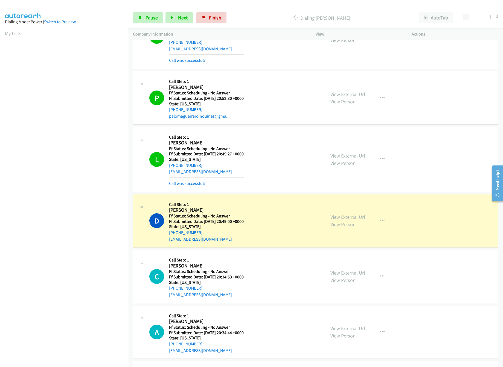
scroll to position [1750, 0]
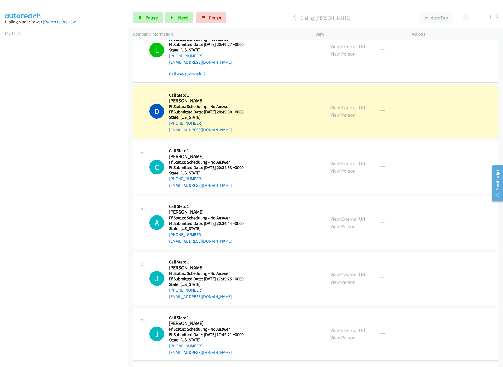
click at [268, 113] on div "D Callback Scheduled Call Step: 1 Deborah Holt America/Chicago Ff Status: Sched…" at bounding box center [234, 111] width 171 height 43
click at [341, 111] on link "View External Url" at bounding box center [347, 107] width 35 height 6
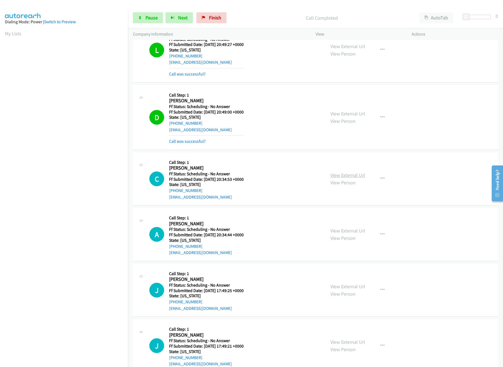
click at [344, 178] on link "View External Url" at bounding box center [347, 175] width 35 height 6
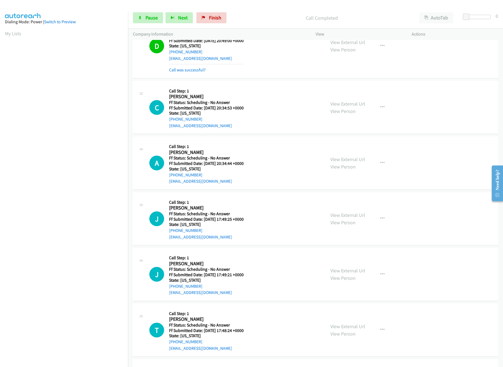
scroll to position [1805, 0]
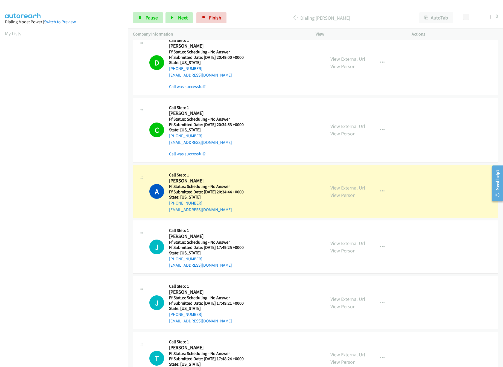
click at [348, 191] on link "View External Url" at bounding box center [347, 188] width 35 height 6
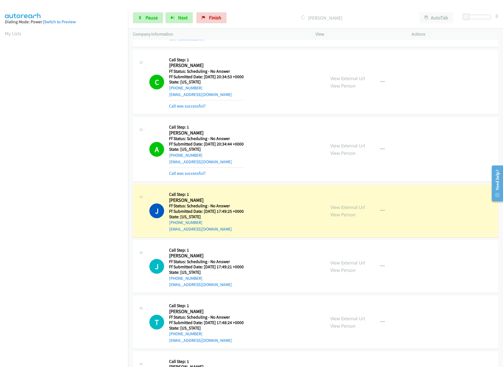
scroll to position [1914, 0]
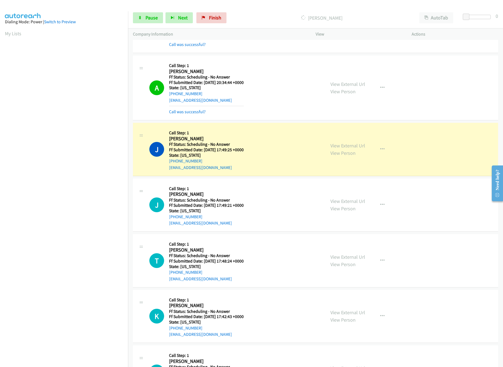
click at [337, 149] on div "View External Url View Person" at bounding box center [347, 149] width 35 height 15
click at [339, 149] on link "View External Url" at bounding box center [347, 145] width 35 height 6
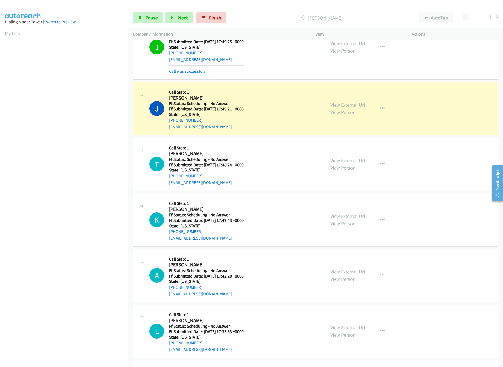
scroll to position [2023, 0]
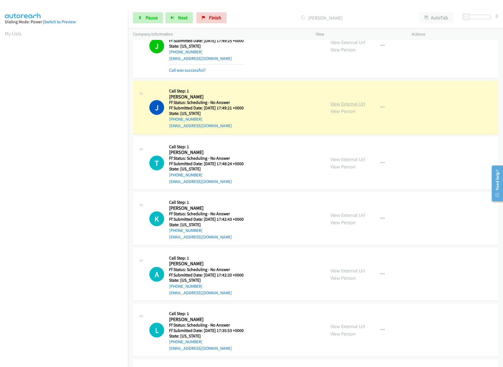
click at [340, 107] on link "View External Url" at bounding box center [347, 104] width 35 height 6
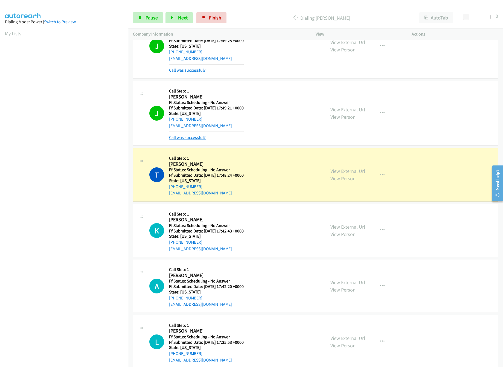
click at [197, 140] on link "Call was successful?" at bounding box center [187, 137] width 37 height 5
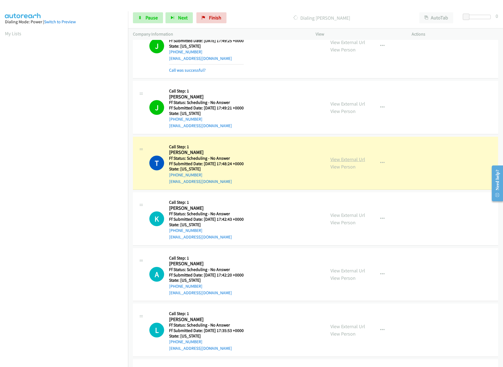
click at [345, 162] on link "View External Url" at bounding box center [347, 159] width 35 height 6
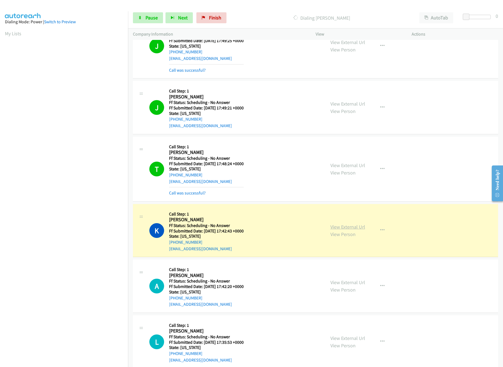
click at [339, 230] on link "View External Url" at bounding box center [347, 227] width 35 height 6
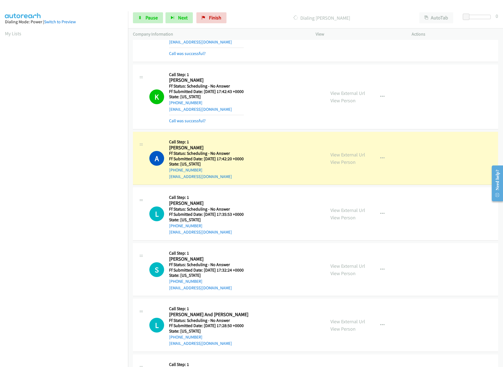
scroll to position [2187, 0]
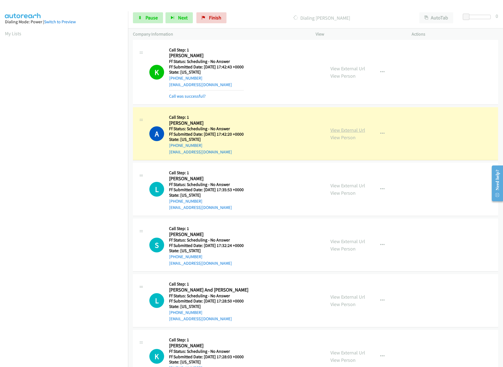
click at [355, 133] on link "View External Url" at bounding box center [347, 130] width 35 height 6
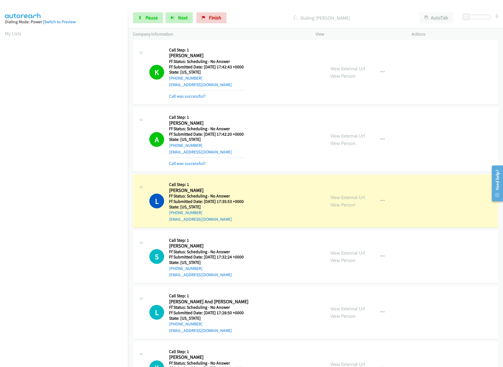
click at [185, 167] on div "Call was successful?" at bounding box center [206, 163] width 75 height 7
click at [192, 166] on link "Call was successful?" at bounding box center [187, 163] width 37 height 5
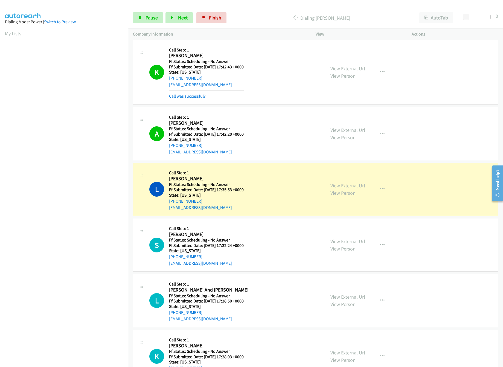
drag, startPoint x: 278, startPoint y: 200, endPoint x: 284, endPoint y: 196, distance: 6.4
click at [278, 200] on div "L Callback Scheduled Call Step: 1 Larissa Pearson America/Denver Ff Status: Sch…" at bounding box center [234, 189] width 171 height 43
click at [341, 189] on link "View External Url" at bounding box center [347, 185] width 35 height 6
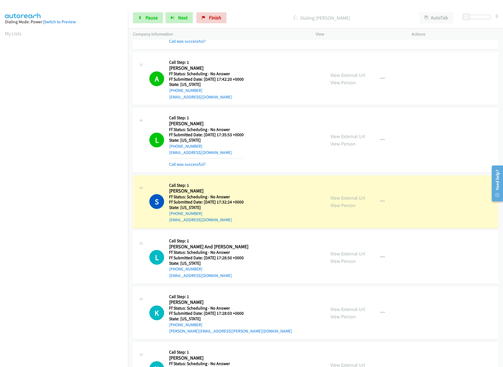
scroll to position [2351, 0]
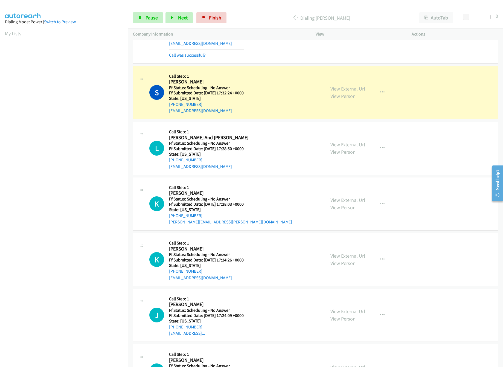
click at [353, 94] on div "View External Url View Person View External Url Email Schedule/Manage Callback …" at bounding box center [375, 92] width 101 height 43
click at [355, 92] on link "View External Url" at bounding box center [347, 89] width 35 height 6
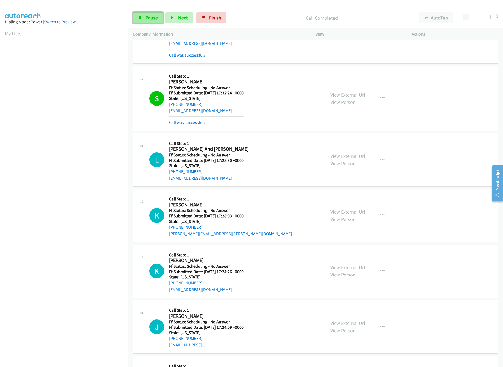
click at [154, 16] on span "Pause" at bounding box center [151, 17] width 12 height 6
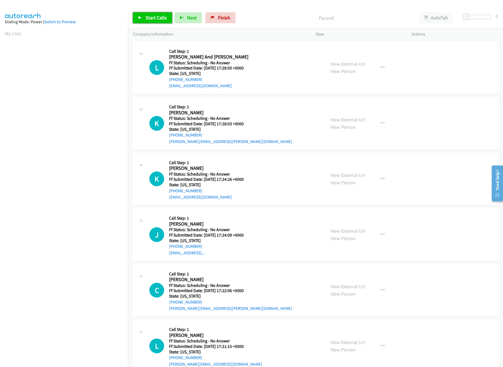
click at [140, 13] on link "Start Calls" at bounding box center [152, 17] width 39 height 11
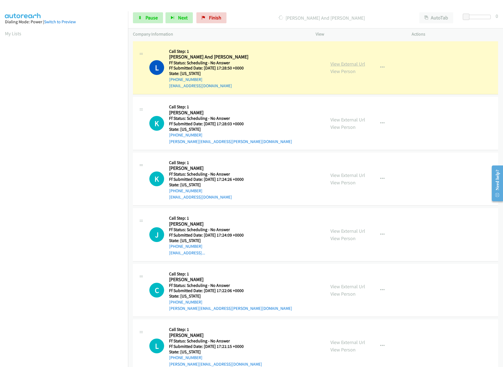
click at [349, 63] on link "View External Url" at bounding box center [347, 64] width 35 height 6
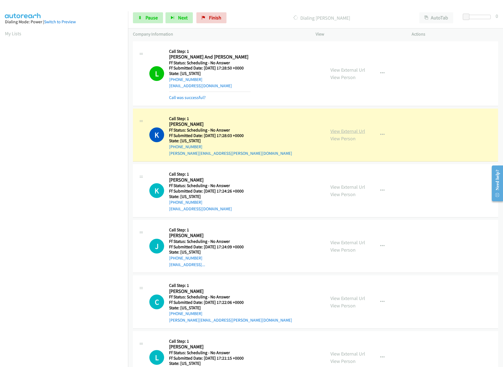
click at [349, 134] on link "View External Url" at bounding box center [347, 131] width 35 height 6
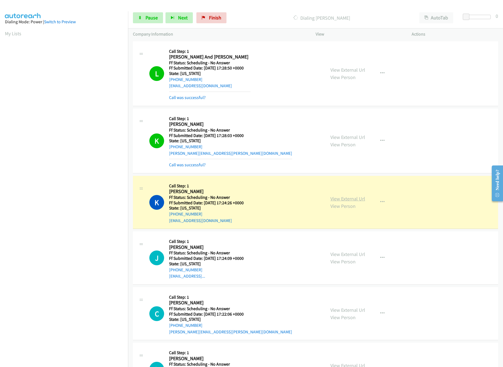
click at [345, 199] on link "View External Url" at bounding box center [347, 199] width 35 height 6
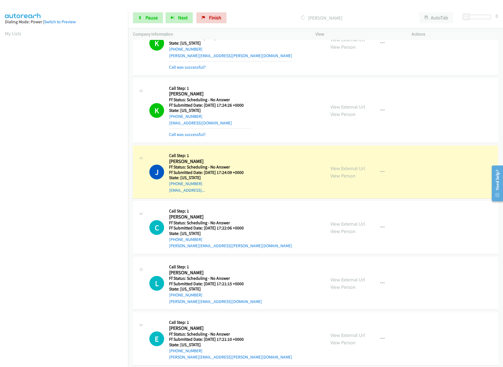
scroll to position [109, 0]
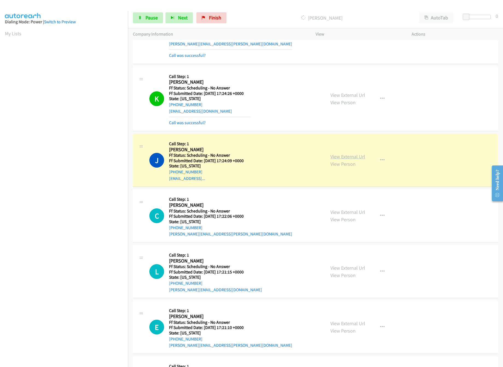
click at [355, 159] on link "View External Url" at bounding box center [347, 156] width 35 height 6
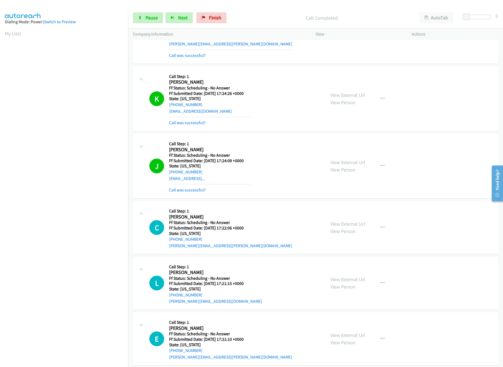
scroll to position [218, 0]
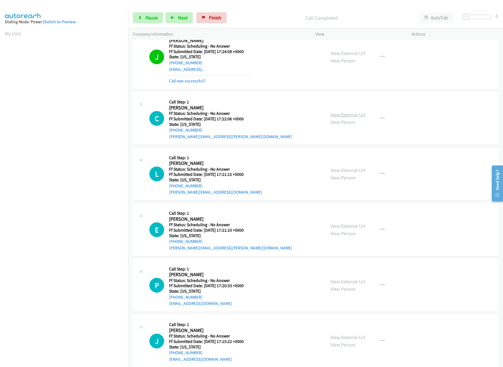
click at [340, 113] on link "View External Url" at bounding box center [347, 115] width 35 height 6
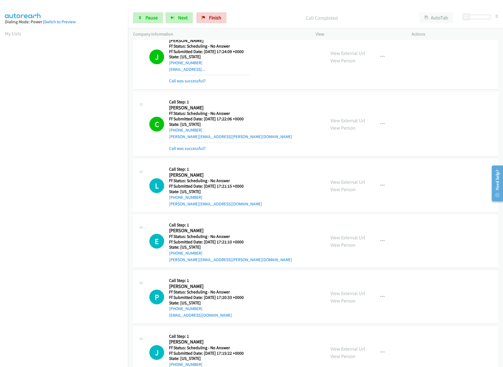
scroll to position [273, 0]
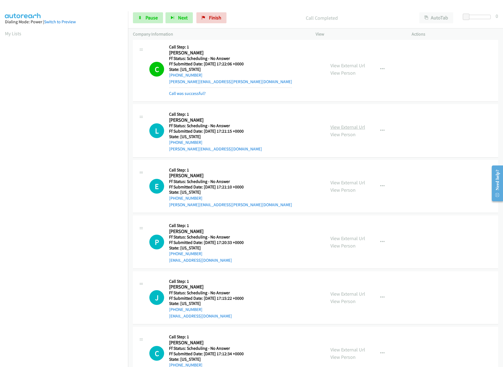
click at [345, 129] on link "View External Url" at bounding box center [347, 127] width 35 height 6
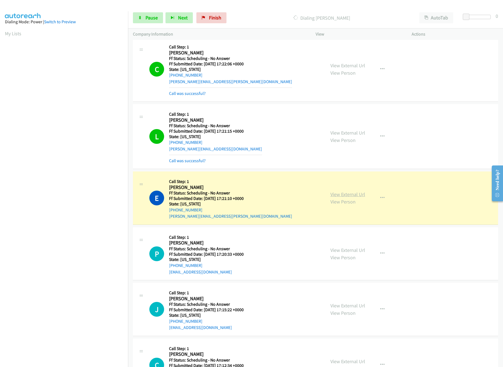
click at [352, 197] on link "View External Url" at bounding box center [347, 194] width 35 height 6
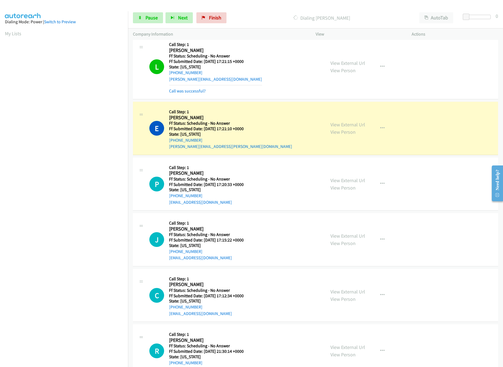
scroll to position [383, 0]
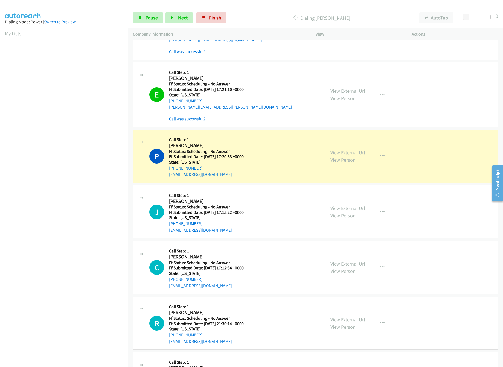
click at [345, 155] on link "View External Url" at bounding box center [347, 152] width 35 height 6
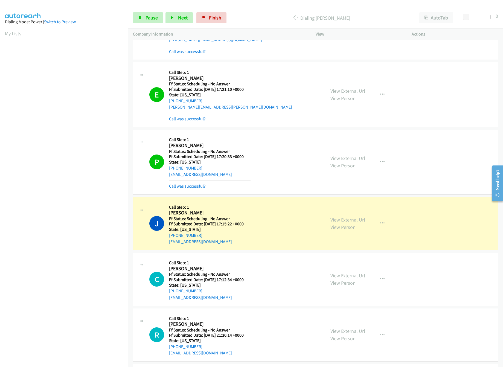
scroll to position [492, 0]
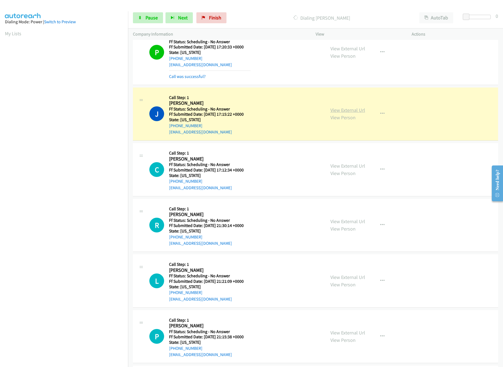
click at [349, 112] on link "View External Url" at bounding box center [347, 110] width 35 height 6
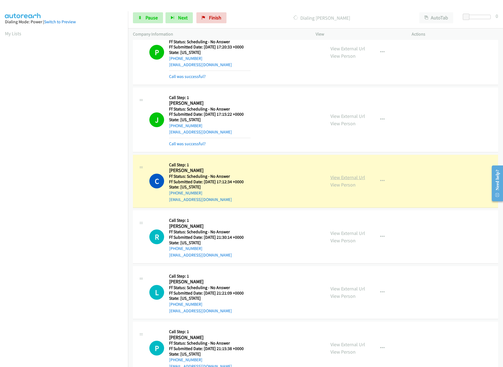
click at [353, 180] on link "View External Url" at bounding box center [347, 177] width 35 height 6
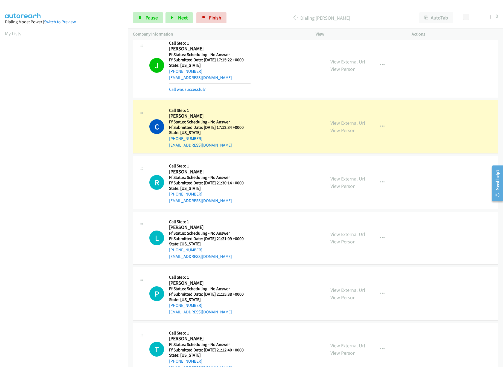
click at [340, 178] on link "View External Url" at bounding box center [347, 179] width 35 height 6
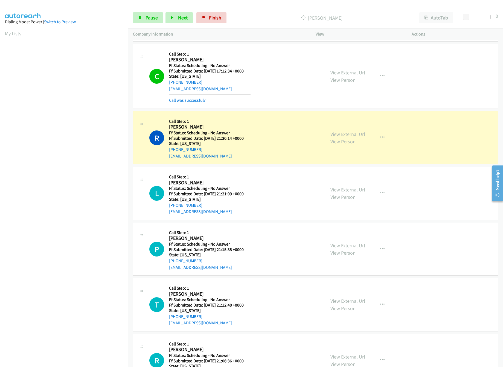
scroll to position [656, 0]
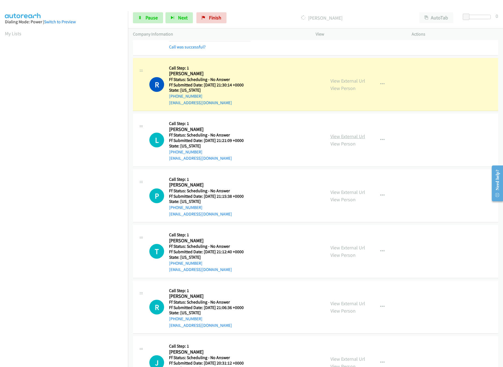
click at [333, 137] on link "View External Url" at bounding box center [347, 136] width 35 height 6
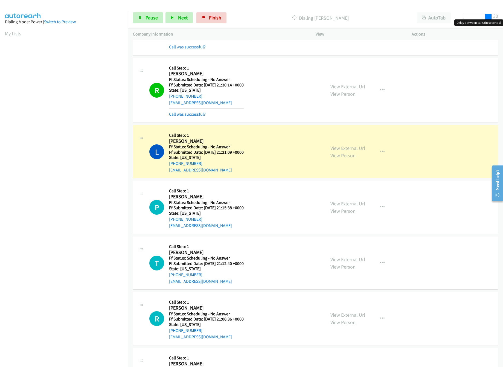
drag, startPoint x: 464, startPoint y: 17, endPoint x: 505, endPoint y: 18, distance: 40.5
click at [503, 18] on html "Start Calls Pause Next Finish Dialing [PERSON_NAME] AutoTab AutoTab 30 Company …" at bounding box center [251, 13] width 503 height 26
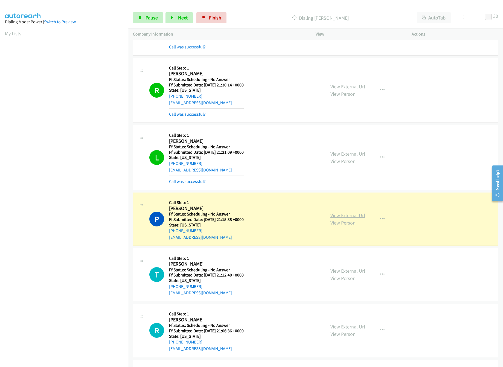
click at [338, 218] on link "View External Url" at bounding box center [347, 215] width 35 height 6
click at [151, 16] on span "Pause" at bounding box center [151, 17] width 12 height 6
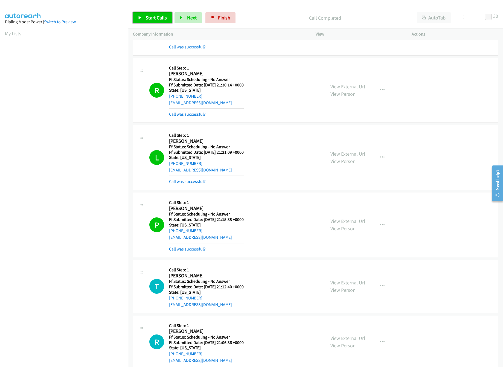
click at [138, 16] on link "Start Calls" at bounding box center [152, 17] width 39 height 11
click at [197, 251] on link "Call was successful?" at bounding box center [187, 248] width 37 height 5
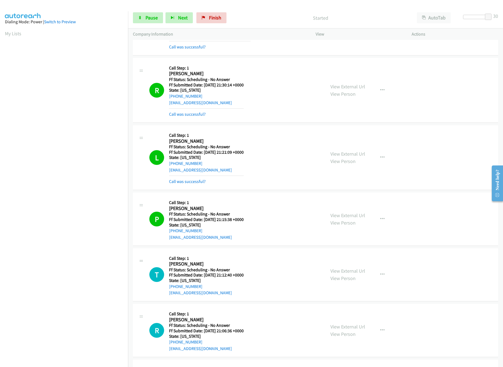
click at [246, 16] on p "Started" at bounding box center [320, 17] width 173 height 7
drag, startPoint x: 488, startPoint y: 18, endPoint x: 370, endPoint y: 21, distance: 117.9
click at [370, 21] on div "Start Calls Pause Next Finish Started AutoTab AutoTab 0" at bounding box center [315, 17] width 375 height 21
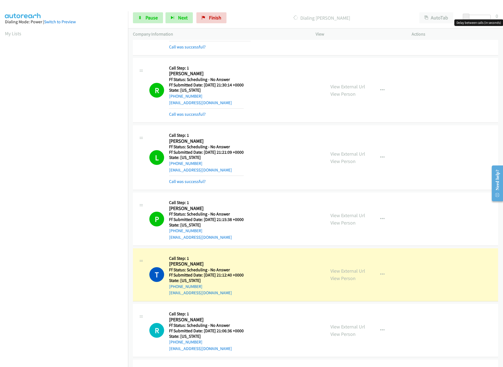
scroll to position [820, 0]
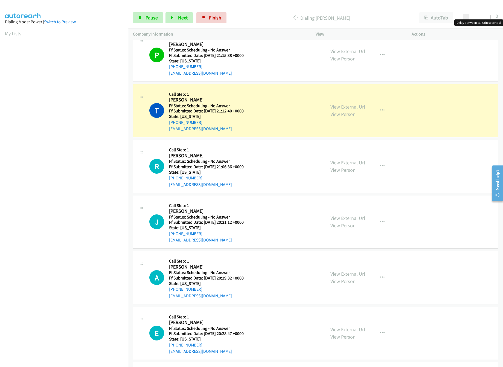
click at [358, 108] on link "View External Url" at bounding box center [347, 107] width 35 height 6
drag, startPoint x: 150, startPoint y: 13, endPoint x: 150, endPoint y: 18, distance: 4.4
click at [150, 13] on link "Pause" at bounding box center [148, 17] width 30 height 11
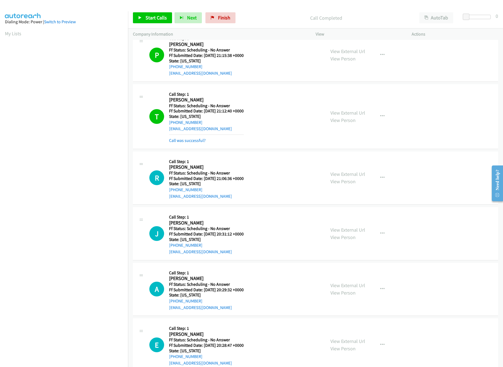
click at [145, 205] on div "R Callback Scheduled Call Step: 1 [PERSON_NAME] America/New_York Ff Status: Sch…" at bounding box center [315, 177] width 365 height 53
click at [139, 23] on link "Start Calls" at bounding box center [152, 17] width 39 height 11
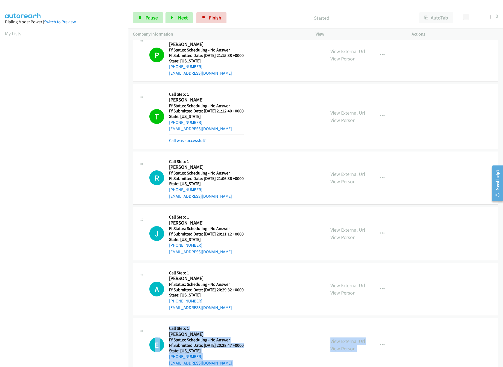
drag, startPoint x: 496, startPoint y: 268, endPoint x: 537, endPoint y: 270, distance: 41.1
click at [503, 26] on html "Start Calls Pause Next Finish Started AutoTab AutoTab 0 Company Information Inf…" at bounding box center [251, 13] width 503 height 26
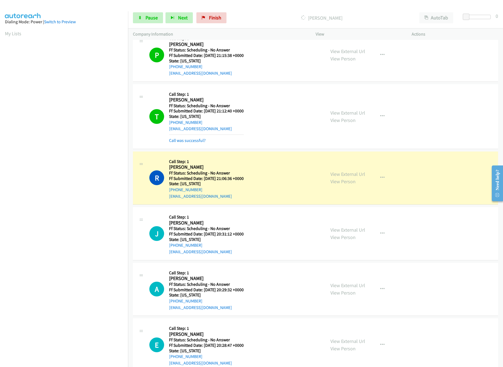
click at [100, 340] on nav "Dialing Mode: Power | Switch to Preview My Lists" at bounding box center [64, 194] width 128 height 367
click at [352, 176] on link "View External Url" at bounding box center [347, 174] width 35 height 6
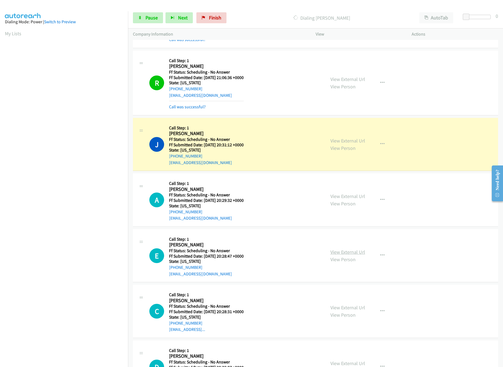
scroll to position [984, 0]
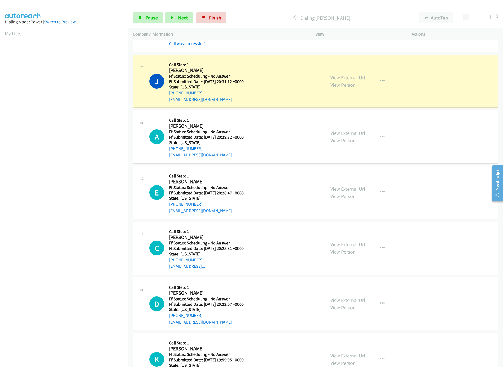
click at [349, 81] on link "View External Url" at bounding box center [347, 77] width 35 height 6
click at [350, 136] on link "View External Url" at bounding box center [347, 133] width 35 height 6
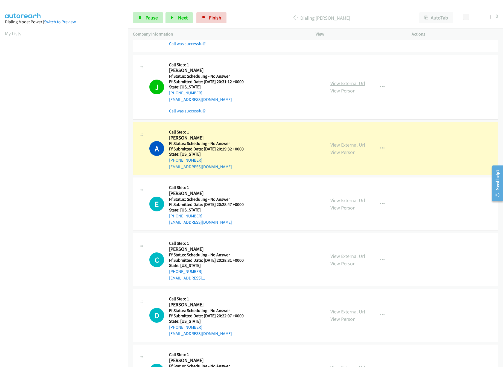
click at [337, 86] on link "View External Url" at bounding box center [347, 83] width 35 height 6
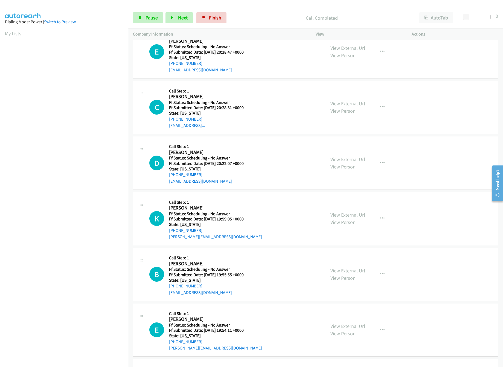
scroll to position [1094, 0]
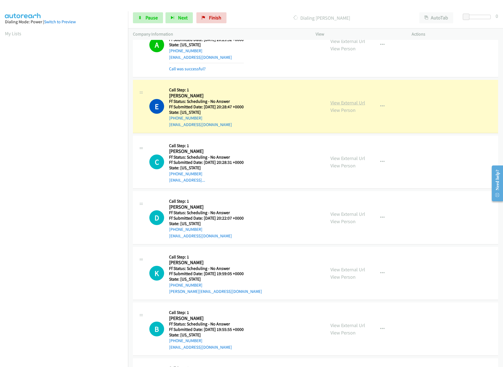
click at [352, 106] on link "View External Url" at bounding box center [347, 103] width 35 height 6
click at [141, 18] on icon at bounding box center [140, 18] width 4 height 4
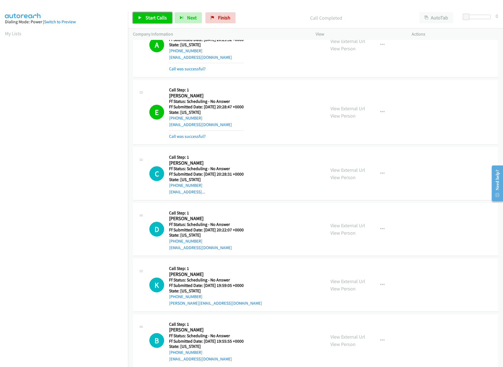
click at [160, 20] on span "Start Calls" at bounding box center [155, 17] width 21 height 6
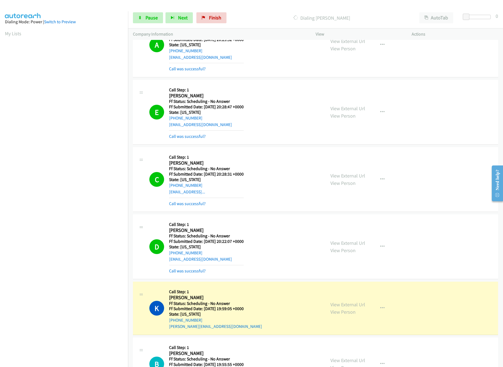
scroll to position [1203, 0]
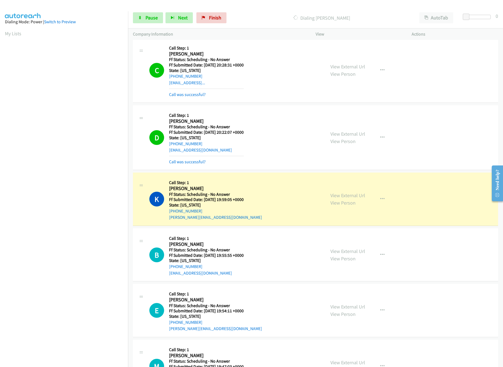
click at [260, 123] on div "D Callback Scheduled Call Step: 1 [PERSON_NAME] America/New_York Ff Status: Sch…" at bounding box center [234, 137] width 171 height 55
click at [358, 137] on link "View External Url" at bounding box center [347, 134] width 35 height 6
click at [350, 199] on link "View External Url" at bounding box center [347, 195] width 35 height 6
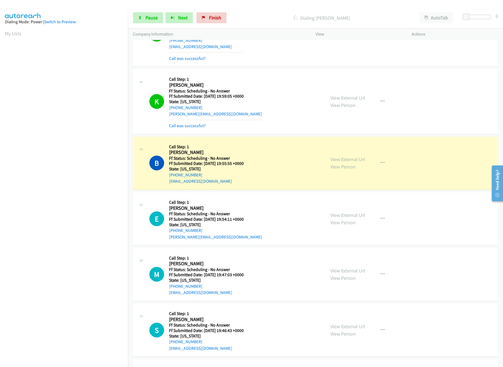
scroll to position [1367, 0]
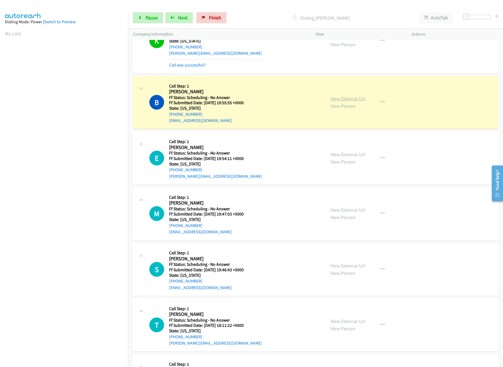
click at [342, 102] on link "View External Url" at bounding box center [347, 98] width 35 height 6
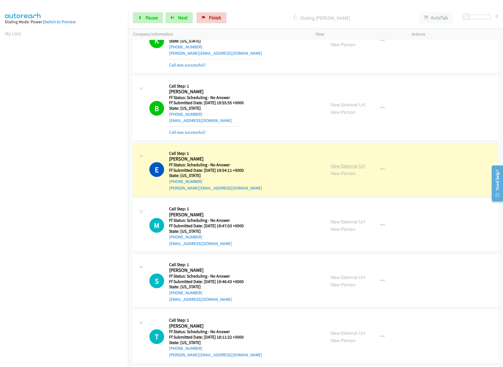
click at [350, 169] on link "View External Url" at bounding box center [347, 166] width 35 height 6
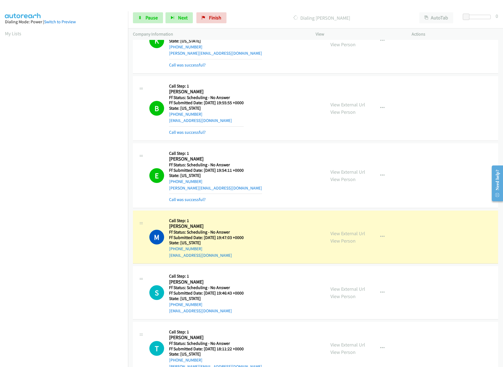
click at [153, 10] on div "Start Calls Pause Next Finish Dialing [PERSON_NAME] AutoTab AutoTab 0" at bounding box center [315, 17] width 375 height 21
click at [151, 14] on link "Pause" at bounding box center [148, 17] width 30 height 11
click at [331, 237] on link "View External Url" at bounding box center [347, 233] width 35 height 6
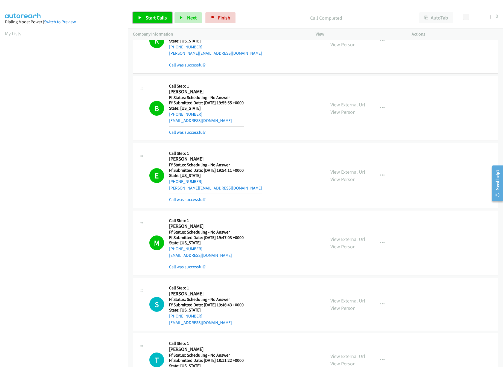
click at [168, 17] on link "Start Calls" at bounding box center [152, 17] width 39 height 11
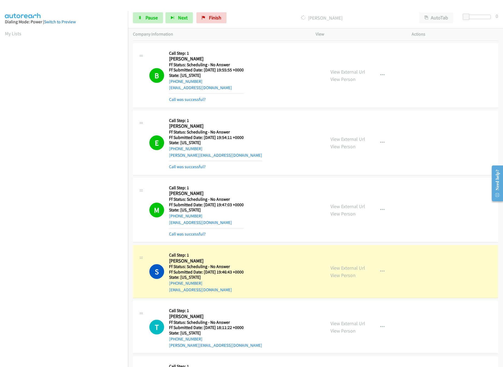
scroll to position [1531, 0]
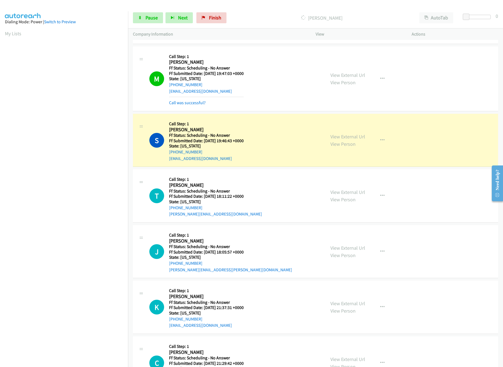
click at [259, 135] on div "S Callback Scheduled Call Step: 1 [PERSON_NAME] America/Los_Angeles Ff Status: …" at bounding box center [234, 140] width 171 height 43
click at [340, 140] on link "View External Url" at bounding box center [347, 136] width 35 height 6
click at [151, 15] on span "Pause" at bounding box center [151, 17] width 12 height 6
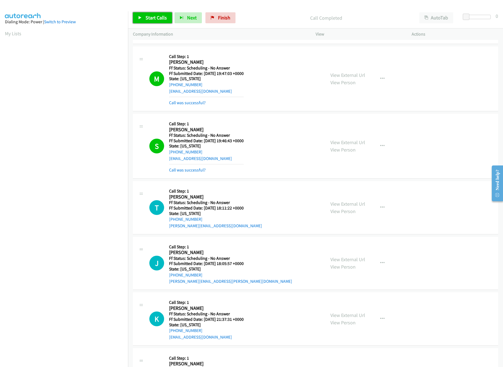
click at [148, 22] on link "Start Calls" at bounding box center [152, 17] width 39 height 11
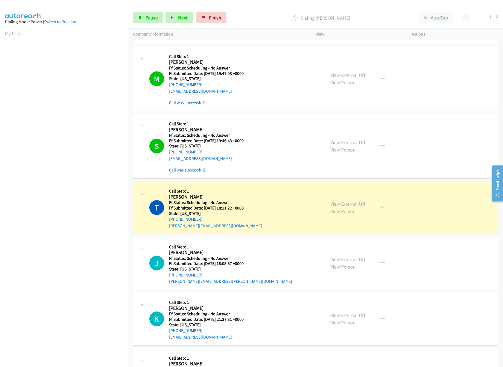
scroll to position [1586, 0]
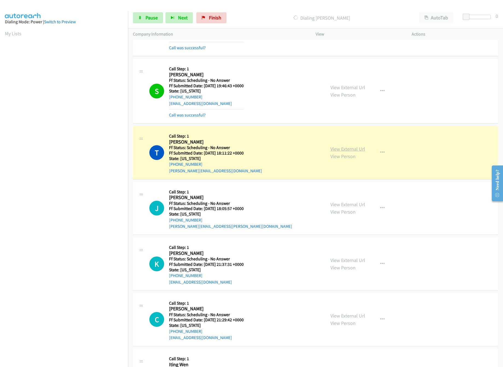
click at [340, 152] on link "View External Url" at bounding box center [347, 149] width 35 height 6
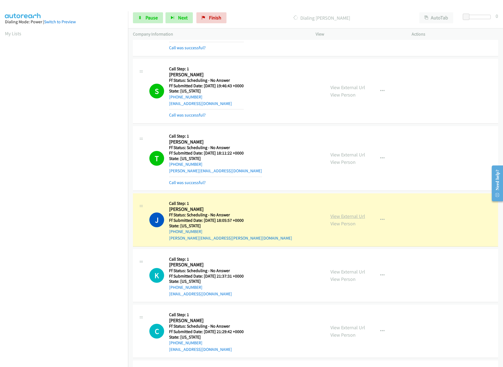
click at [346, 219] on link "View External Url" at bounding box center [347, 216] width 35 height 6
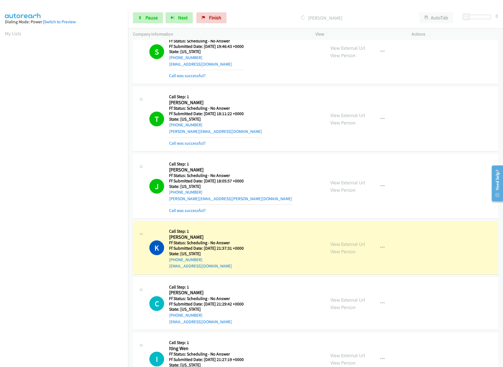
scroll to position [1695, 0]
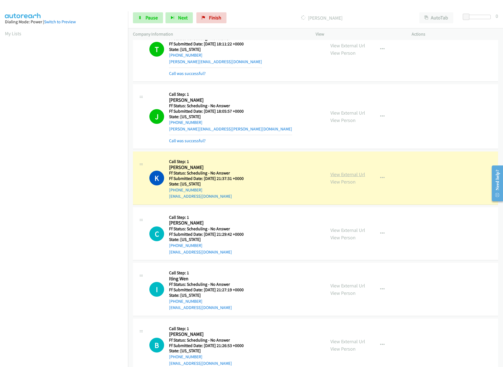
click at [338, 177] on link "View External Url" at bounding box center [347, 174] width 35 height 6
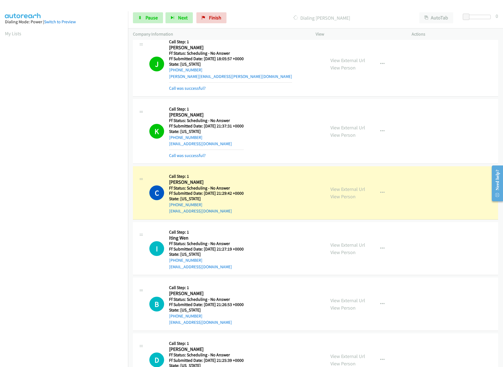
scroll to position [1805, 0]
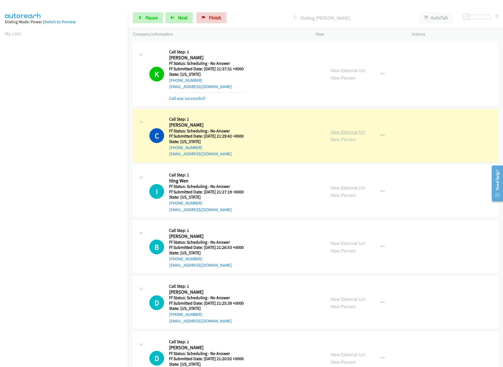
click at [342, 135] on link "View External Url" at bounding box center [347, 132] width 35 height 6
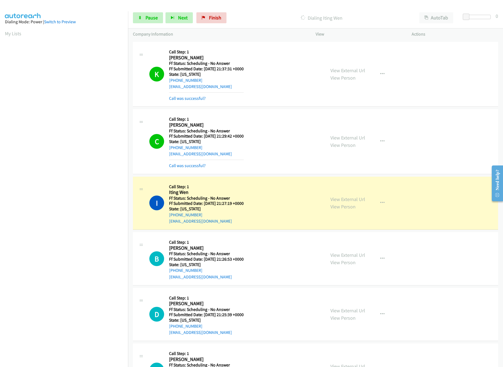
click at [264, 138] on div "C Callback Scheduled Call Step: 1 [PERSON_NAME] America/New_York Ff Status: Sch…" at bounding box center [234, 141] width 171 height 55
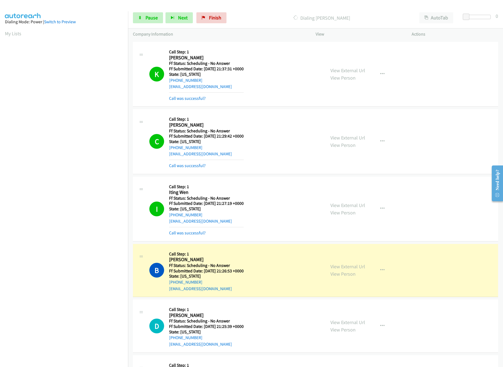
scroll to position [1859, 0]
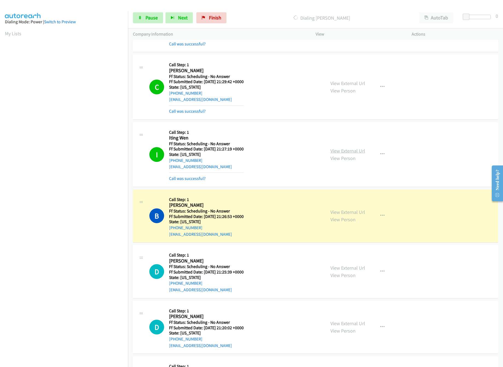
click at [347, 154] on link "View External Url" at bounding box center [347, 151] width 35 height 6
click at [345, 215] on link "View External Url" at bounding box center [347, 212] width 35 height 6
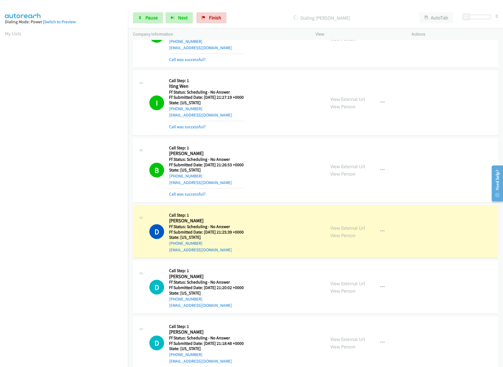
scroll to position [1969, 0]
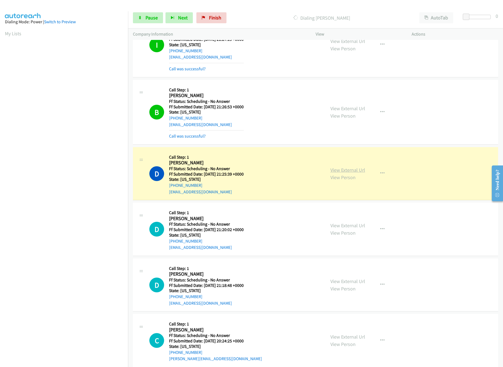
click at [342, 173] on link "View External Url" at bounding box center [347, 170] width 35 height 6
click at [360, 229] on link "View External Url" at bounding box center [347, 225] width 35 height 6
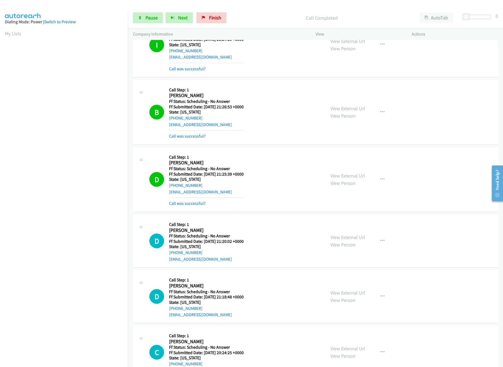
scroll to position [2078, 0]
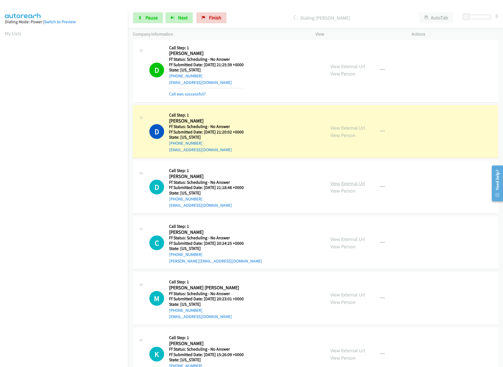
click at [330, 186] on link "View External Url" at bounding box center [347, 183] width 35 height 6
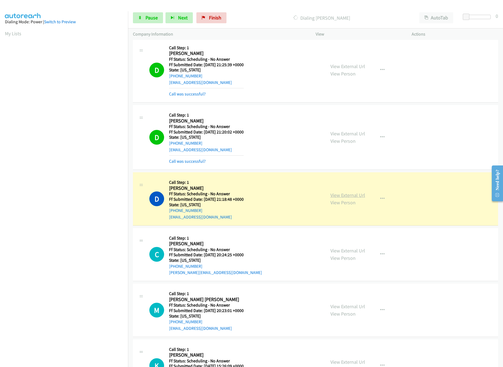
scroll to position [2133, 0]
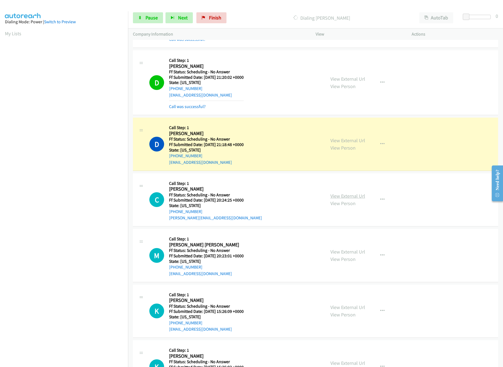
click at [332, 199] on link "View External Url" at bounding box center [347, 196] width 35 height 6
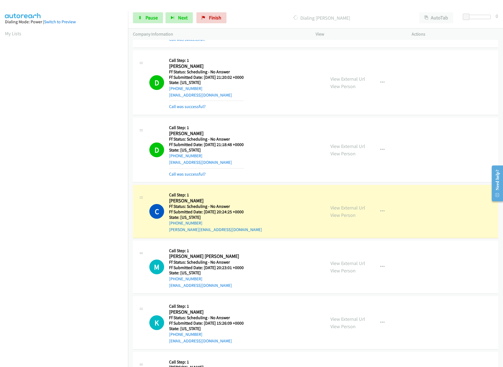
click at [247, 204] on h2 "[PERSON_NAME]" at bounding box center [215, 201] width 93 height 6
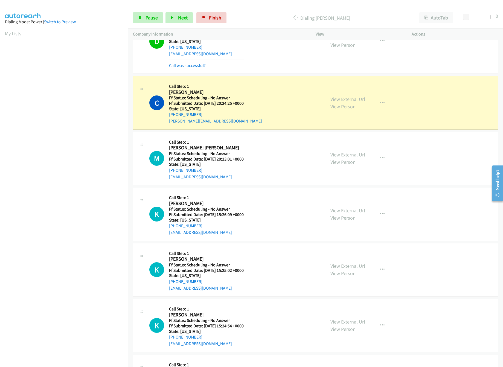
scroll to position [2242, 0]
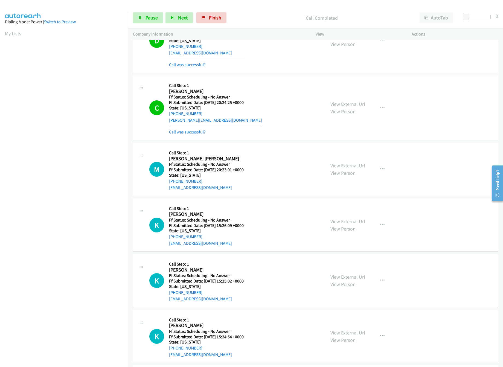
click at [342, 162] on div "View External Url View Person View External Url Email Schedule/Manage Callback …" at bounding box center [375, 169] width 101 height 43
click at [345, 169] on link "View External Url" at bounding box center [347, 165] width 35 height 6
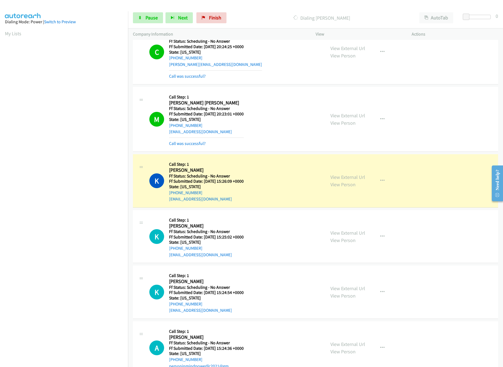
scroll to position [2351, 0]
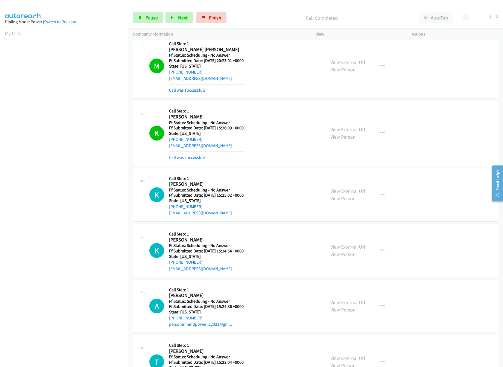
click at [244, 120] on h2 "[PERSON_NAME]" at bounding box center [206, 117] width 75 height 6
click at [338, 133] on link "View External Url" at bounding box center [347, 129] width 35 height 6
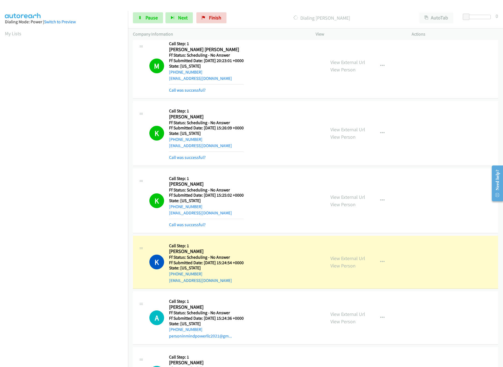
scroll to position [2461, 0]
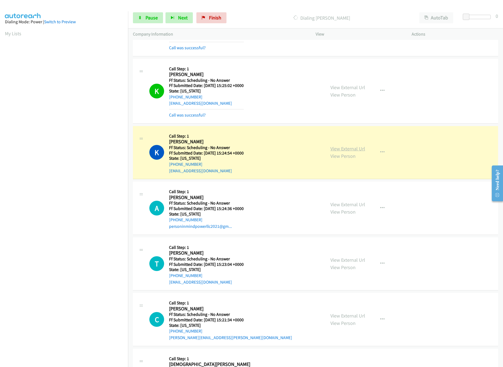
click at [345, 152] on link "View External Url" at bounding box center [347, 148] width 35 height 6
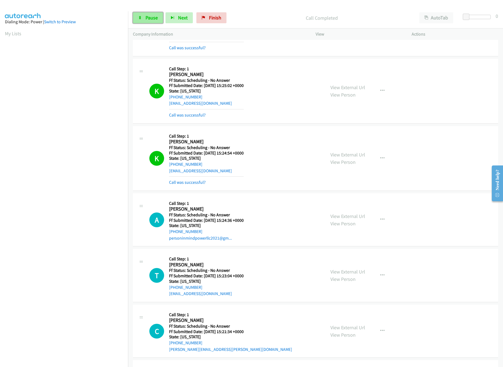
click at [152, 22] on link "Pause" at bounding box center [148, 17] width 30 height 11
drag, startPoint x: 226, startPoint y: 20, endPoint x: 279, endPoint y: 32, distance: 54.9
click at [226, 20] on span "Finish" at bounding box center [224, 17] width 12 height 6
